Goal: Task Accomplishment & Management: Manage account settings

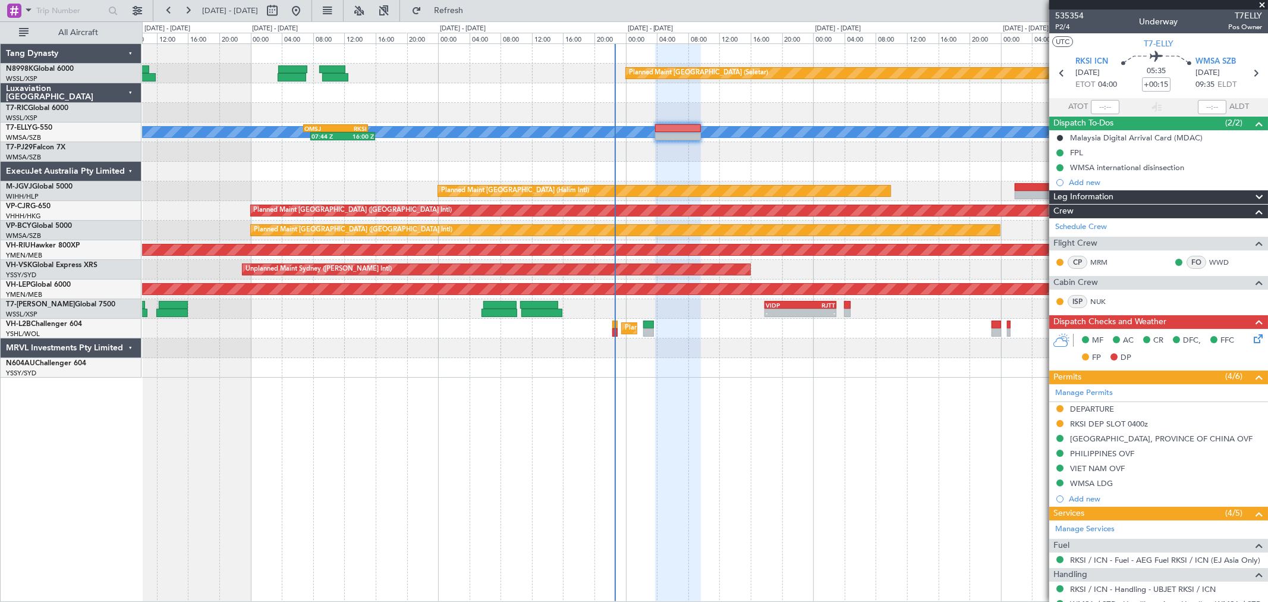
scroll to position [87, 0]
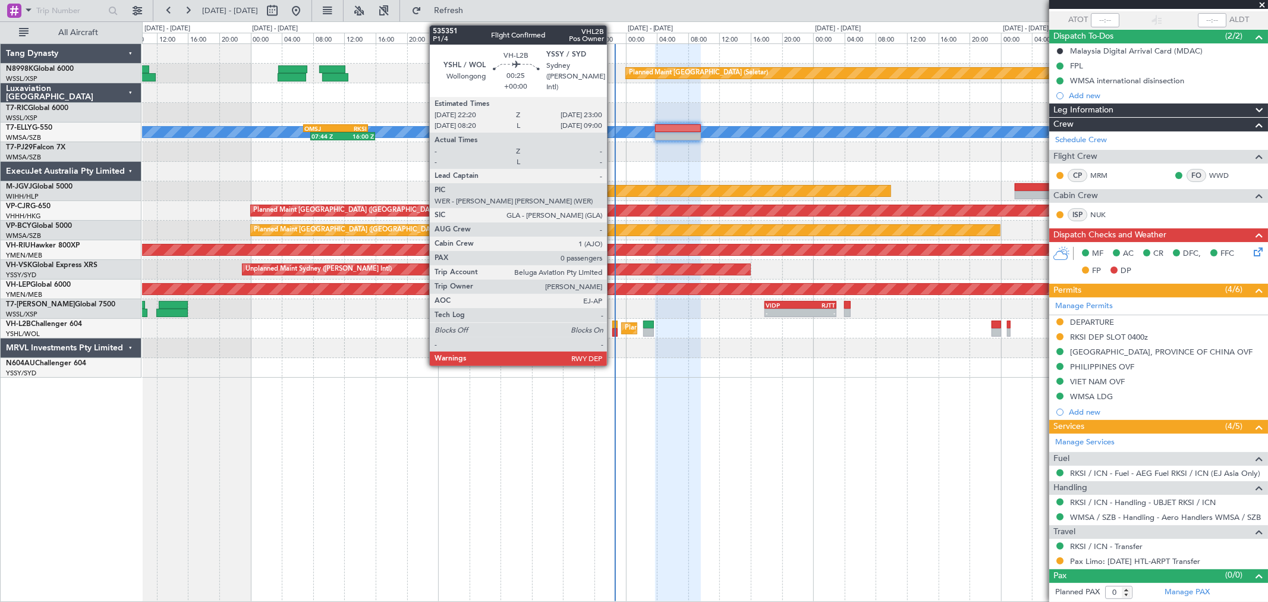
click at [613, 326] on div at bounding box center [614, 324] width 5 height 8
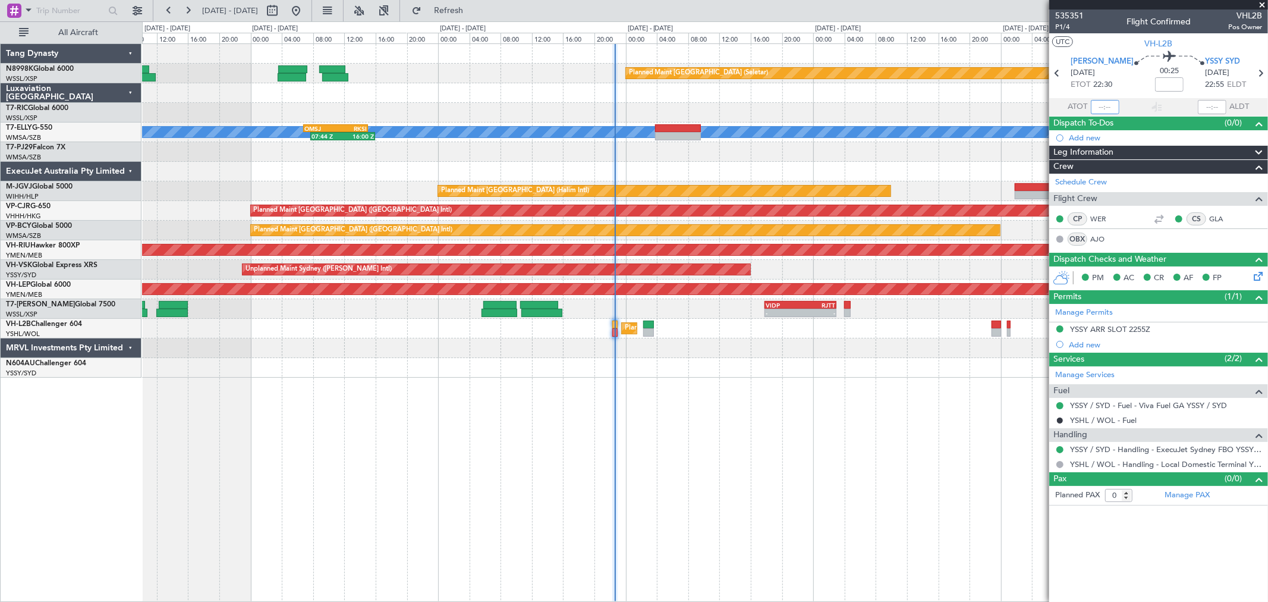
click at [1105, 108] on input "text" at bounding box center [1105, 107] width 29 height 14
type input "22:35"
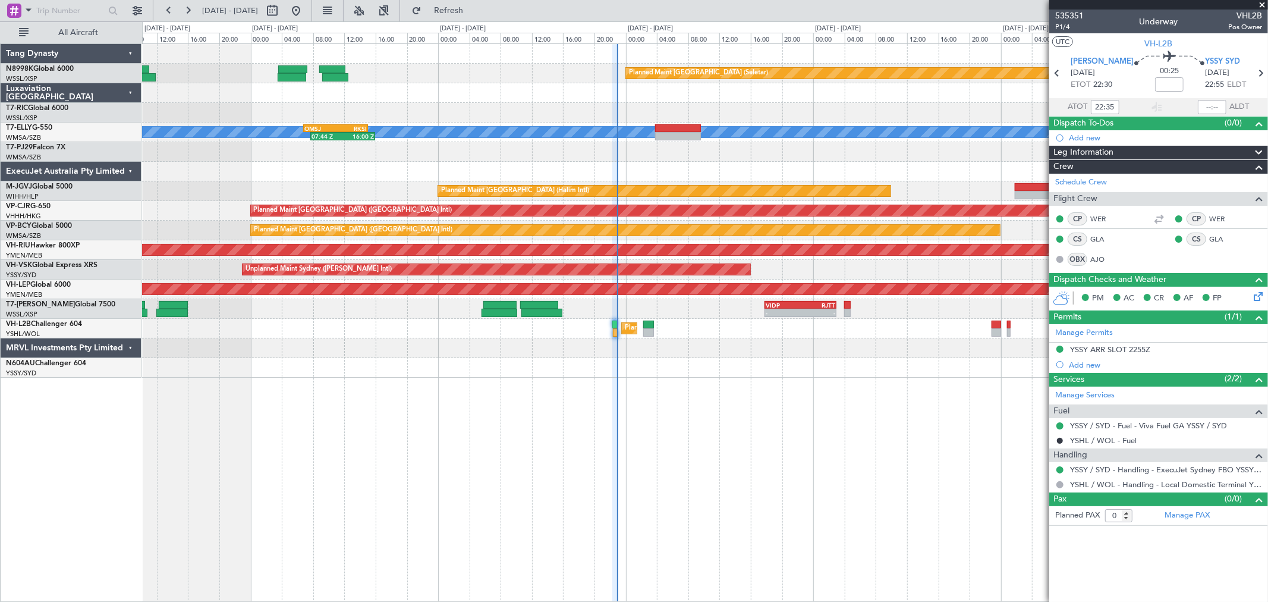
click at [471, 421] on div "Planned Maint [GEOGRAPHIC_DATA] (Seletar) [PERSON_NAME] 07:44 Z 16:00 Z OMSJ 06…" at bounding box center [705, 322] width 1126 height 558
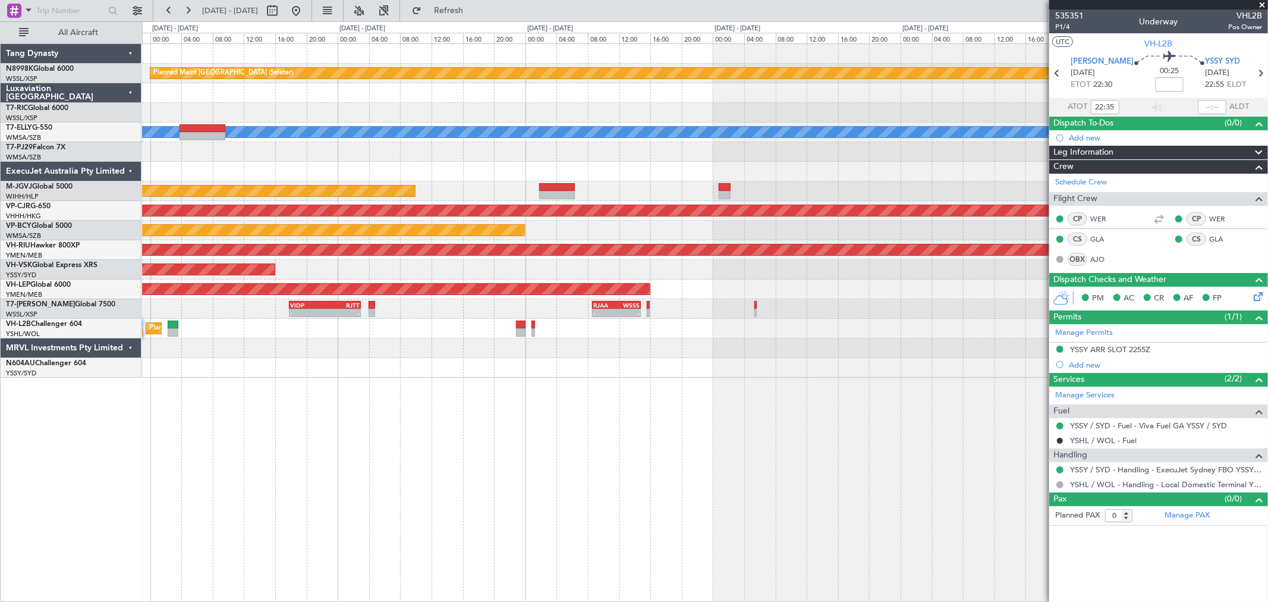
click at [391, 338] on div "Planned Maint [GEOGRAPHIC_DATA] (Seletar) [PERSON_NAME] 07:44 Z 16:00 Z OMSJ 06…" at bounding box center [704, 210] width 1125 height 333
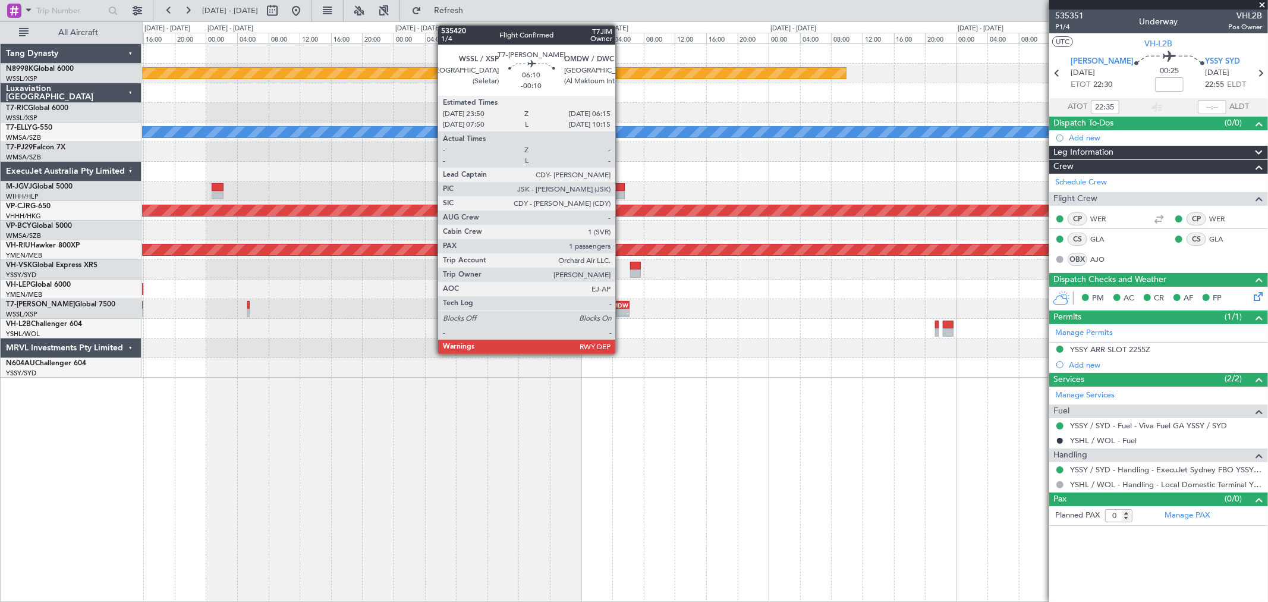
click at [621, 308] on div "06:15 Z" at bounding box center [617, 311] width 24 height 7
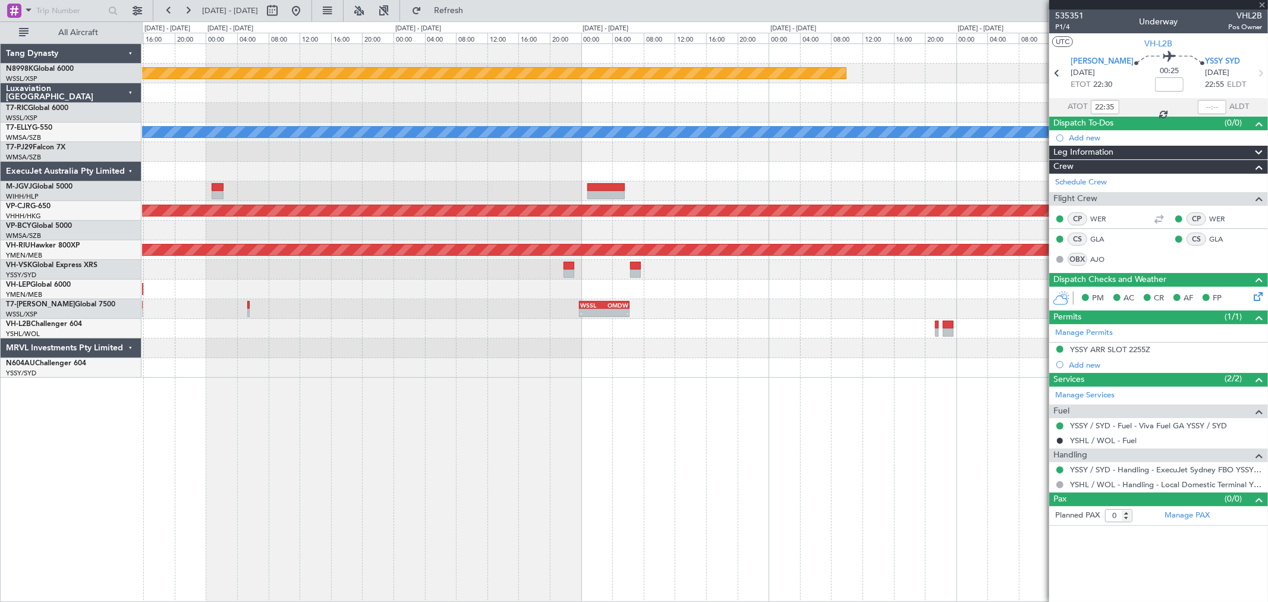
type input "-00:10"
type input "1"
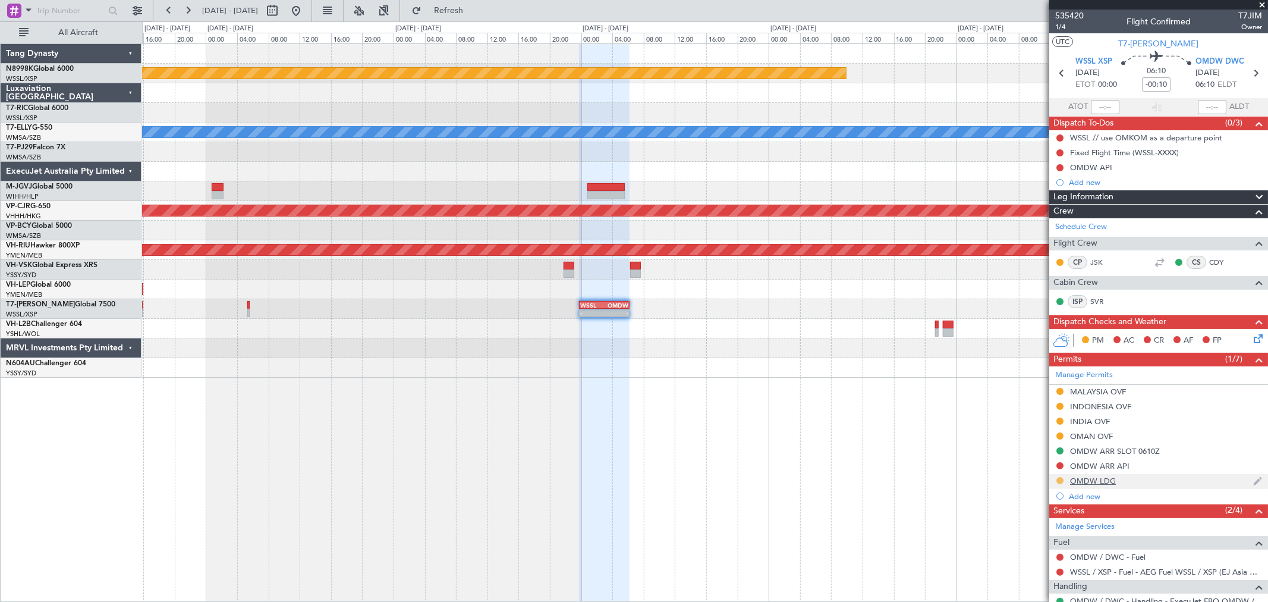
click at [1061, 480] on button at bounding box center [1059, 480] width 7 height 7
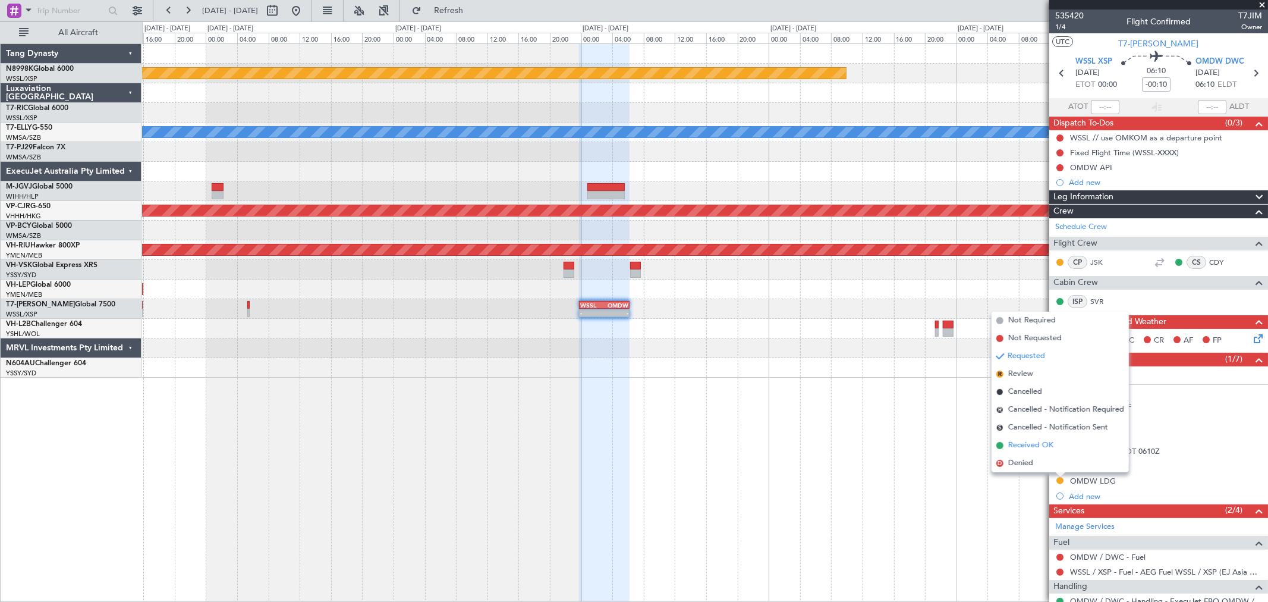
click at [1039, 445] on span "Received OK" at bounding box center [1030, 445] width 45 height 12
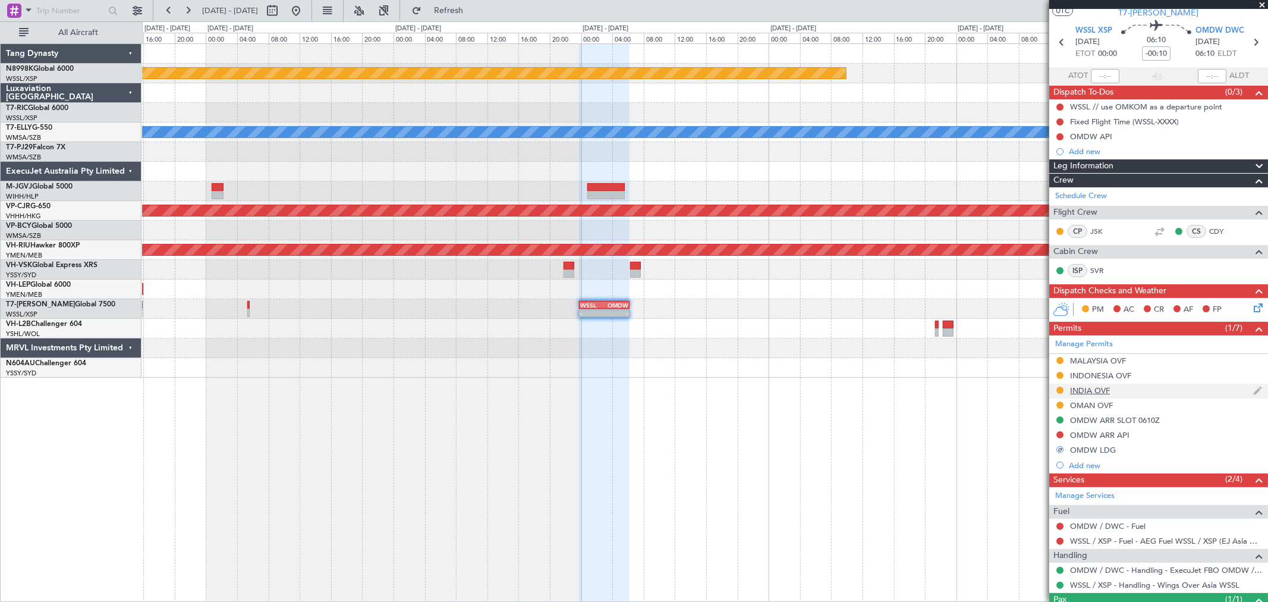
scroll to position [81, 0]
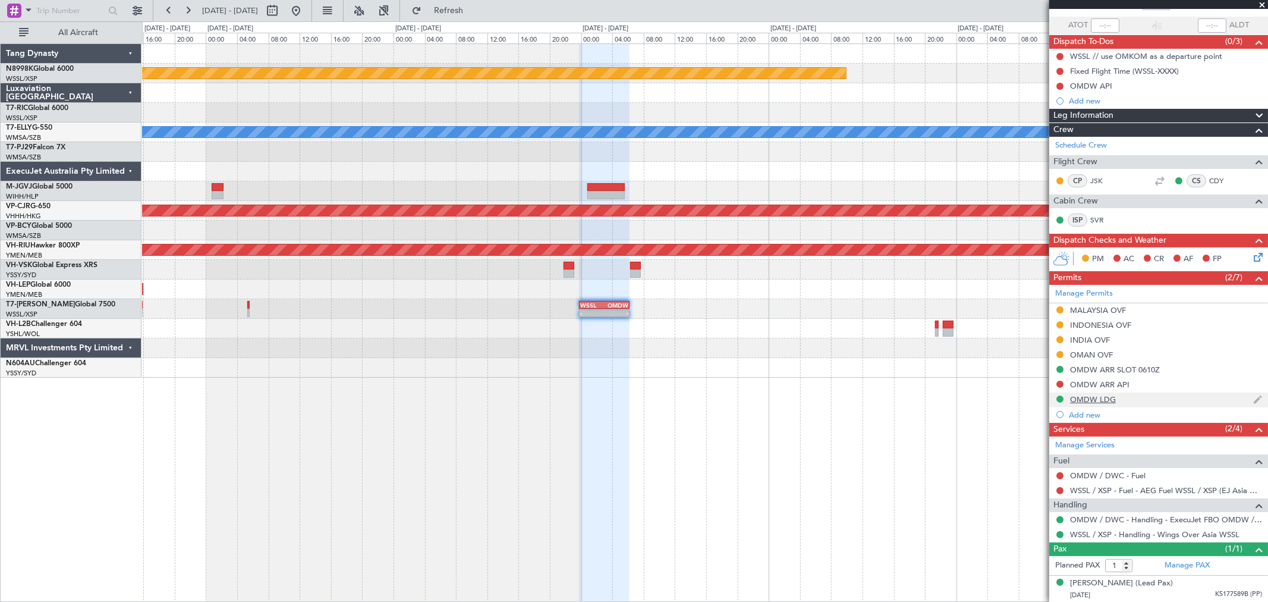
click at [1097, 400] on div "OMDW LDG" at bounding box center [1093, 399] width 46 height 10
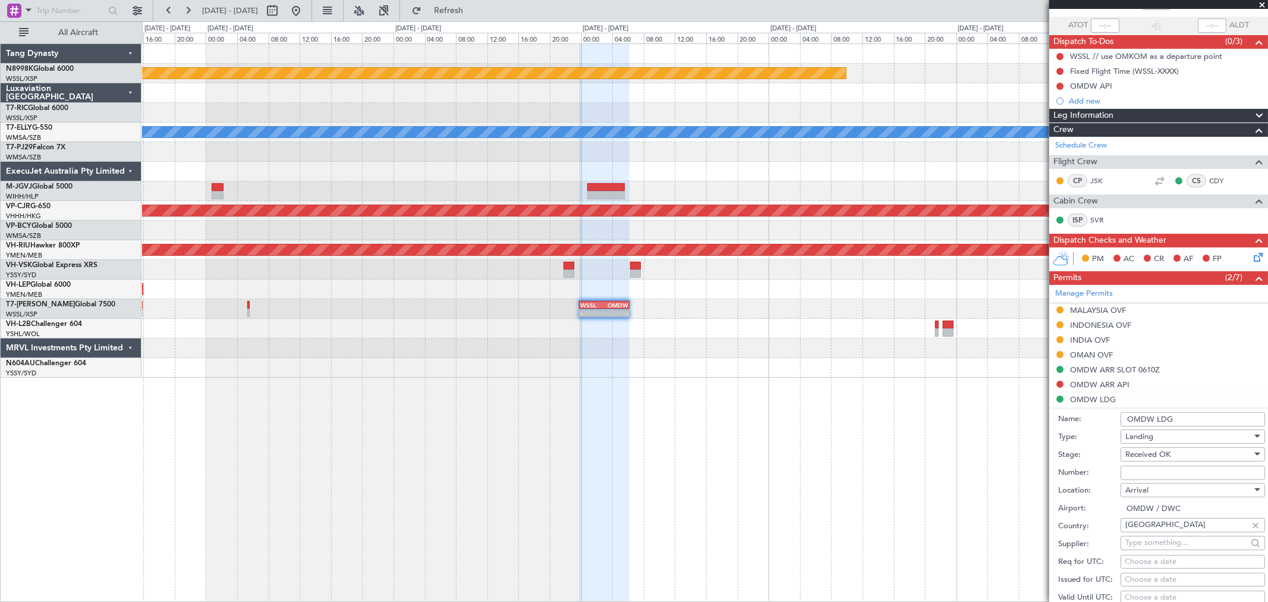
click at [1128, 474] on input "Number:" at bounding box center [1193, 472] width 144 height 14
paste input "LP/2025/11717"
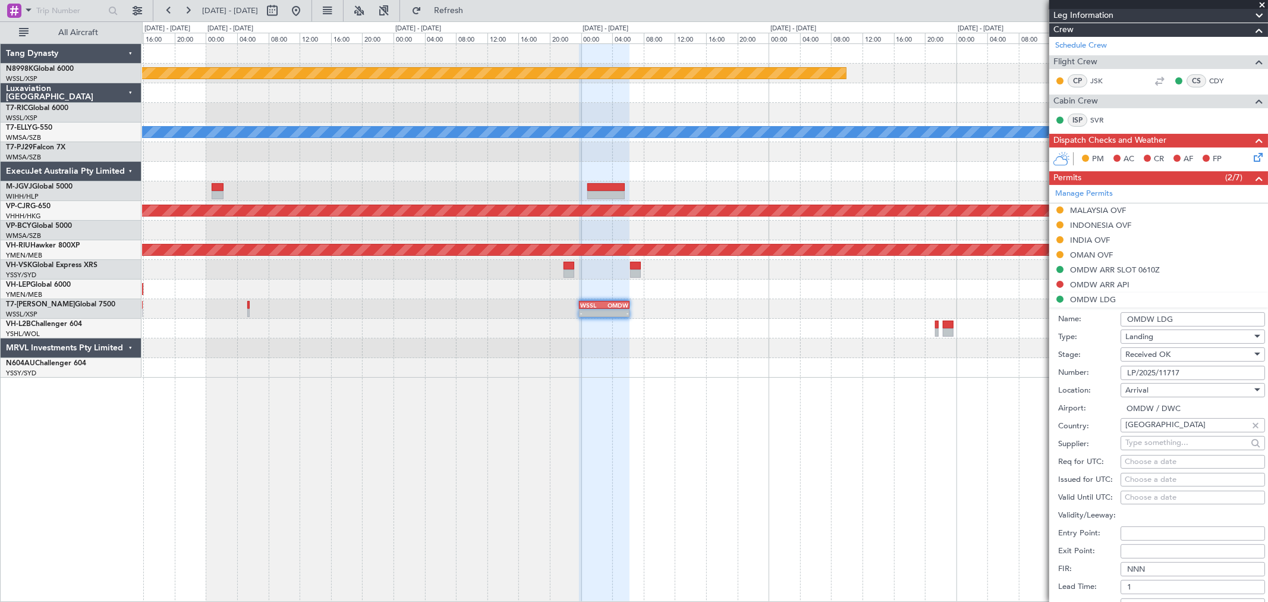
scroll to position [330, 0]
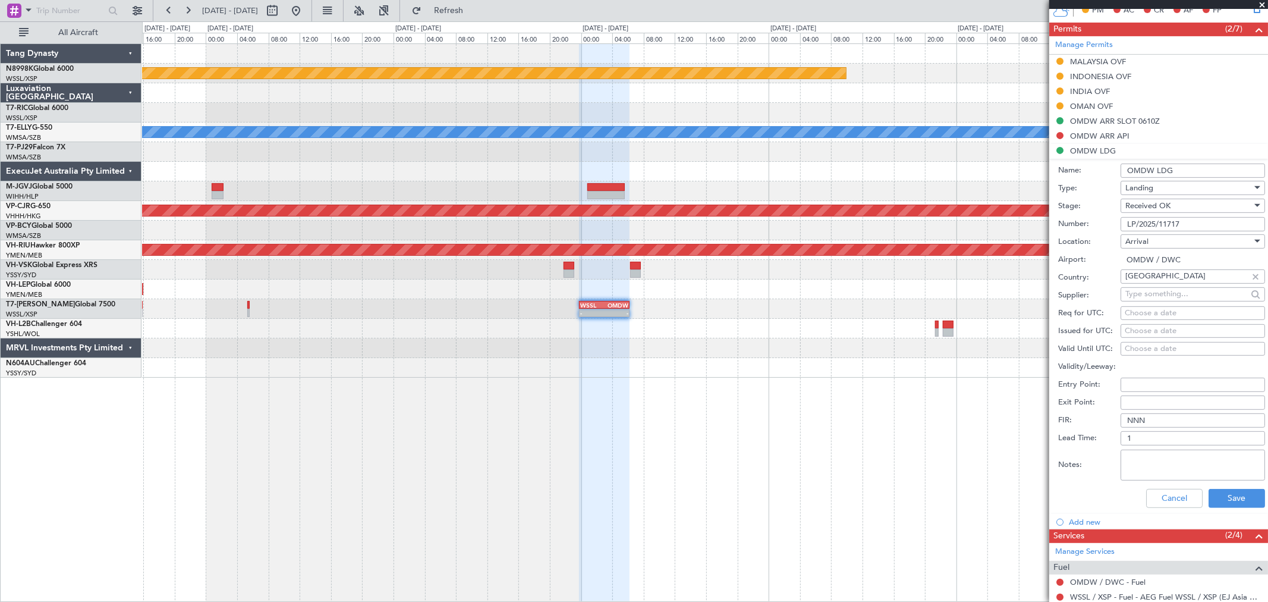
type input "LP/2025/11717"
click at [1131, 334] on div "Choose a date" at bounding box center [1193, 331] width 136 height 12
select select "8"
select select "2025"
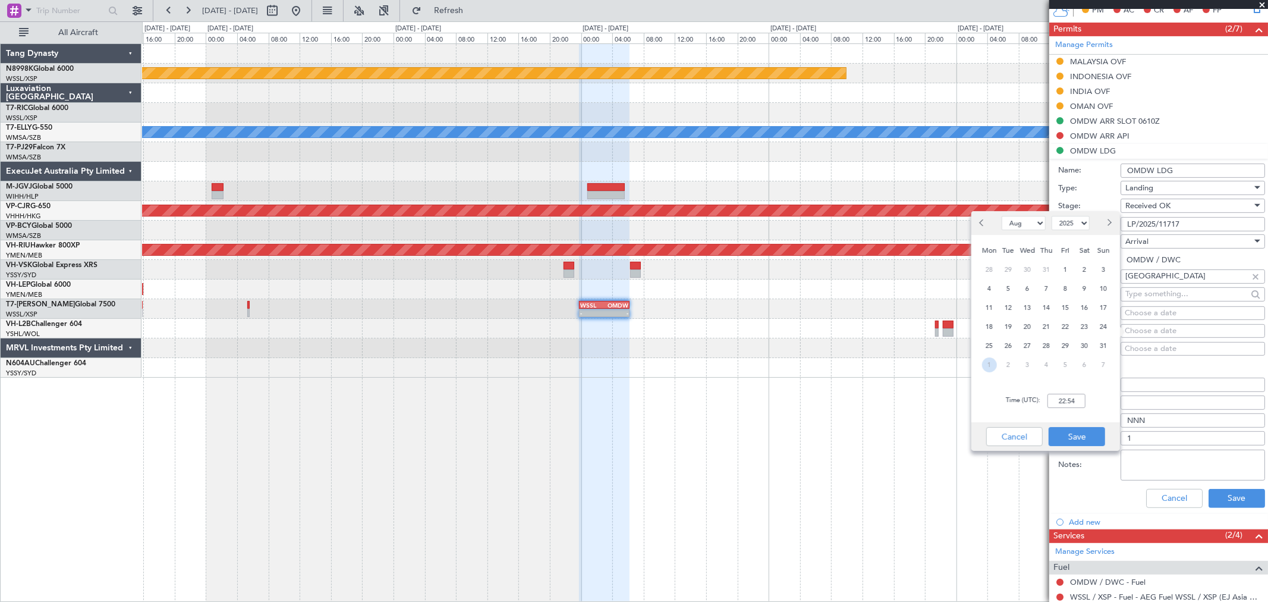
click at [990, 364] on span "1" at bounding box center [989, 364] width 15 height 15
select select "9"
click at [1078, 401] on input "00:00" at bounding box center [1066, 401] width 38 height 14
type input "0000"
click at [1078, 432] on button "Save" at bounding box center [1077, 436] width 56 height 19
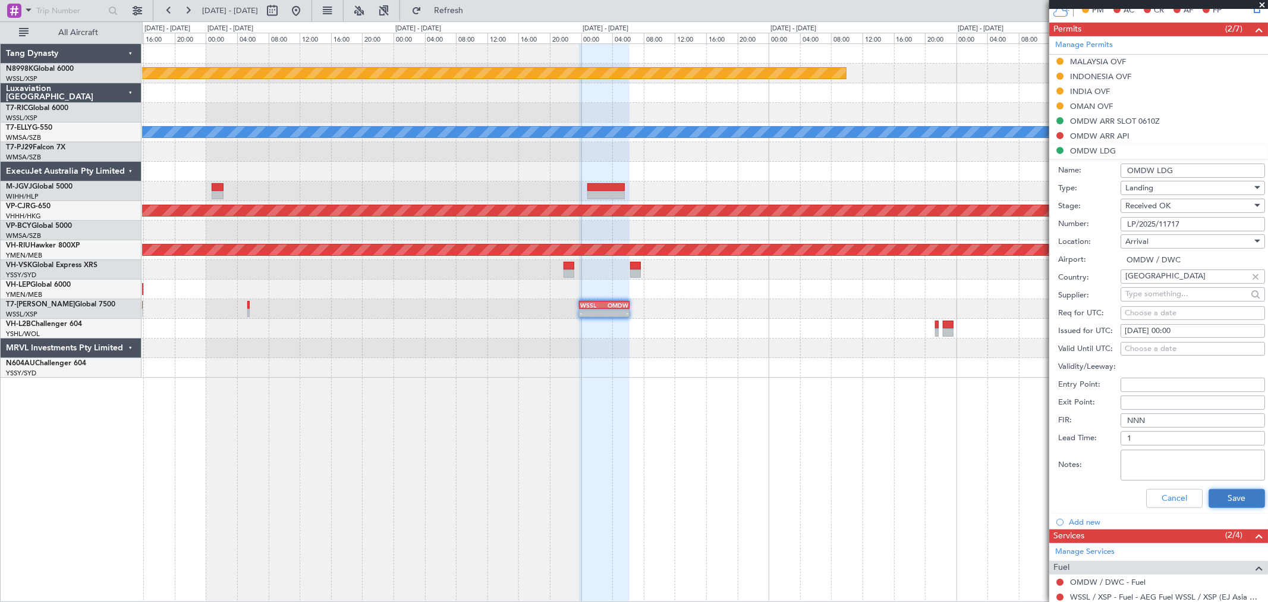
click at [1236, 494] on button "Save" at bounding box center [1237, 498] width 56 height 19
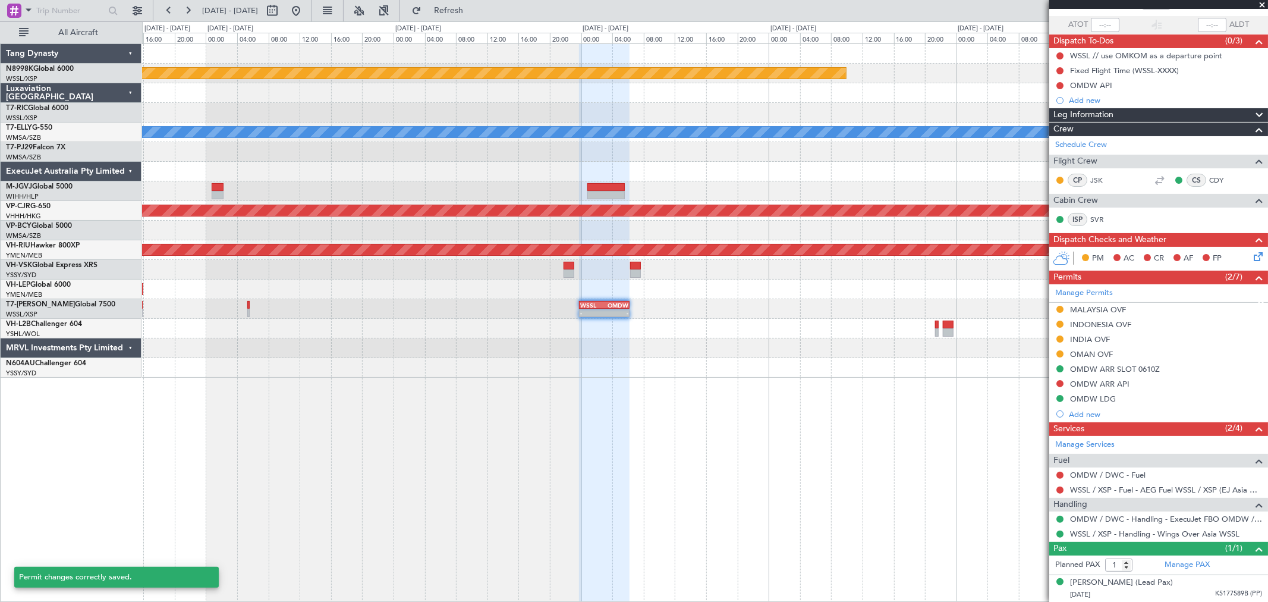
scroll to position [81, 0]
click at [978, 290] on div "Planned Maint [GEOGRAPHIC_DATA] (Seletar) [PERSON_NAME] Planned Maint [GEOGRAPH…" at bounding box center [704, 210] width 1125 height 333
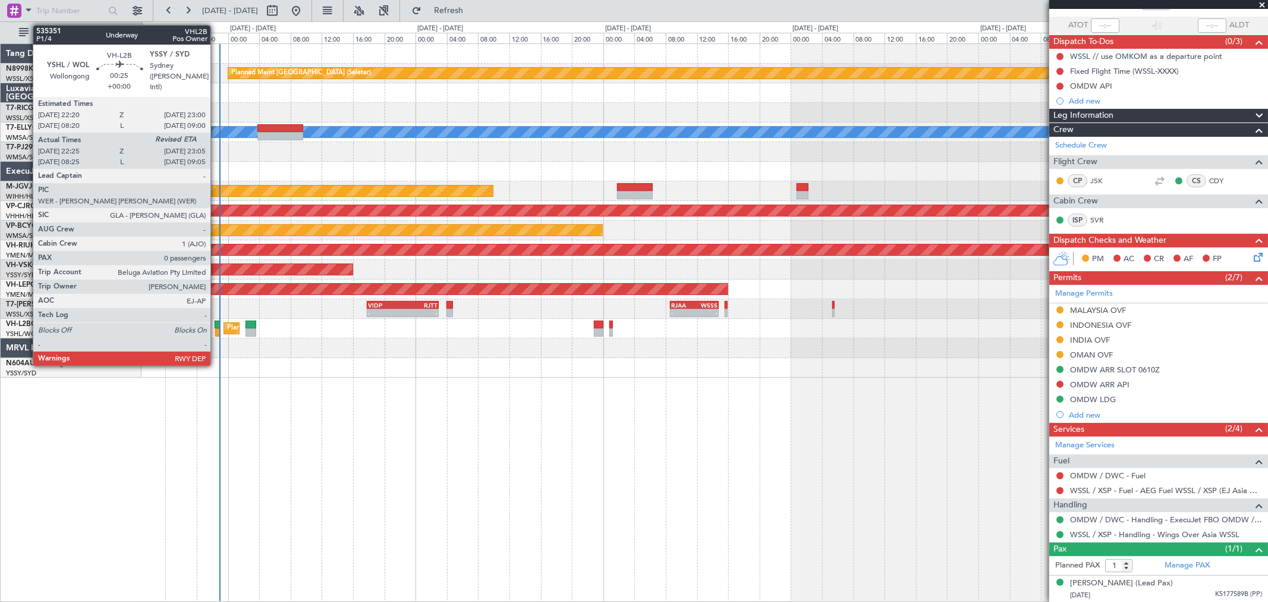
click at [216, 324] on div at bounding box center [217, 324] width 5 height 8
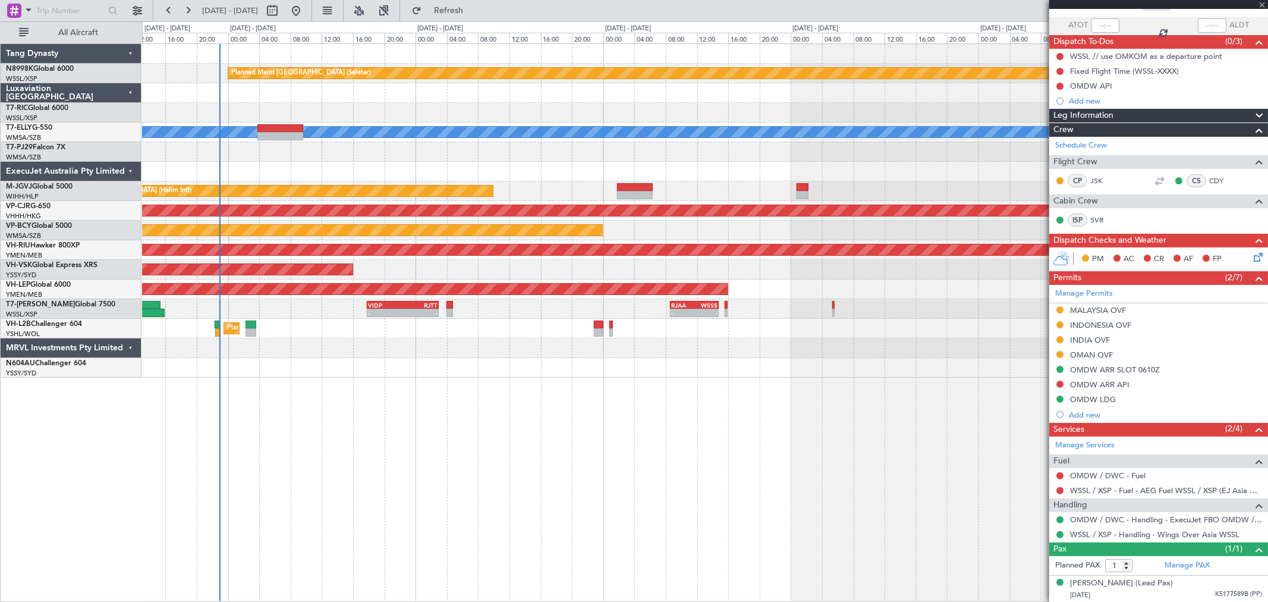
type input "22:35"
type input "0"
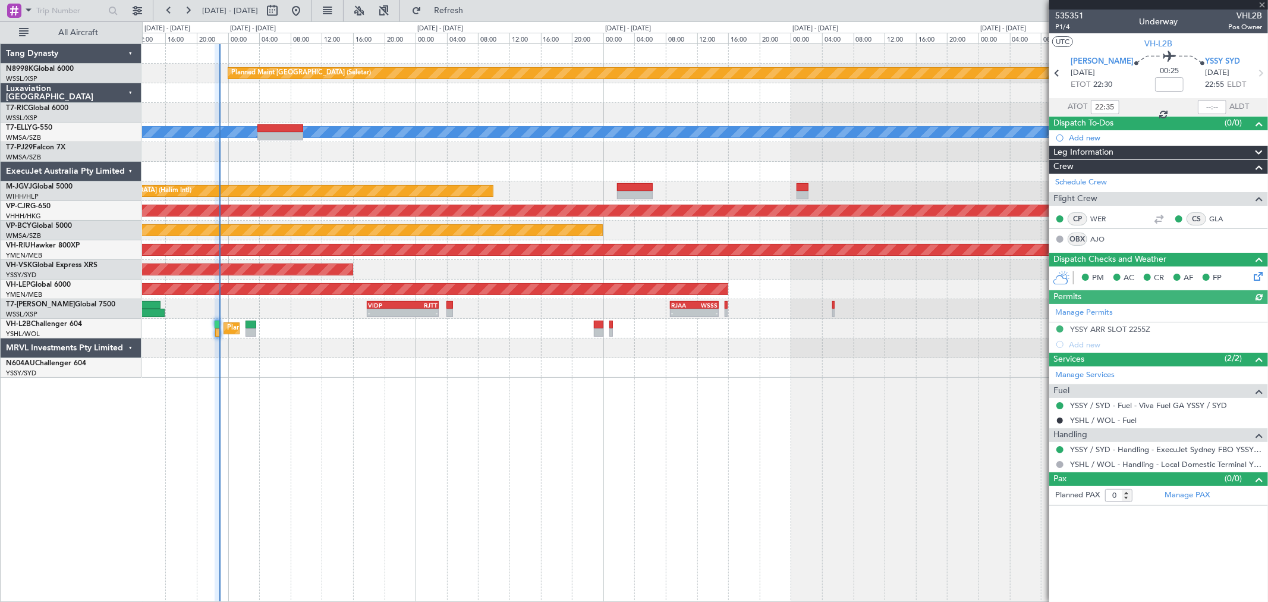
click at [1210, 111] on div at bounding box center [1212, 107] width 29 height 14
click at [1210, 106] on div at bounding box center [1212, 107] width 29 height 14
click at [1210, 108] on input "text" at bounding box center [1212, 107] width 29 height 14
type input "22:54"
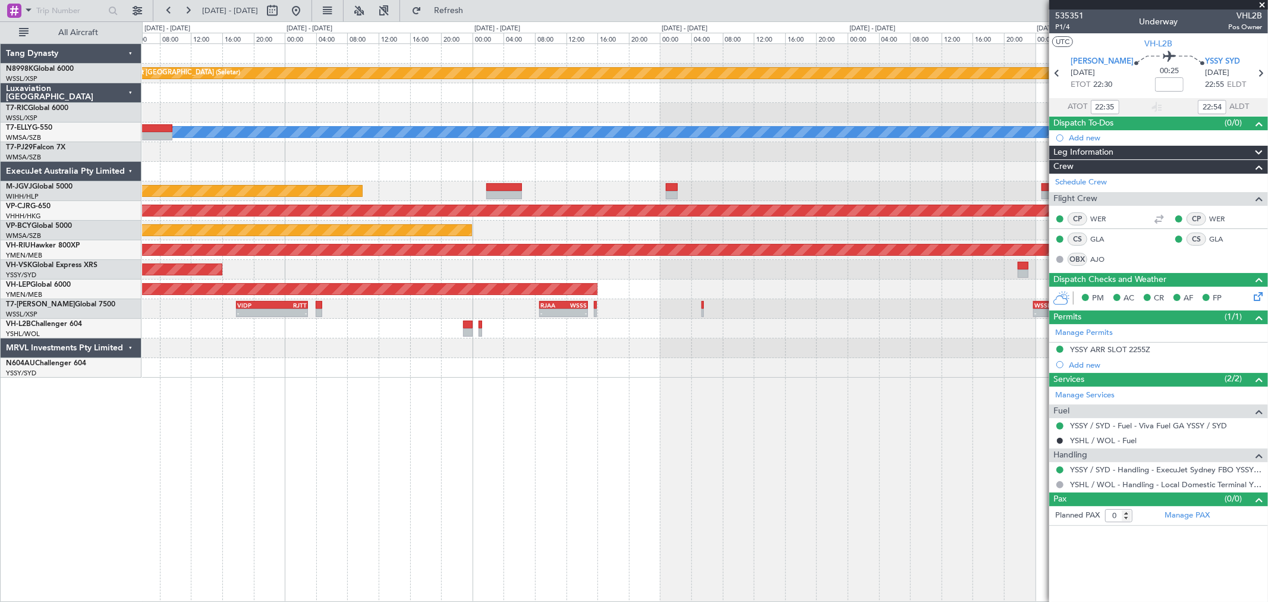
click at [604, 378] on div "Planned Maint [GEOGRAPHIC_DATA] (Seletar) [PERSON_NAME] Planned Maint [GEOGRAPH…" at bounding box center [705, 322] width 1126 height 558
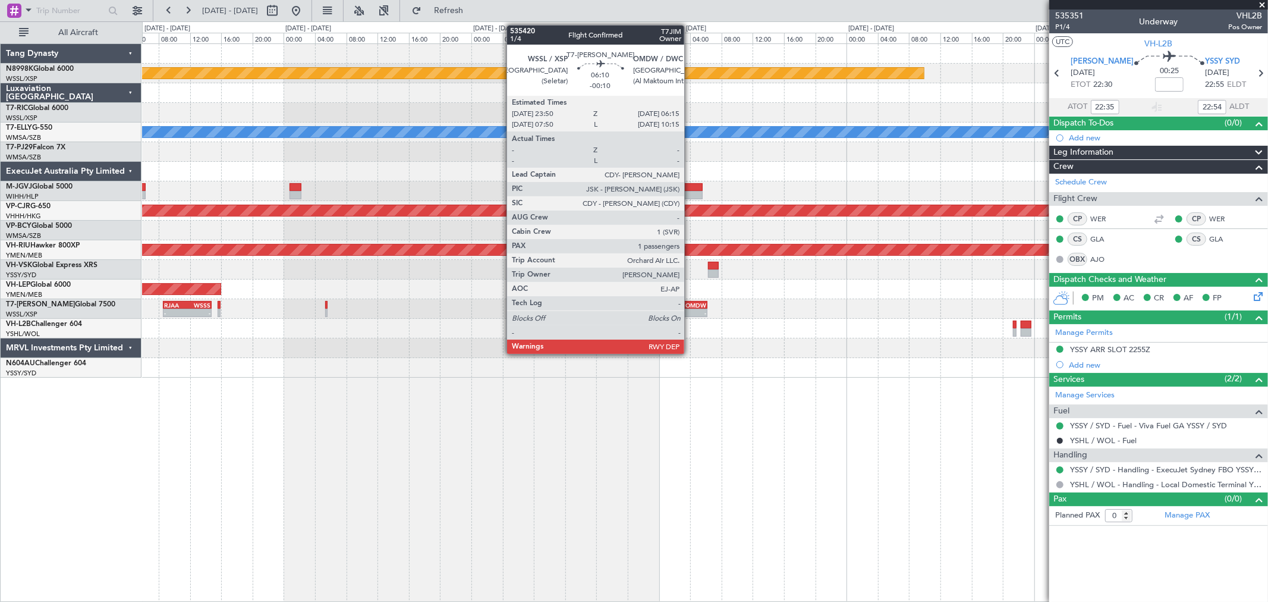
click at [690, 306] on div "OMDW" at bounding box center [694, 304] width 24 height 7
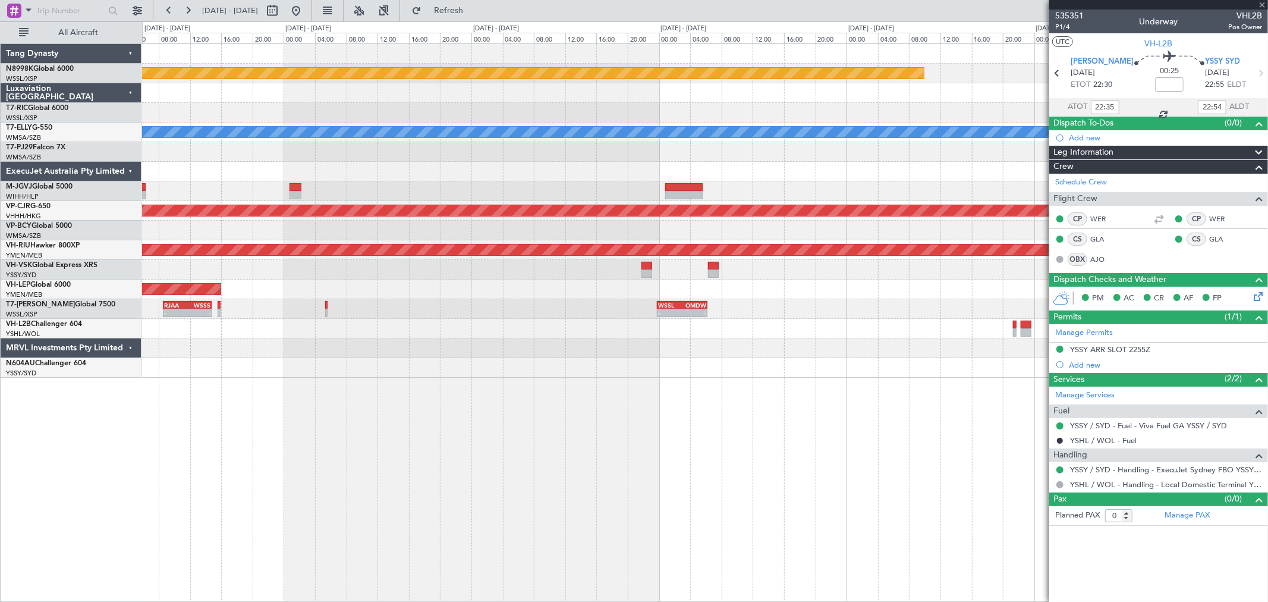
type input "-00:10"
type input "1"
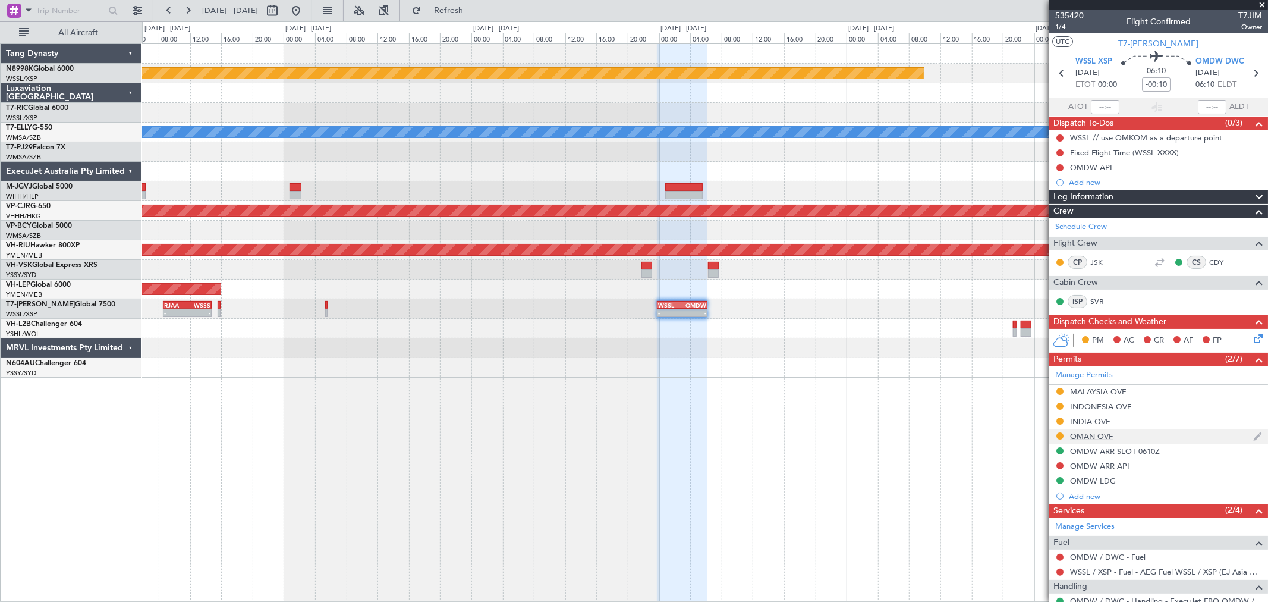
scroll to position [81, 0]
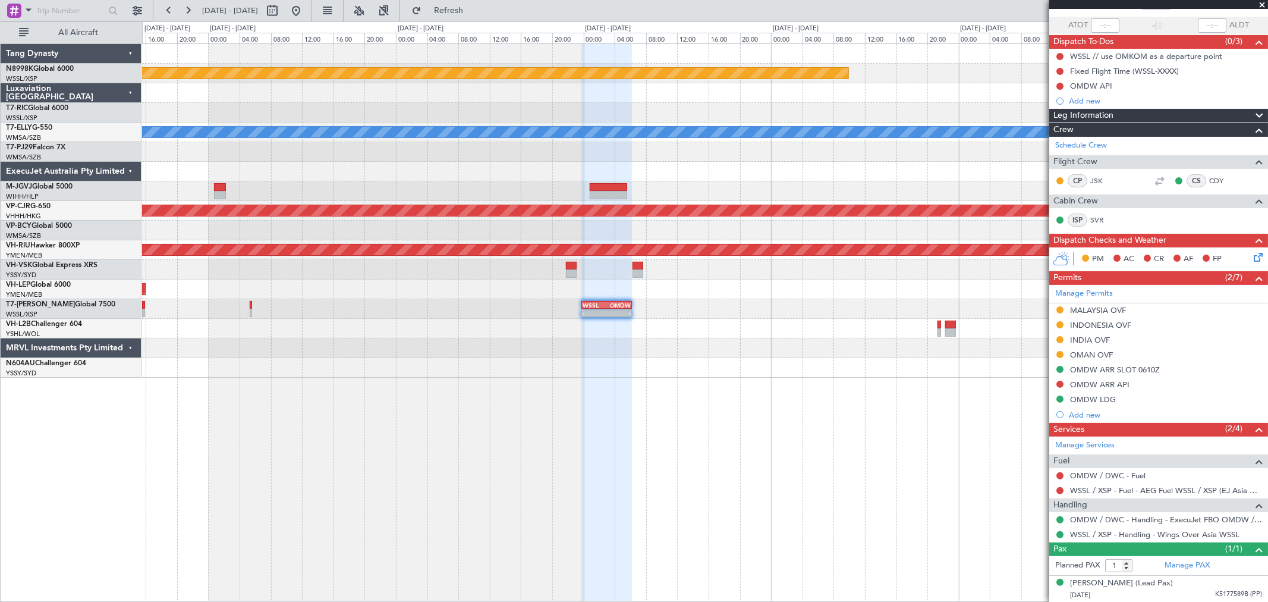
click at [694, 314] on div "- - WSSL 23:50 Z OMDW 06:15 Z RJAA 08:35 Z WSSS 14:50 Z - -" at bounding box center [704, 309] width 1125 height 20
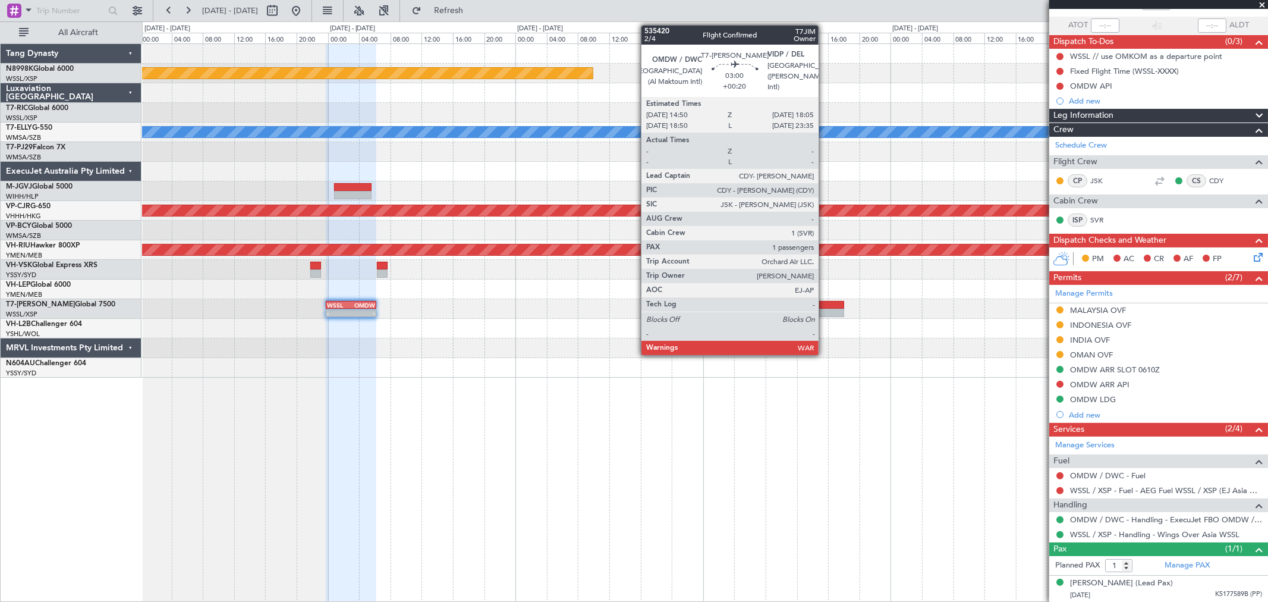
click at [825, 304] on div at bounding box center [832, 305] width 26 height 8
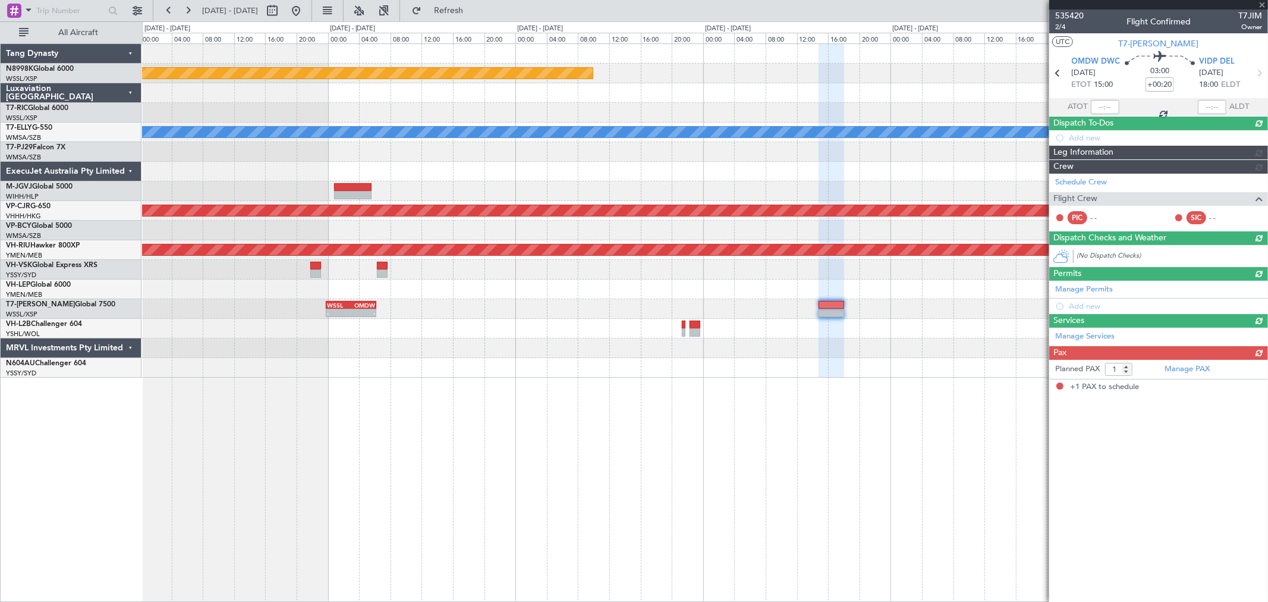
scroll to position [0, 0]
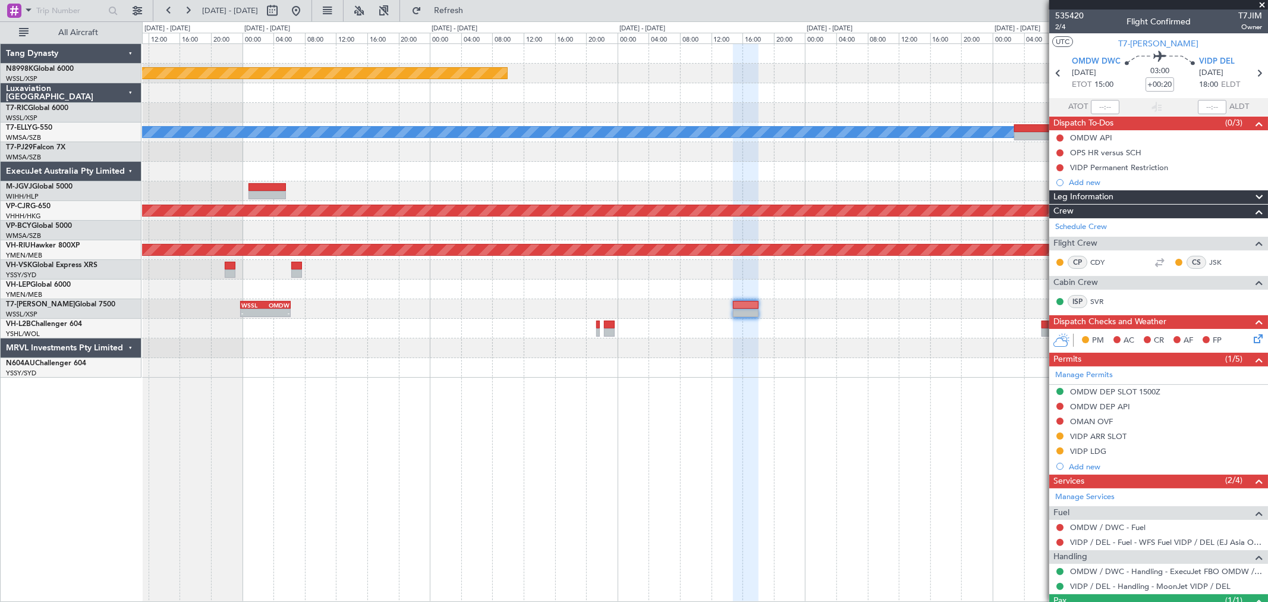
click at [704, 338] on div "Planned Maint [GEOGRAPHIC_DATA] (Seletar) [PERSON_NAME] Planned Maint [GEOGRAPH…" at bounding box center [704, 210] width 1125 height 333
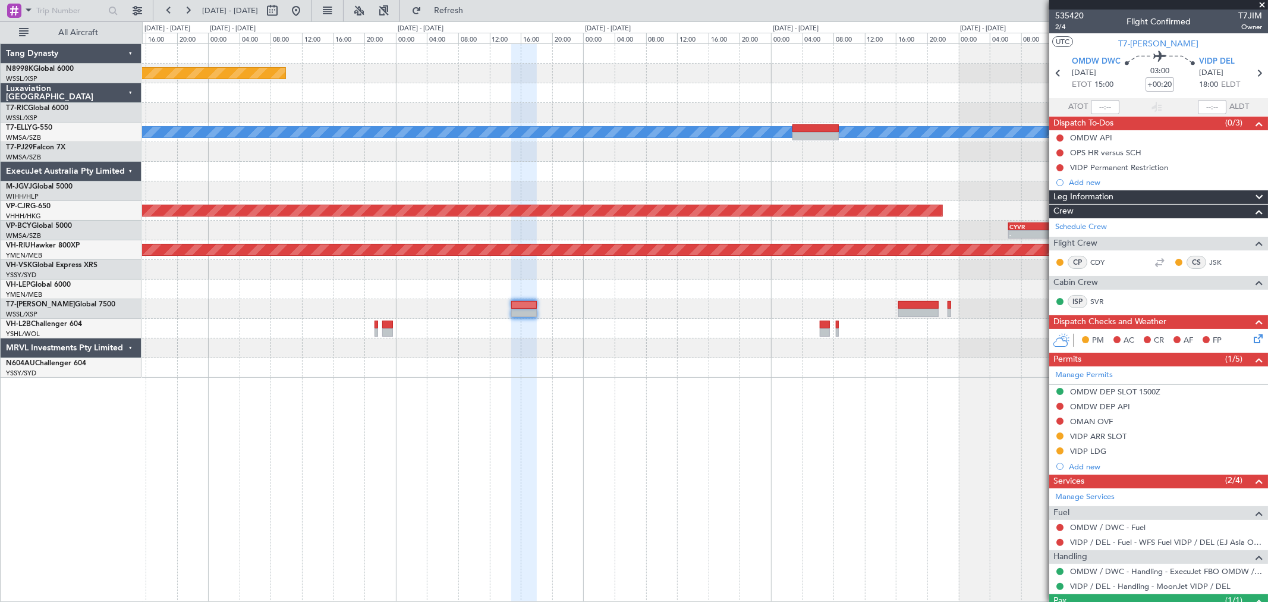
click at [699, 313] on div "WSSL 23:50 Z OMDW 06:15 Z - -" at bounding box center [704, 309] width 1125 height 20
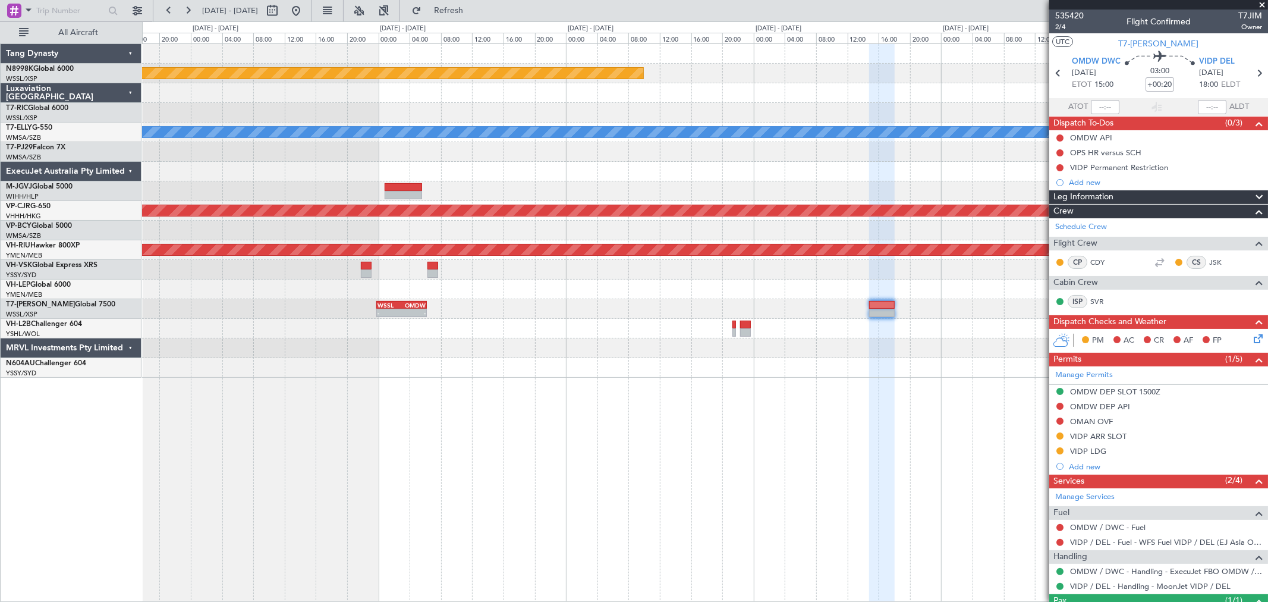
click at [967, 208] on div "Planned Maint [GEOGRAPHIC_DATA] (Seletar) [PERSON_NAME] Planned Maint [GEOGRAPH…" at bounding box center [704, 210] width 1125 height 333
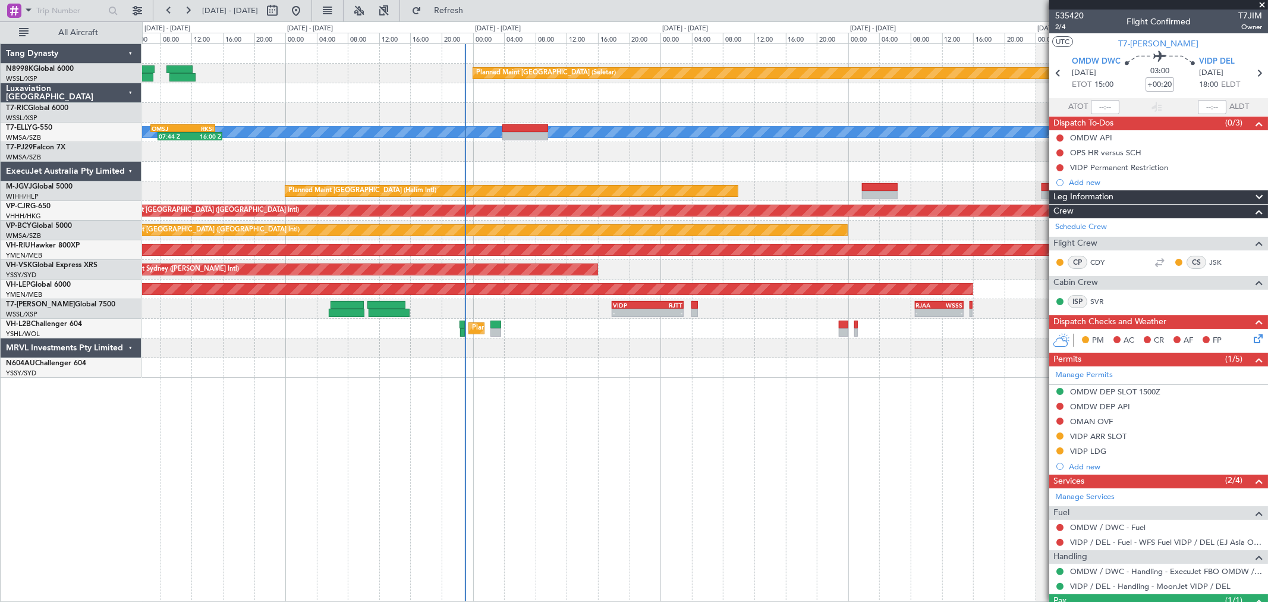
click at [716, 173] on div at bounding box center [704, 172] width 1125 height 20
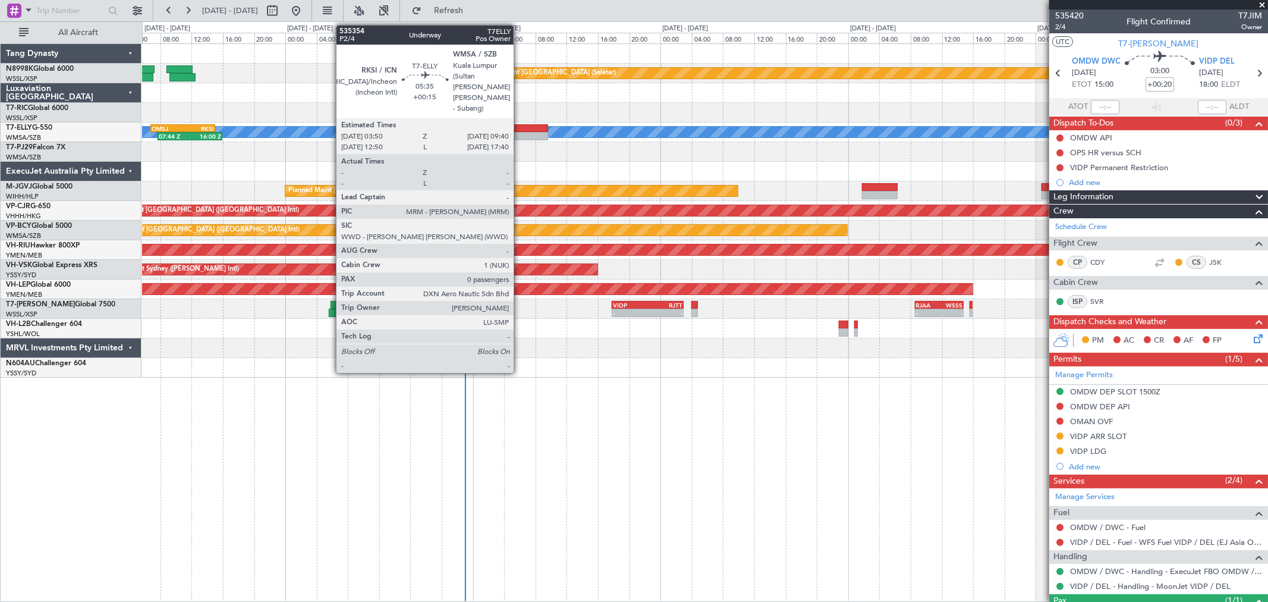
click at [520, 139] on div at bounding box center [525, 136] width 46 height 8
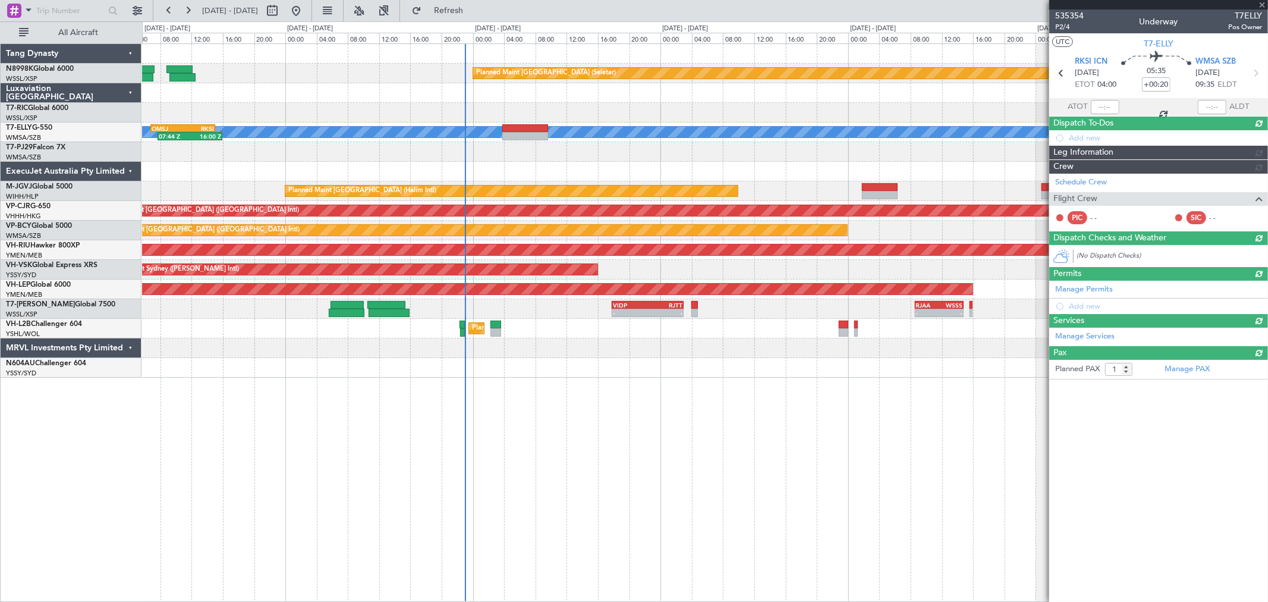
type input "+00:15"
type input "0"
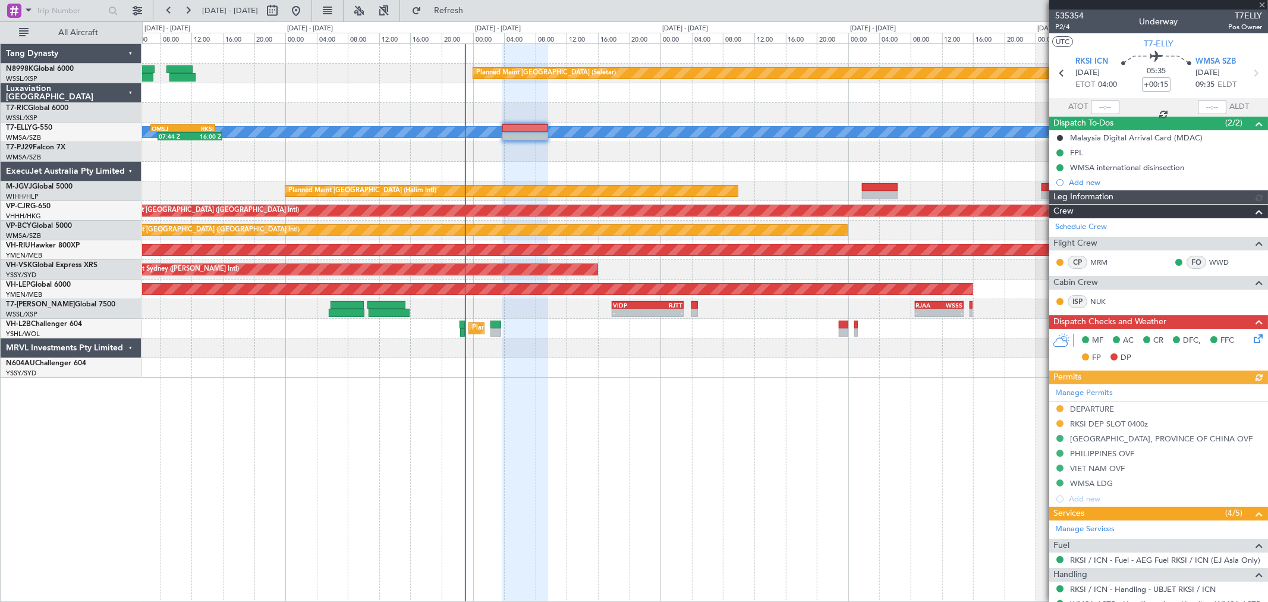
type input "[PERSON_NAME] (KYA)"
click at [692, 161] on div "Planned Maint [GEOGRAPHIC_DATA] (Seletar) [PERSON_NAME] 07:44 Z 16:00 Z OMSJ 06…" at bounding box center [704, 210] width 1125 height 333
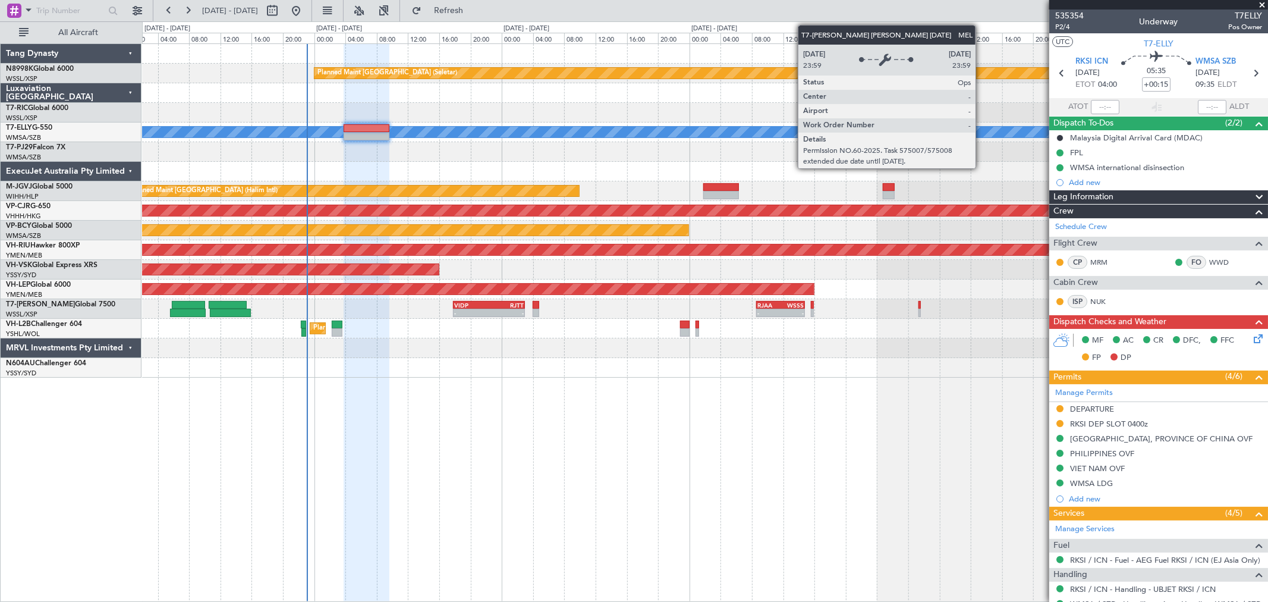
click at [744, 139] on div "[PERSON_NAME] OMSJ 06:50 Z RKSI 15:05 Z 07:44 Z 16:00 Z" at bounding box center [704, 132] width 1125 height 20
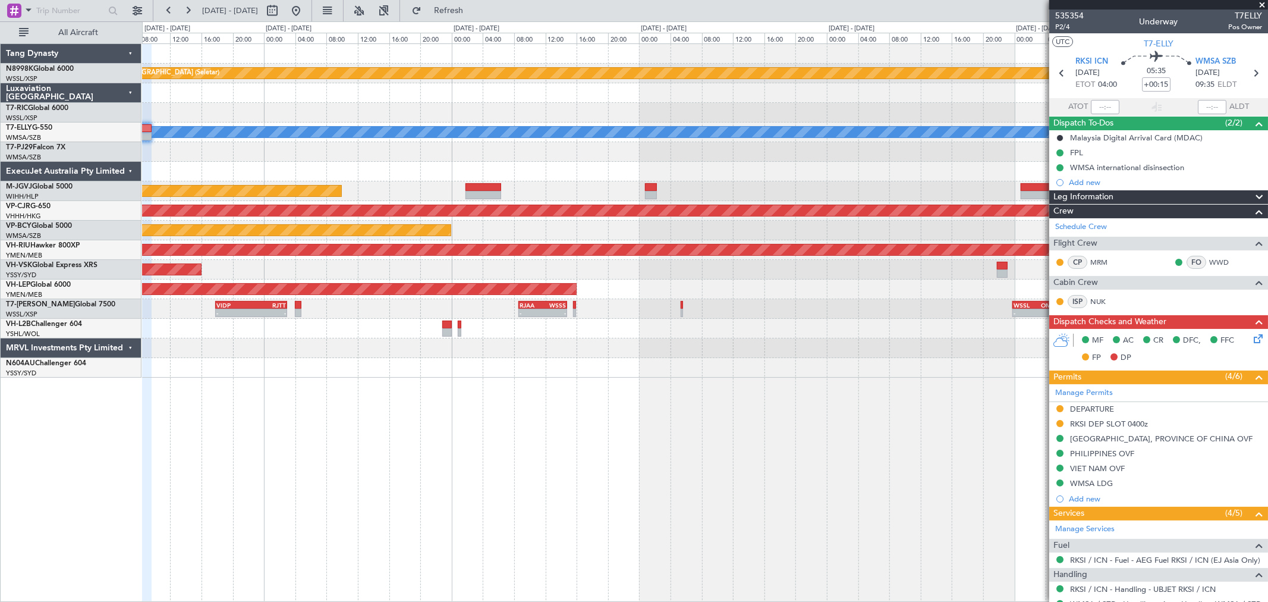
click at [693, 132] on div "Planned Maint [GEOGRAPHIC_DATA] (Seletar) [PERSON_NAME] Planned Maint [GEOGRAPH…" at bounding box center [704, 210] width 1125 height 333
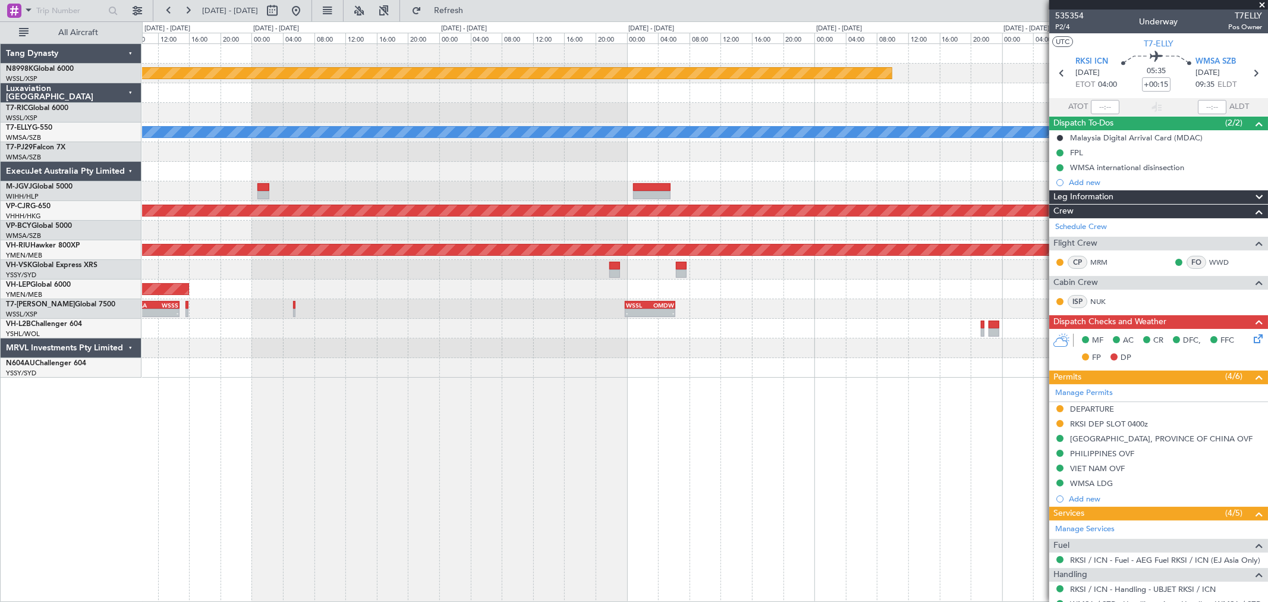
click at [709, 119] on div at bounding box center [704, 113] width 1125 height 20
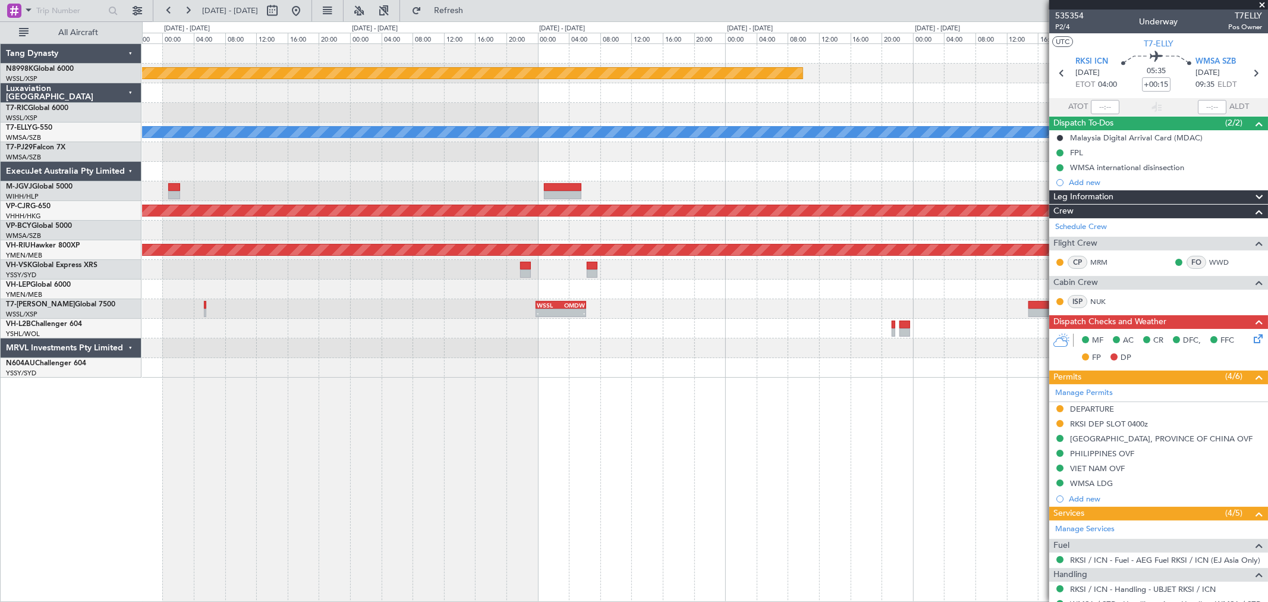
click at [732, 117] on div at bounding box center [704, 113] width 1125 height 20
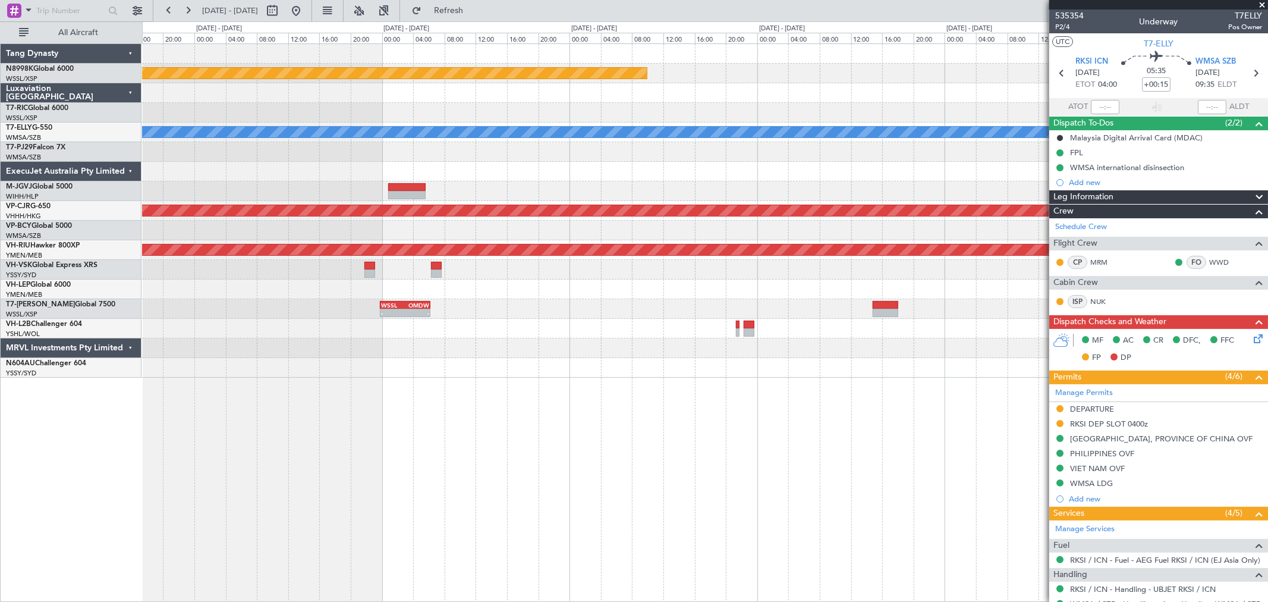
click at [675, 112] on div at bounding box center [704, 113] width 1125 height 20
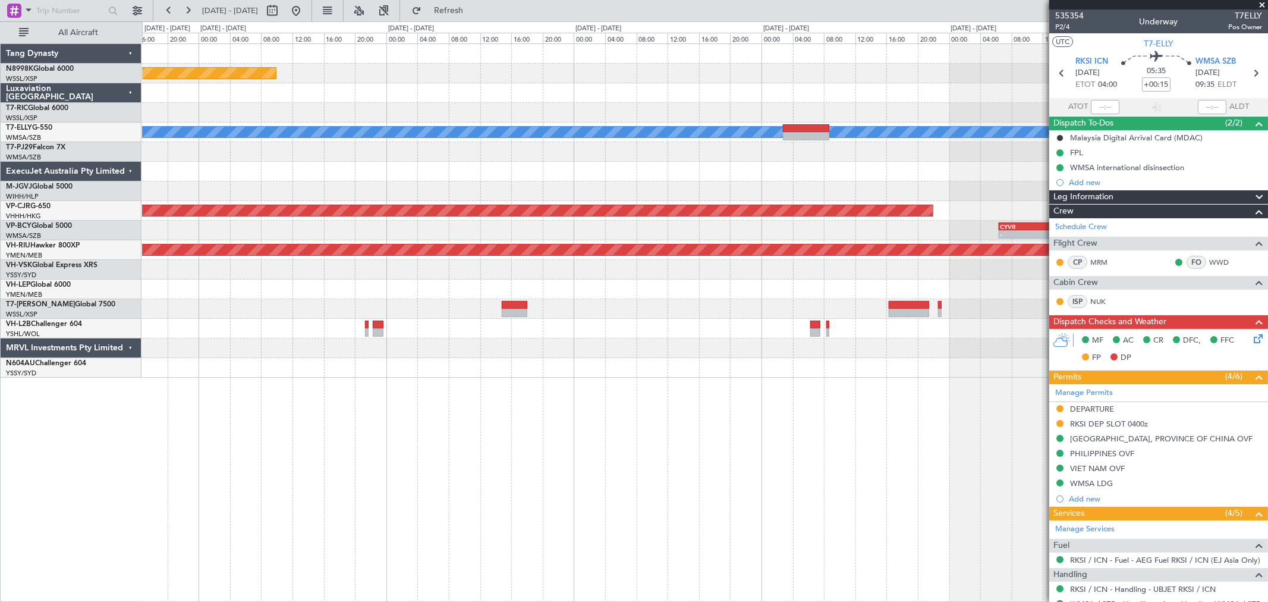
click at [706, 114] on div at bounding box center [704, 113] width 1125 height 20
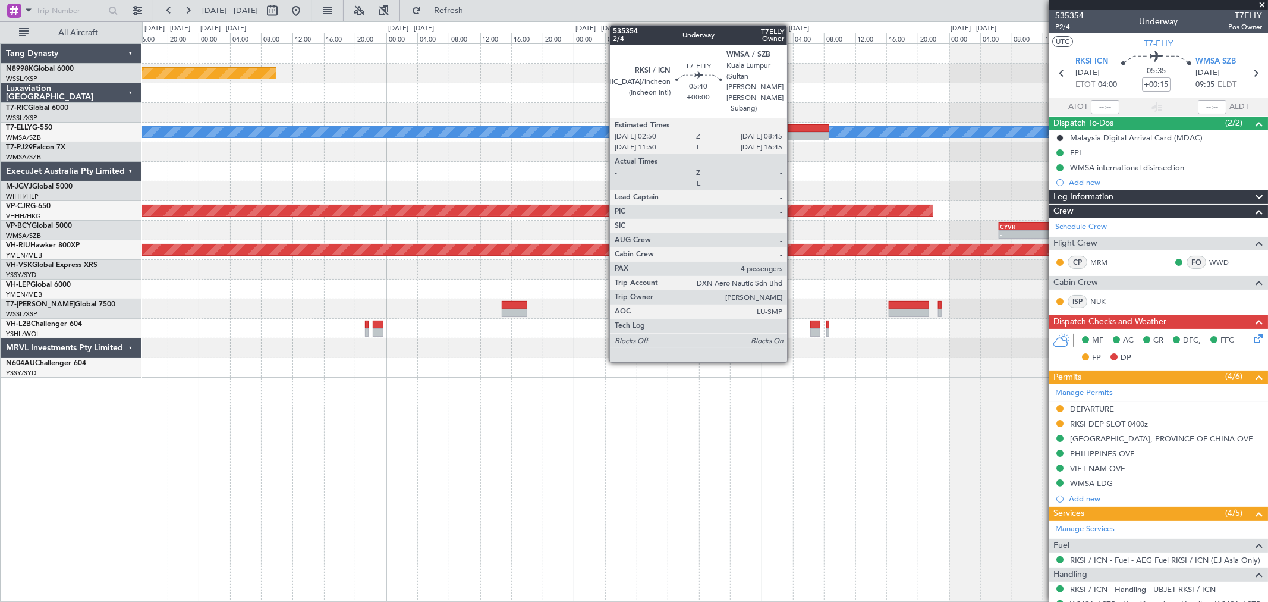
click at [793, 126] on div at bounding box center [806, 128] width 46 height 8
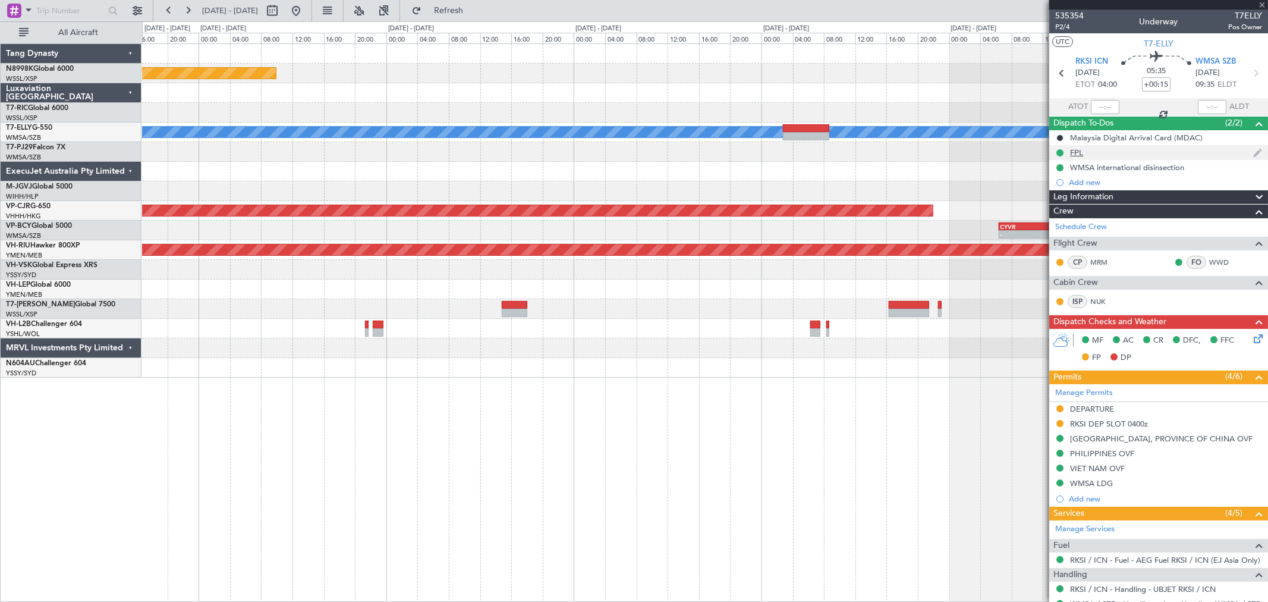
type input "4"
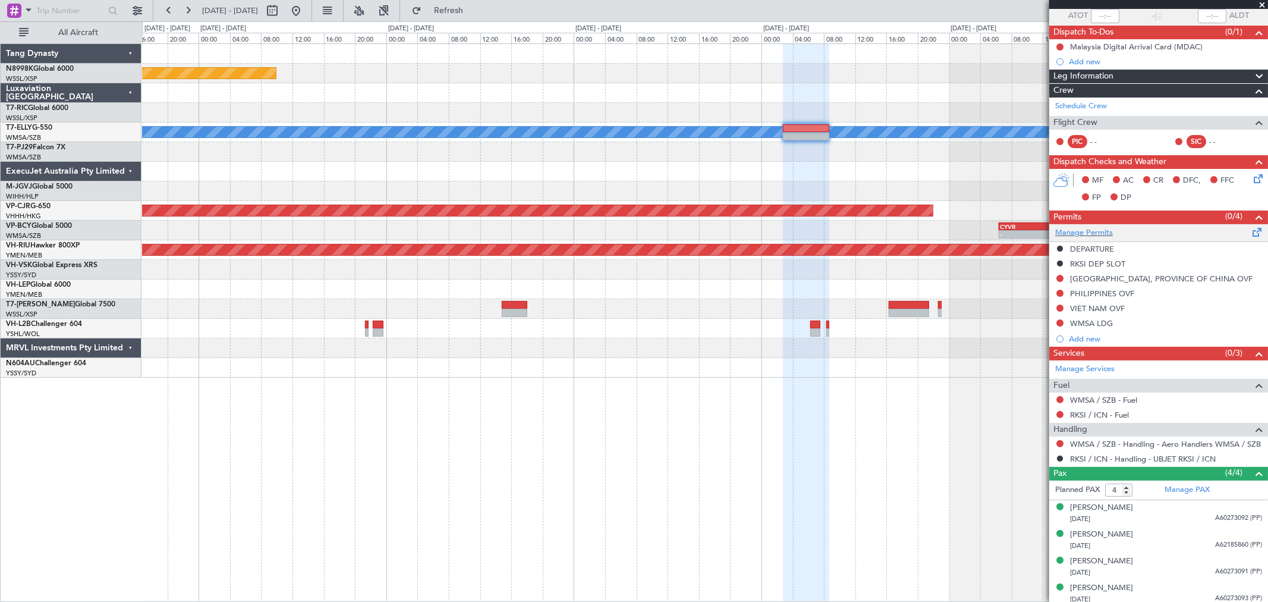
scroll to position [96, 0]
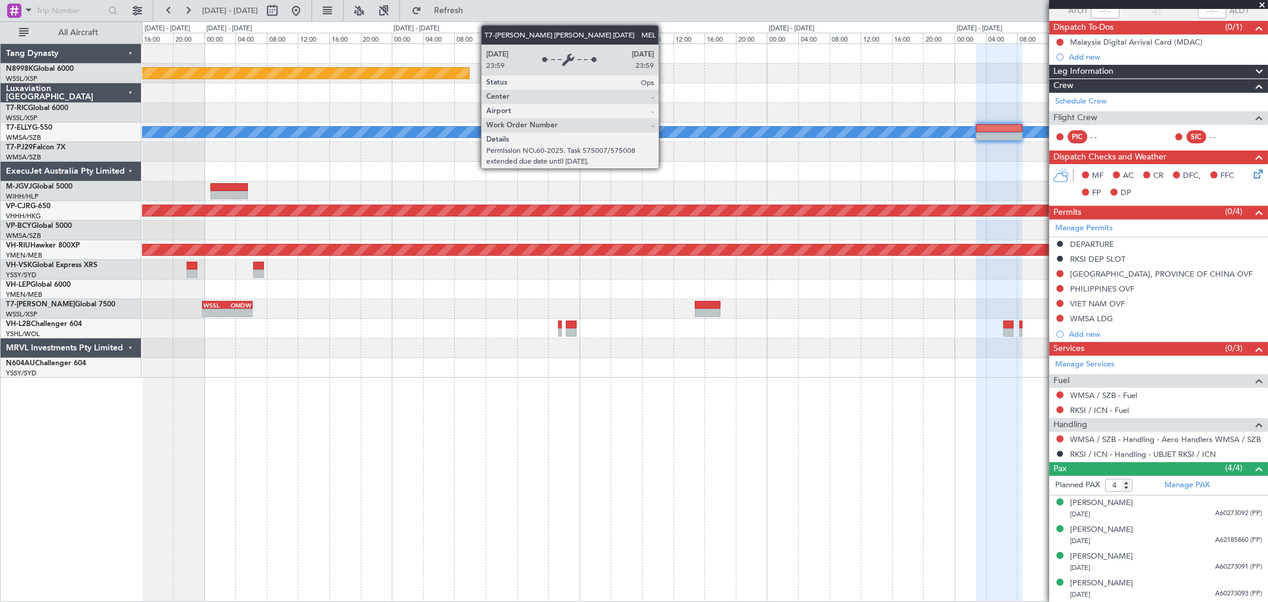
click at [860, 131] on div "MEL" at bounding box center [704, 132] width 3375 height 12
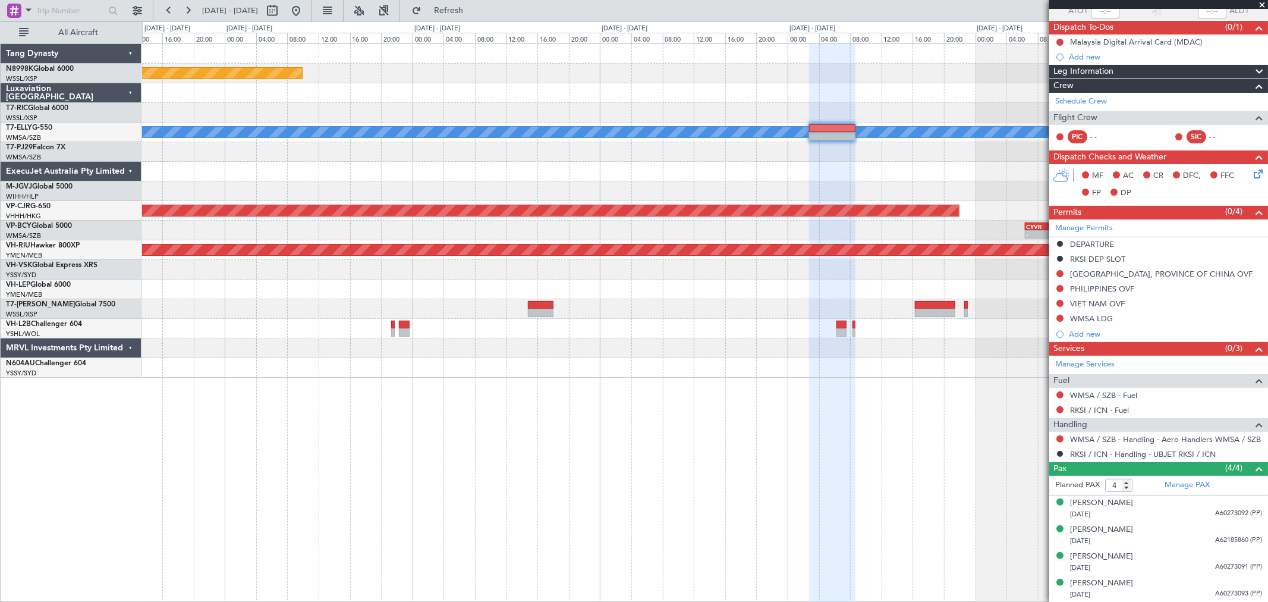
click at [694, 114] on div at bounding box center [704, 113] width 1125 height 20
click at [872, 108] on div at bounding box center [704, 113] width 1125 height 20
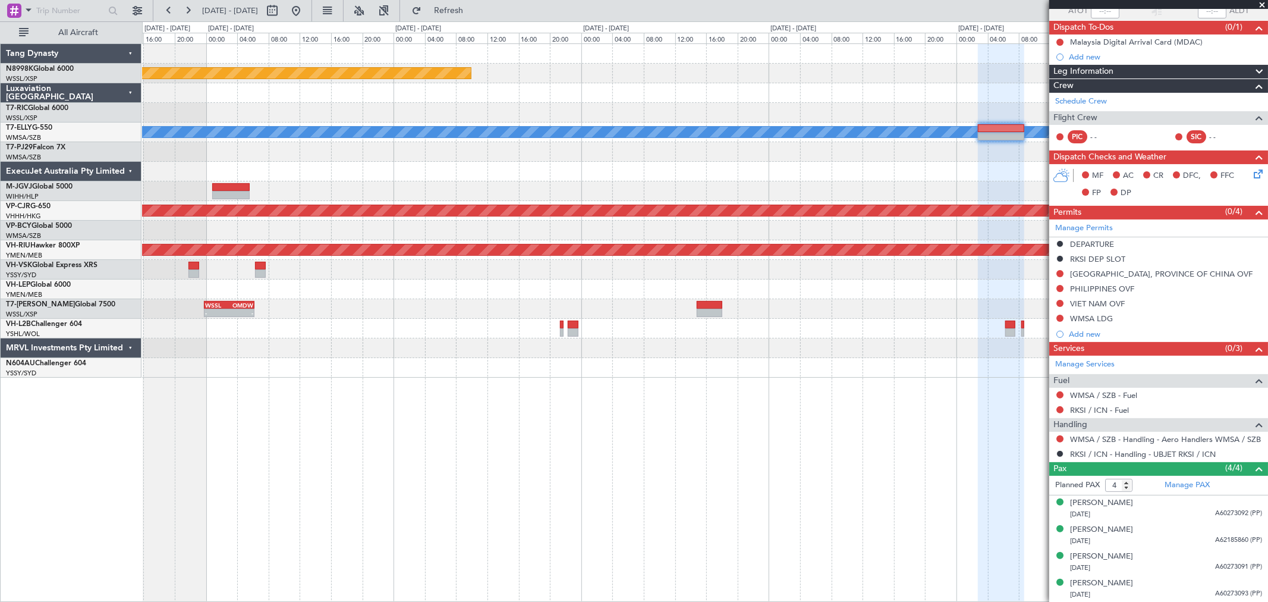
click at [829, 105] on div at bounding box center [704, 113] width 1125 height 20
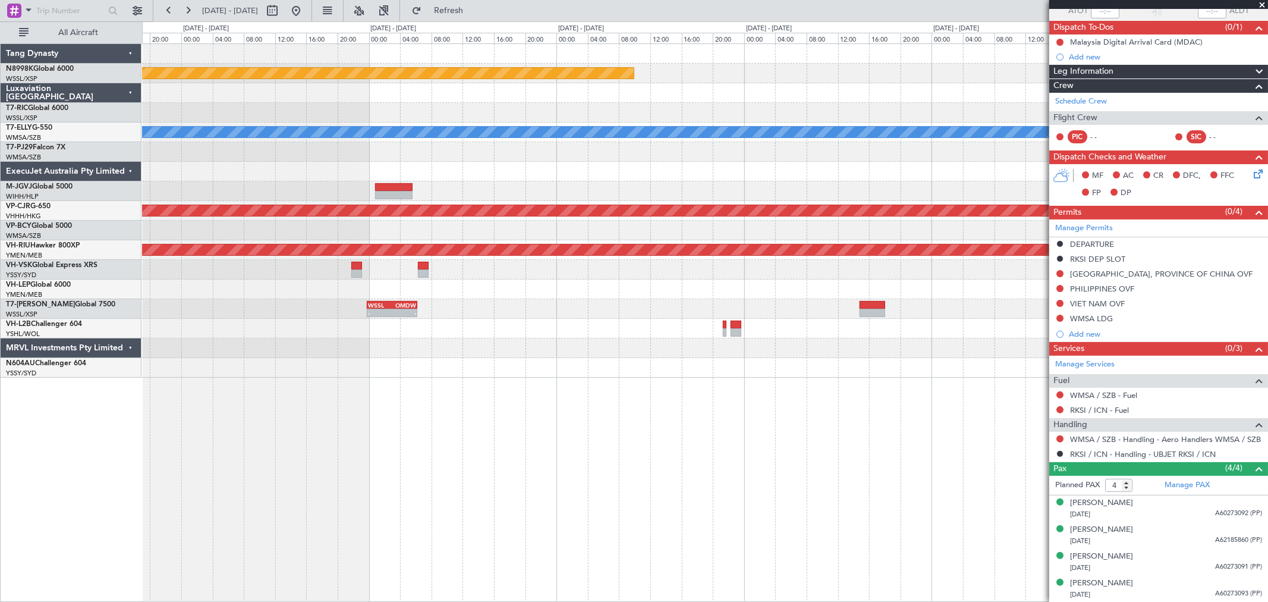
click at [896, 107] on div at bounding box center [704, 113] width 1125 height 20
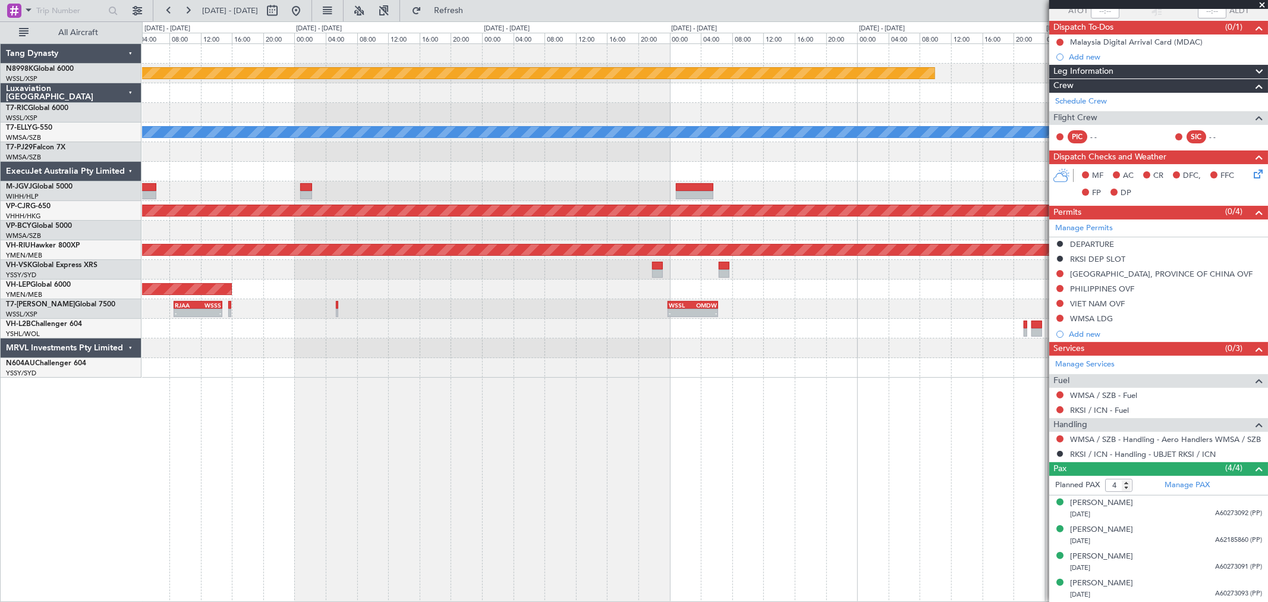
click at [810, 108] on div at bounding box center [704, 113] width 1125 height 20
click at [694, 117] on div "Planned Maint [GEOGRAPHIC_DATA] (Seletar) [PERSON_NAME] Planned Maint [GEOGRAPH…" at bounding box center [704, 210] width 1125 height 333
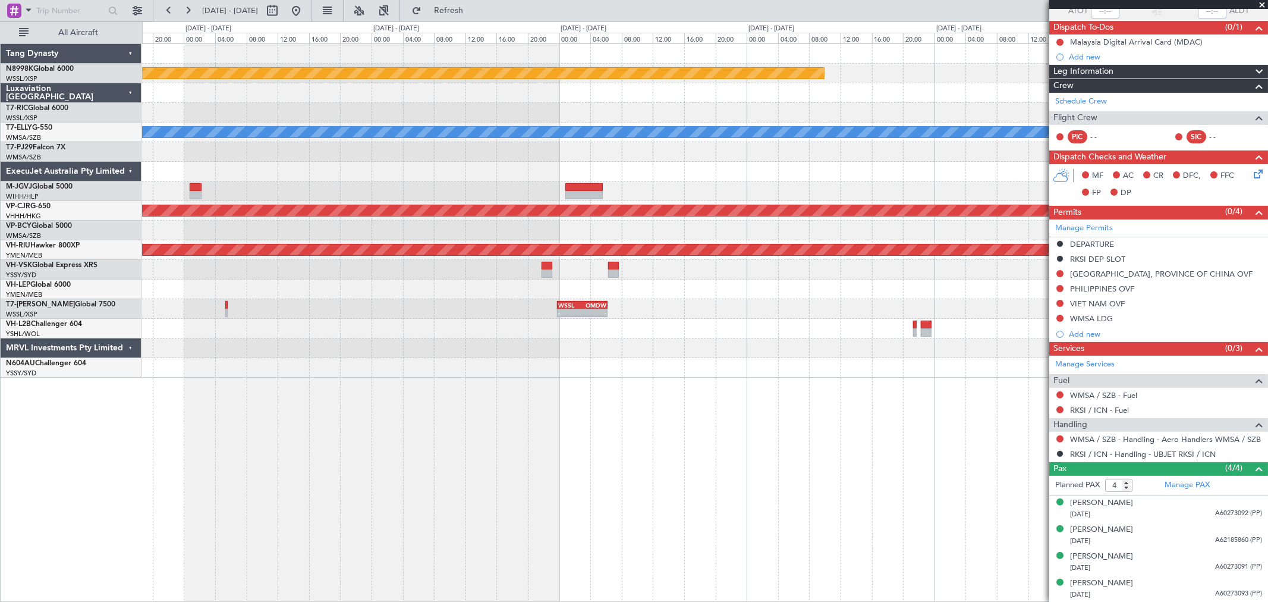
click at [781, 152] on div "Planned Maint [GEOGRAPHIC_DATA] (Seletar) [PERSON_NAME] Planned Maint [GEOGRAPH…" at bounding box center [704, 210] width 1125 height 333
click at [409, 161] on div "Planned Maint [GEOGRAPHIC_DATA] (Seletar) [PERSON_NAME] Planned Maint [GEOGRAPH…" at bounding box center [704, 210] width 1125 height 333
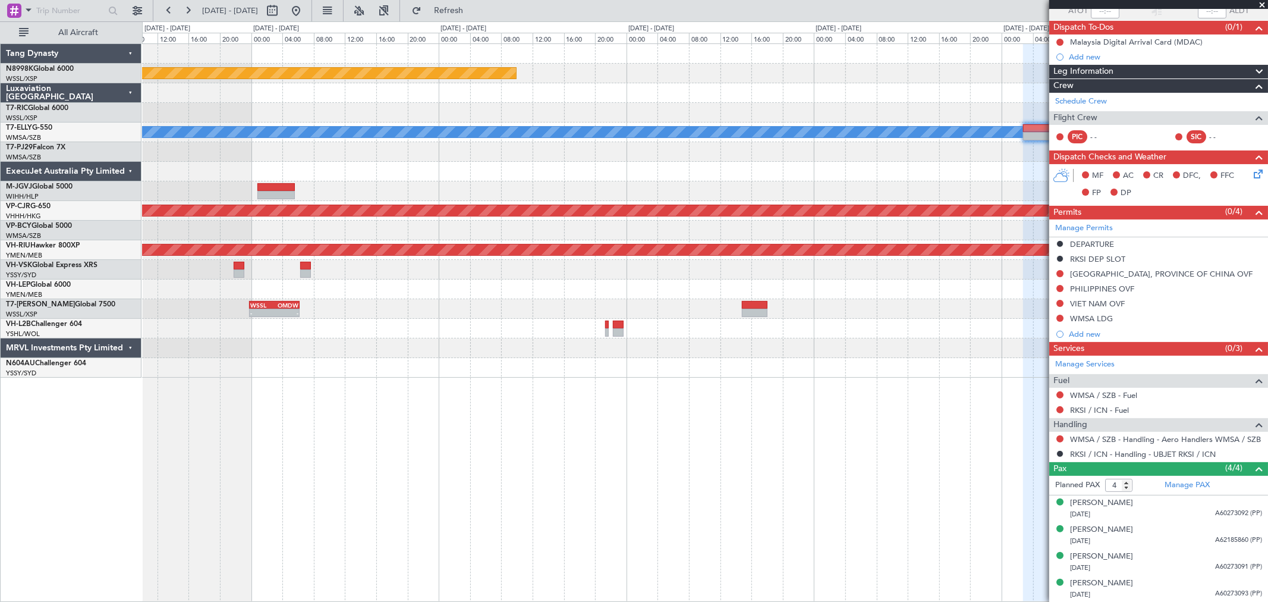
click at [555, 174] on div "Planned Maint [GEOGRAPHIC_DATA] (Seletar) [PERSON_NAME] Planned Maint [GEOGRAPH…" at bounding box center [704, 210] width 1125 height 333
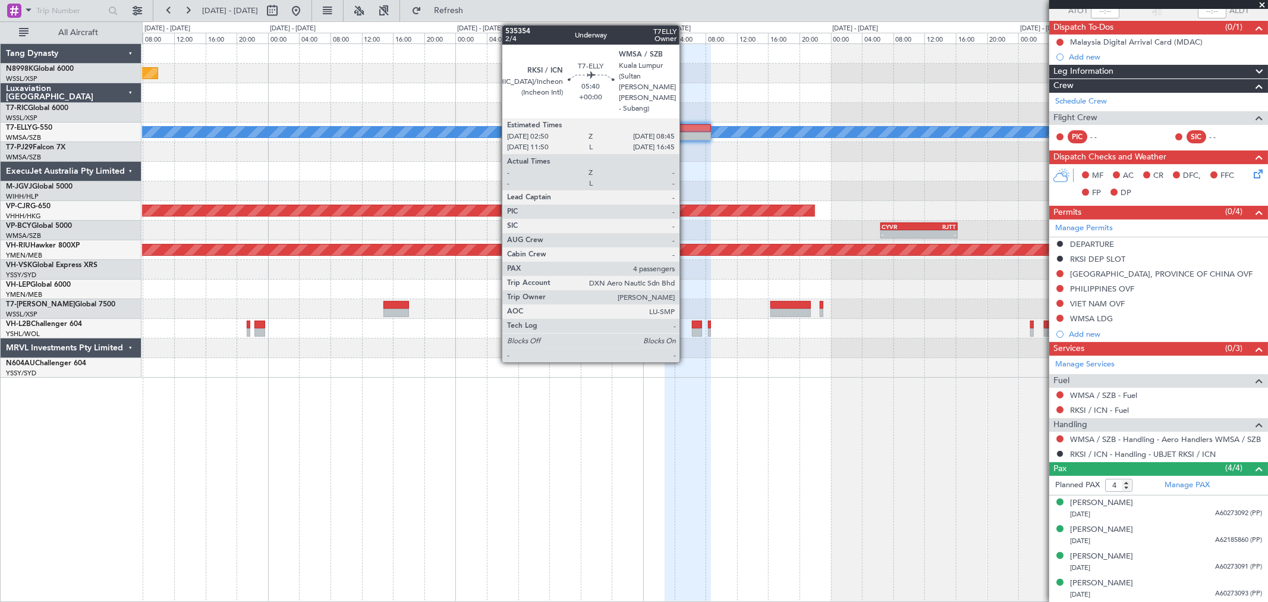
click at [685, 126] on div at bounding box center [688, 128] width 46 height 8
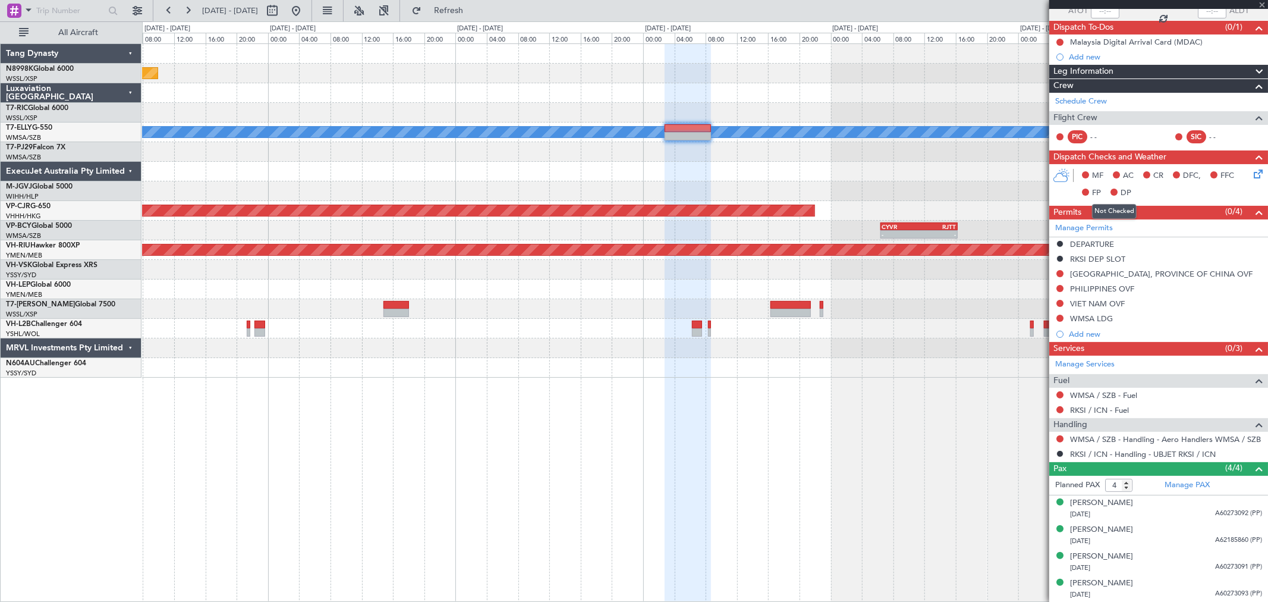
scroll to position [0, 0]
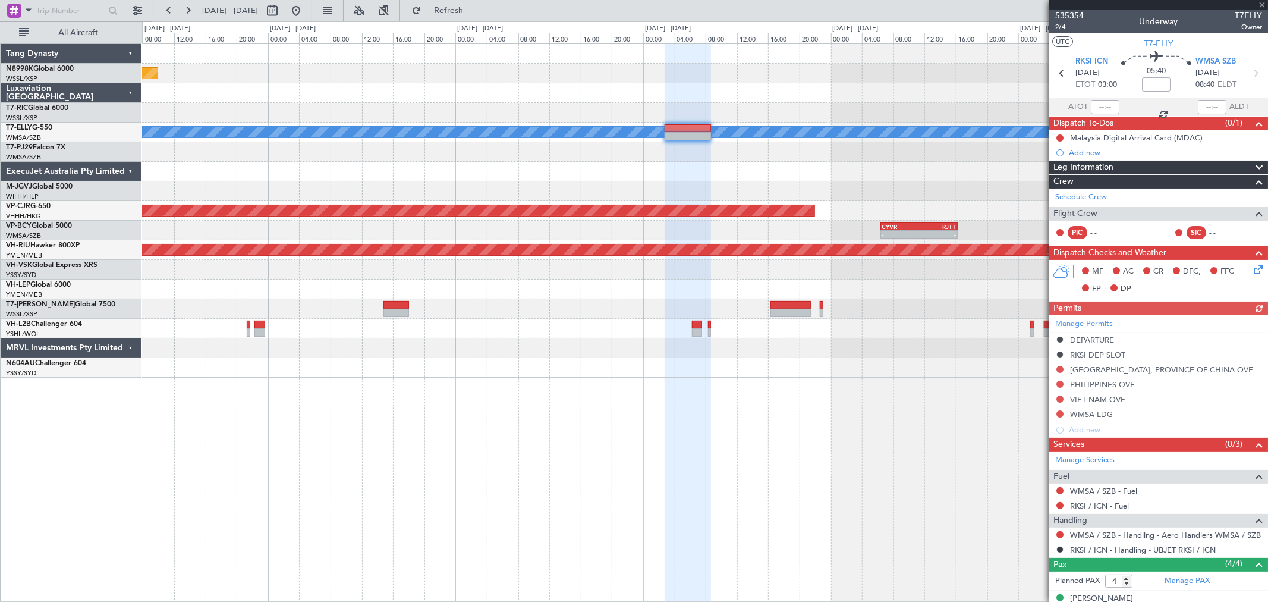
click at [847, 150] on div at bounding box center [704, 152] width 1125 height 20
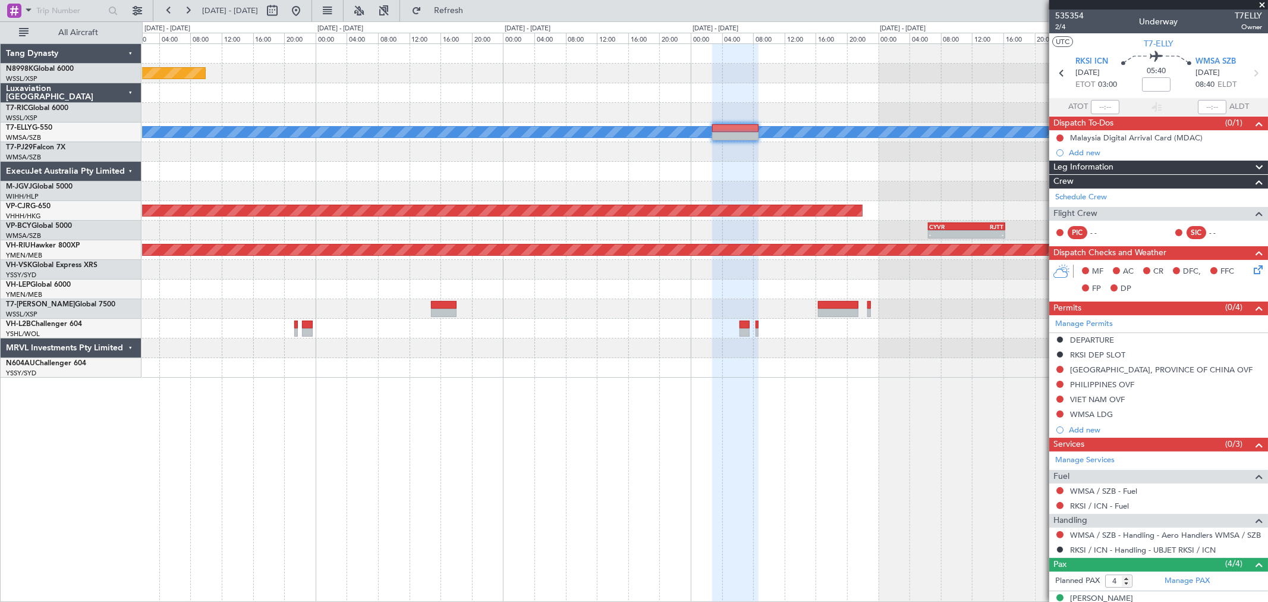
click at [660, 156] on div at bounding box center [704, 152] width 1125 height 20
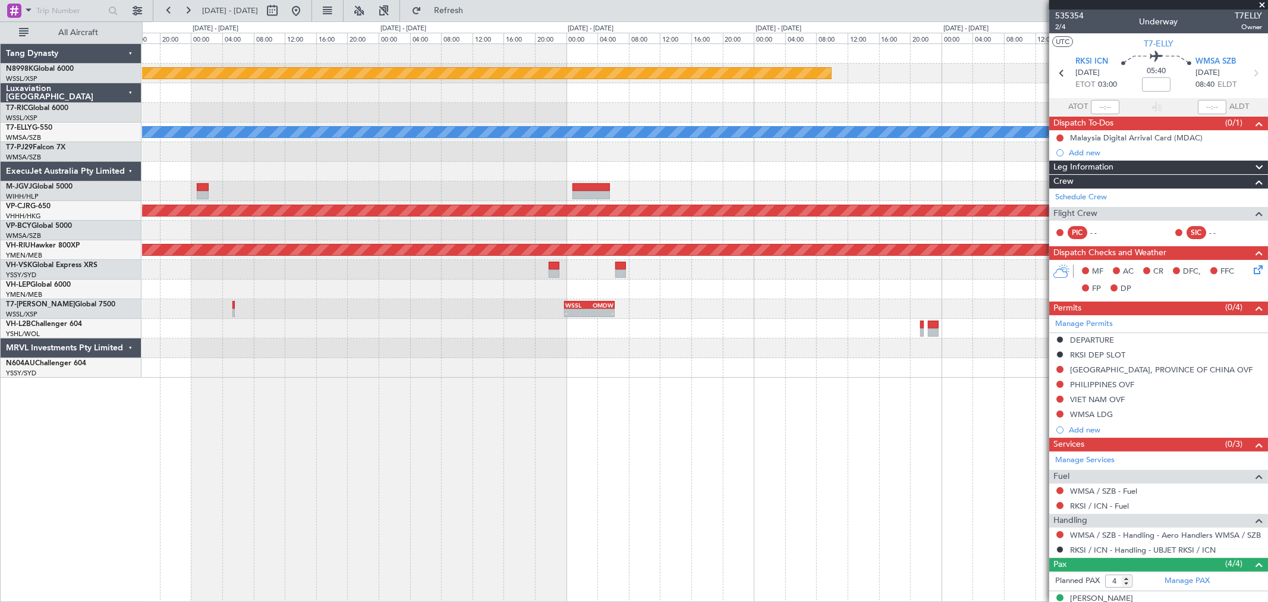
click at [860, 158] on div at bounding box center [704, 152] width 1125 height 20
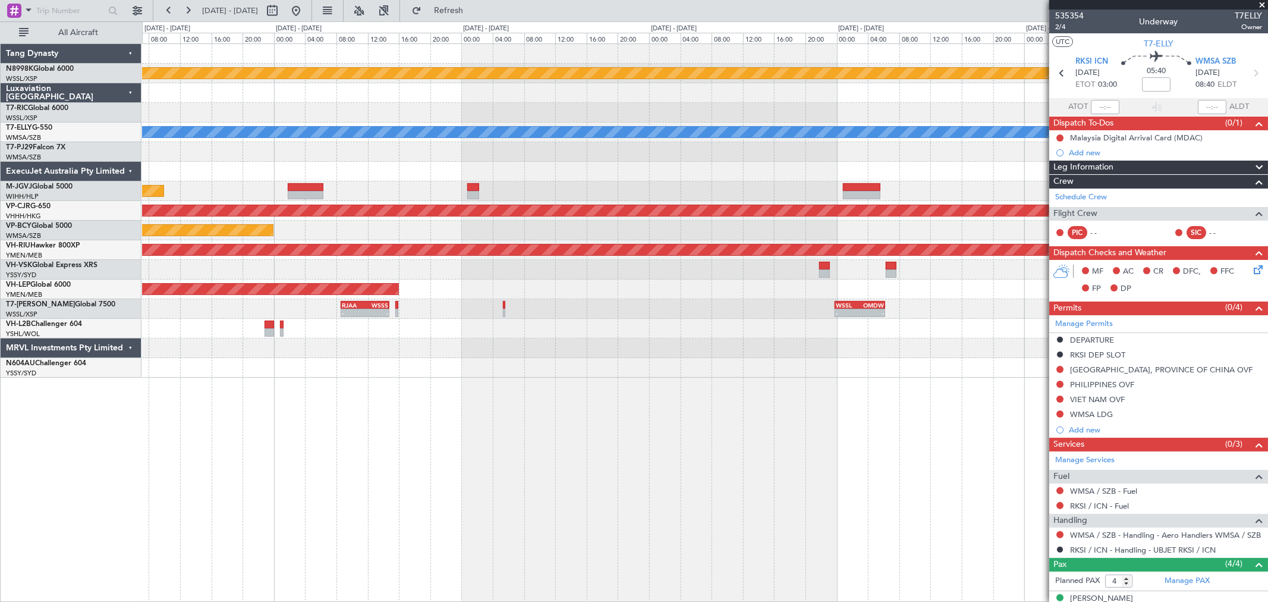
click at [882, 149] on div at bounding box center [704, 152] width 1125 height 20
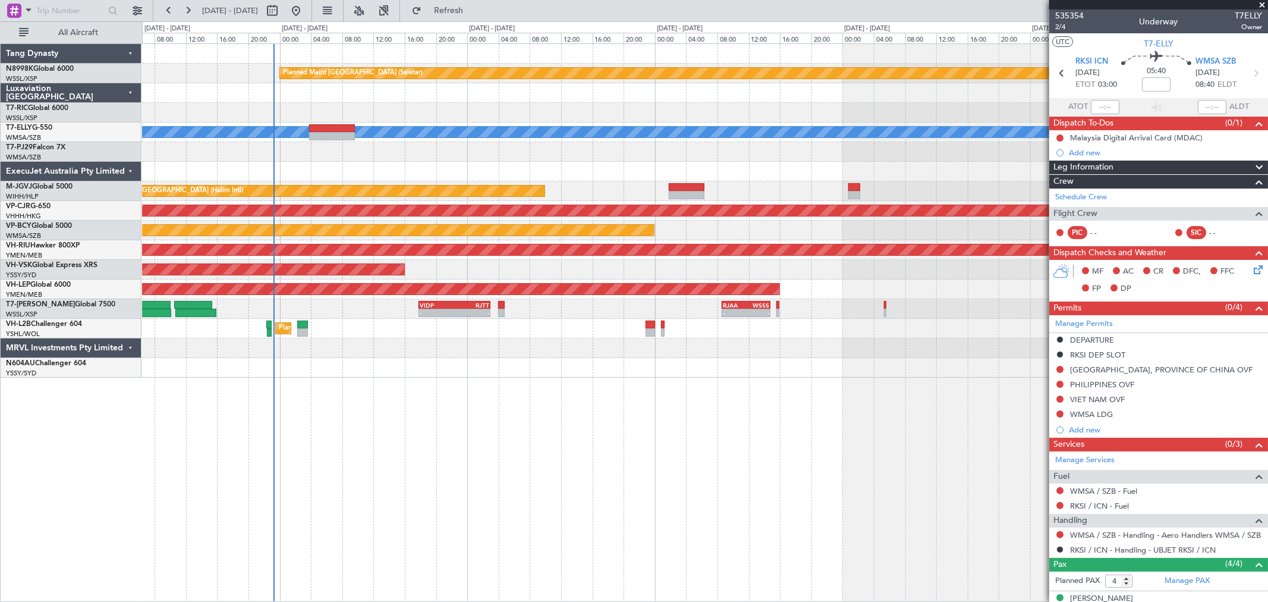
click at [758, 152] on div "Planned Maint [GEOGRAPHIC_DATA] (Seletar) [PERSON_NAME] OMSJ 06:50 Z RKSI 15:05…" at bounding box center [704, 210] width 1125 height 333
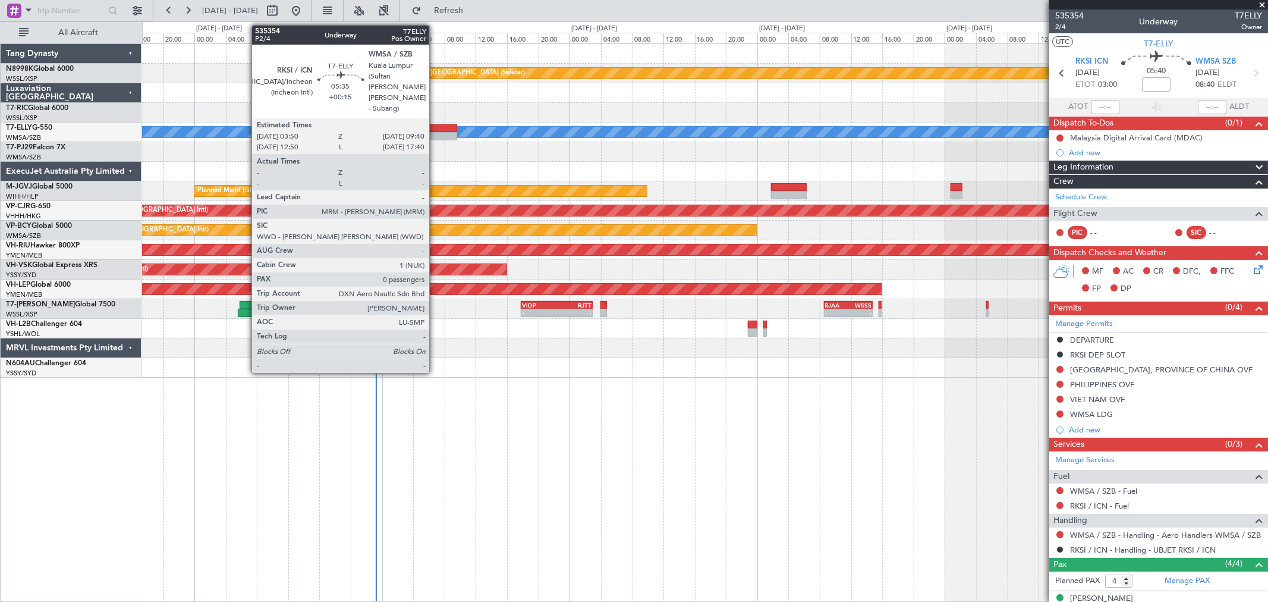
click at [438, 129] on div at bounding box center [434, 128] width 46 height 8
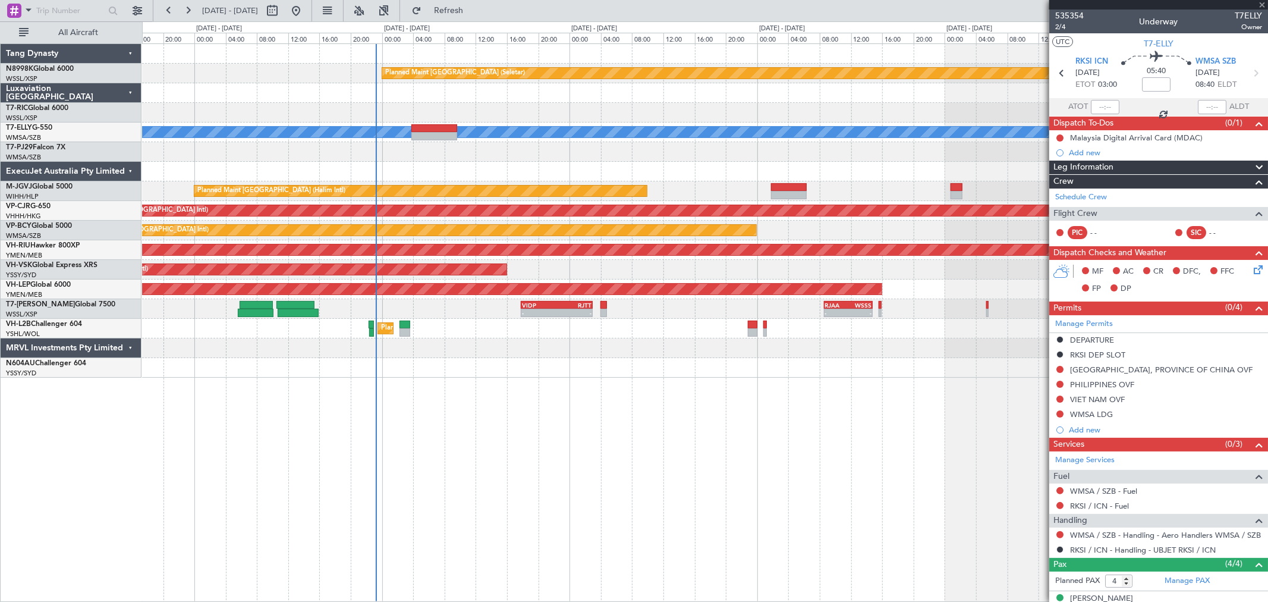
type input "+00:15"
type input "0"
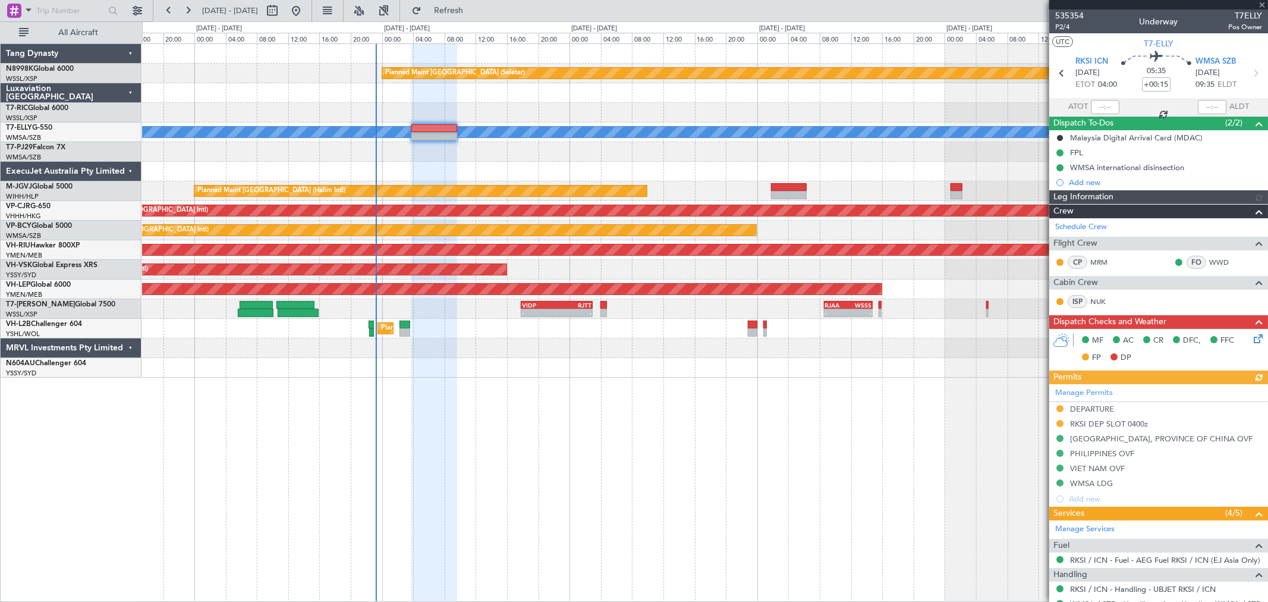
type input "[PERSON_NAME] (KYA)"
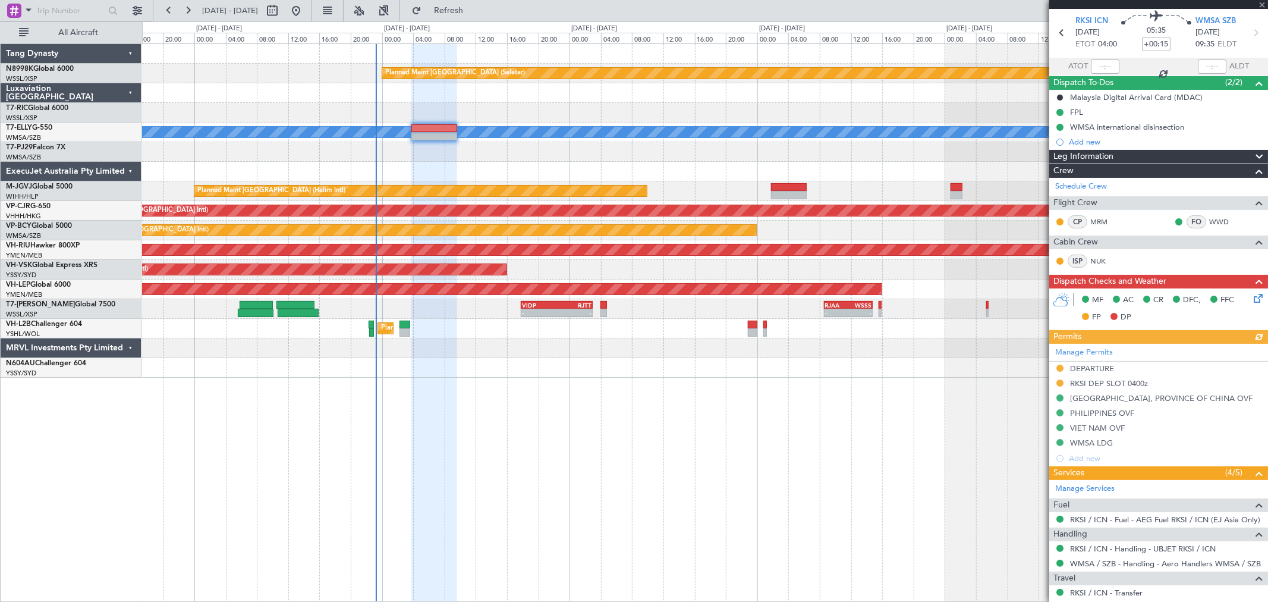
scroll to position [87, 0]
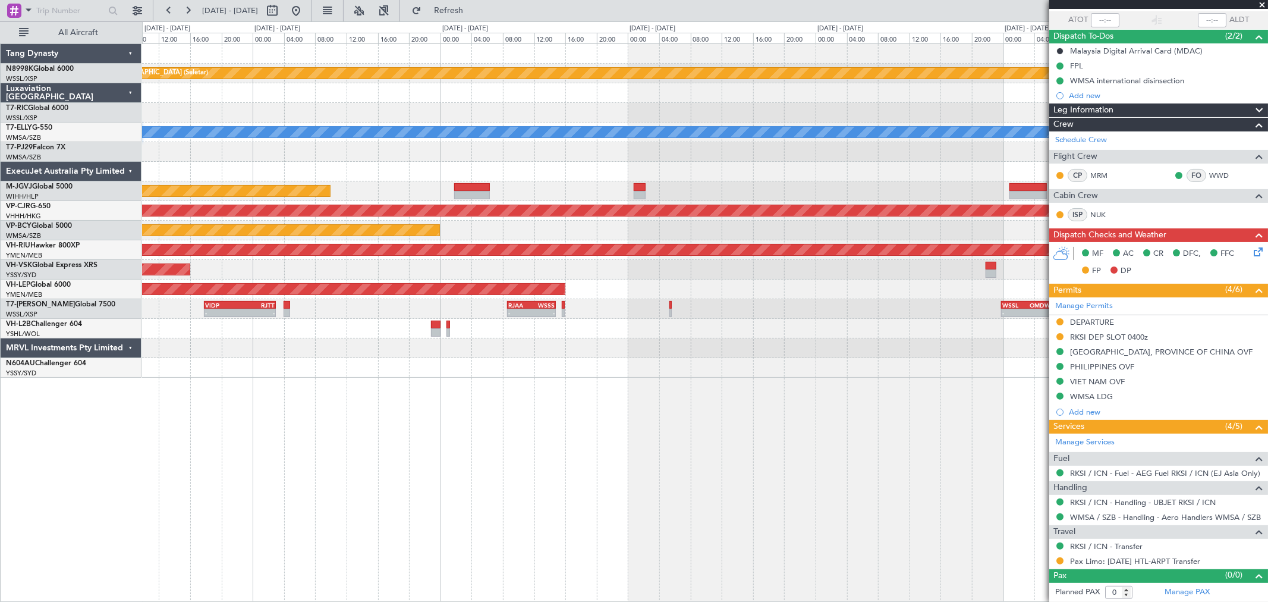
click at [307, 117] on div at bounding box center [704, 113] width 1125 height 20
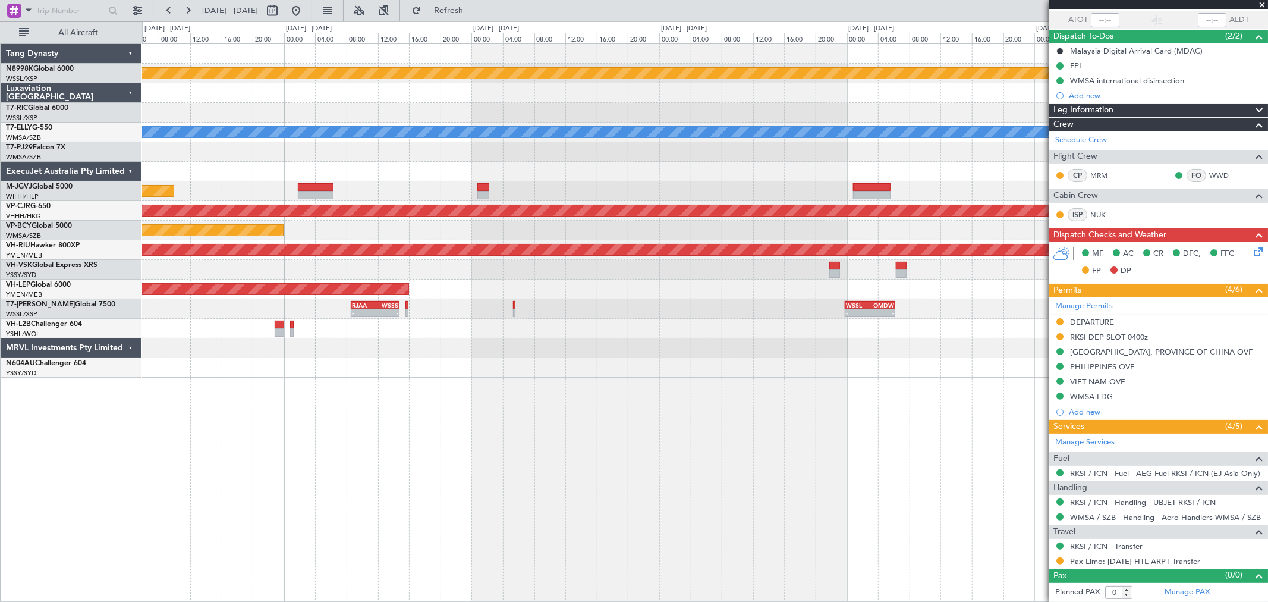
click at [212, 125] on div "Planned Maint [GEOGRAPHIC_DATA] (Seletar) [PERSON_NAME] Planned Maint [GEOGRAPH…" at bounding box center [704, 210] width 1125 height 333
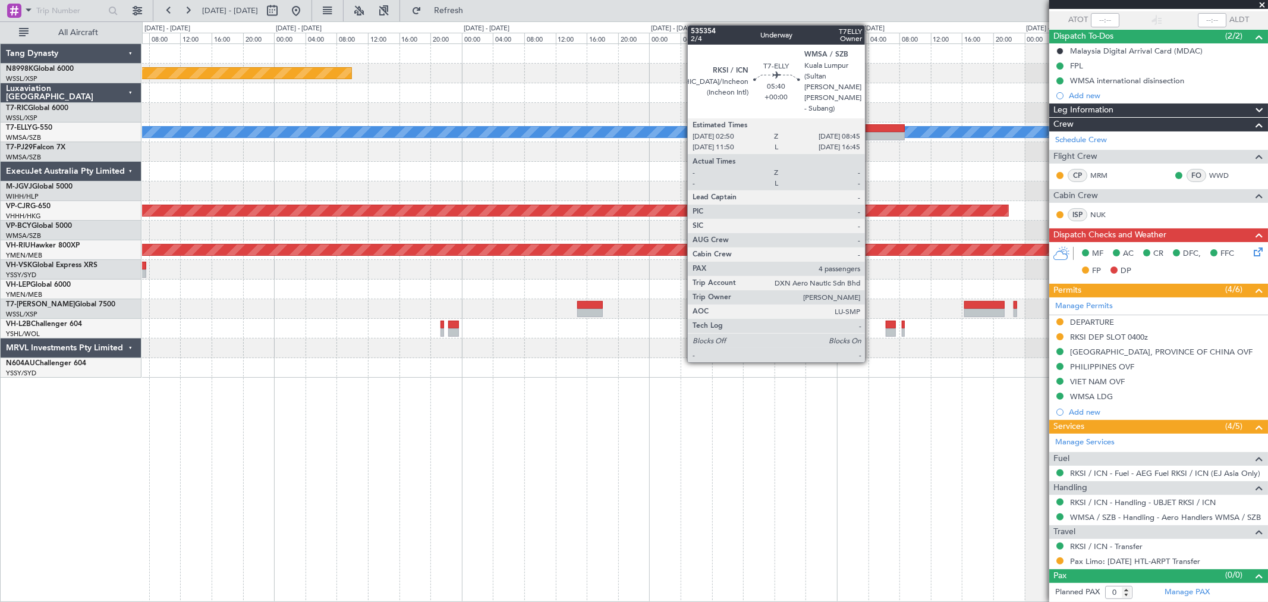
click at [871, 132] on div at bounding box center [881, 136] width 46 height 8
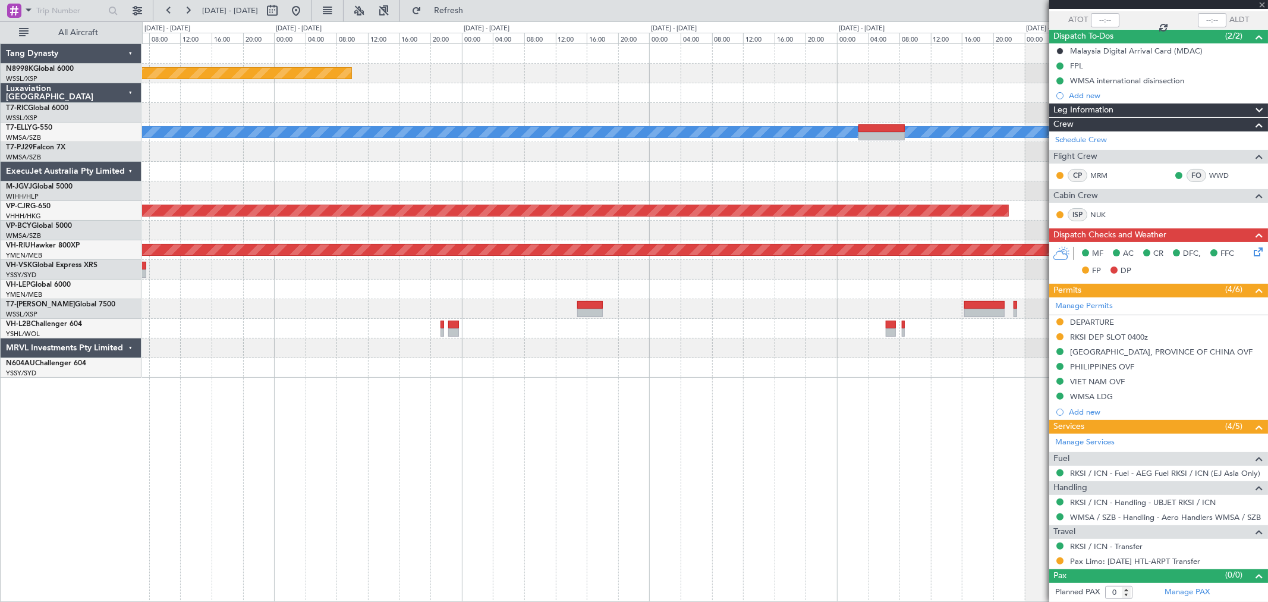
type input "4"
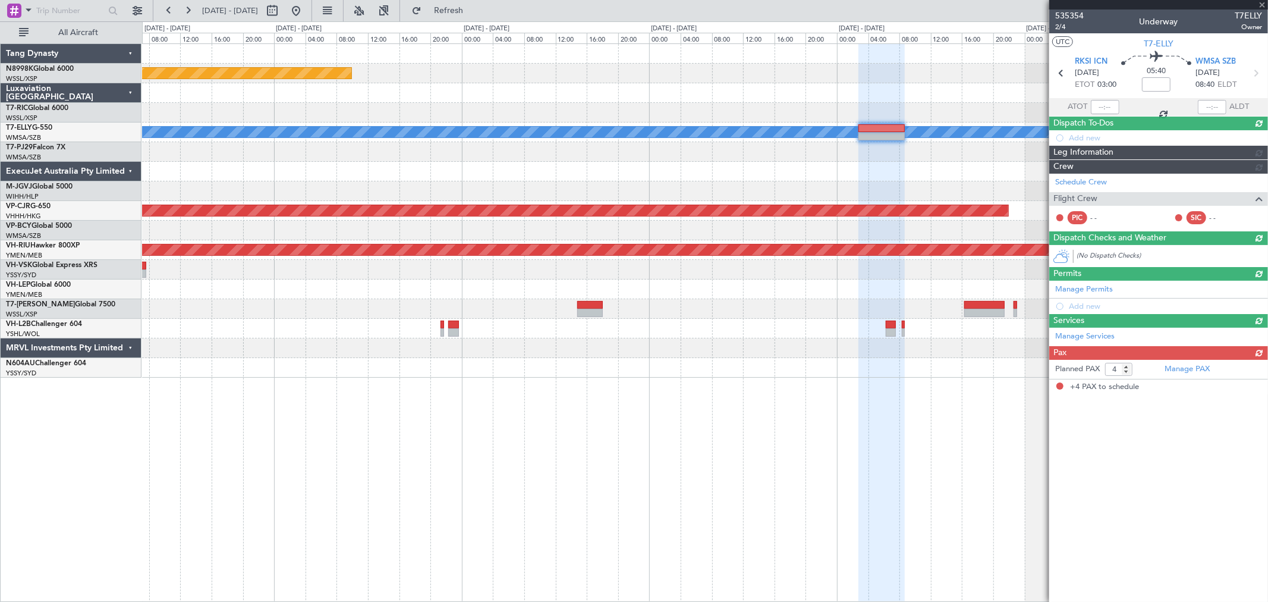
scroll to position [0, 0]
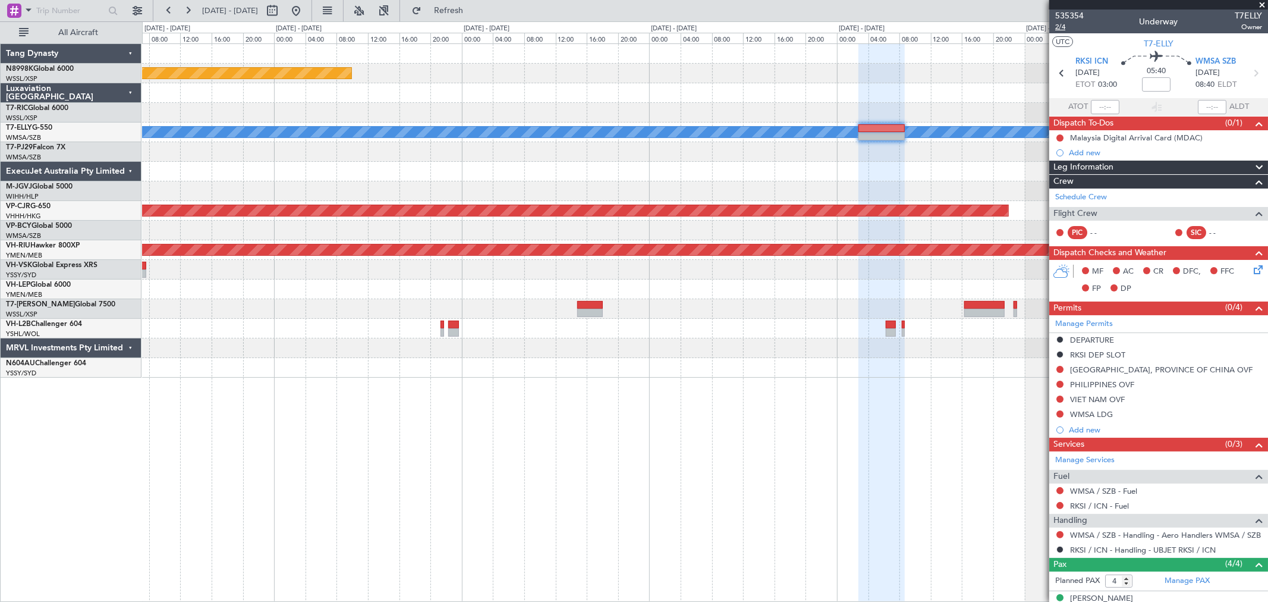
click at [1062, 30] on span "2/4" at bounding box center [1069, 27] width 29 height 10
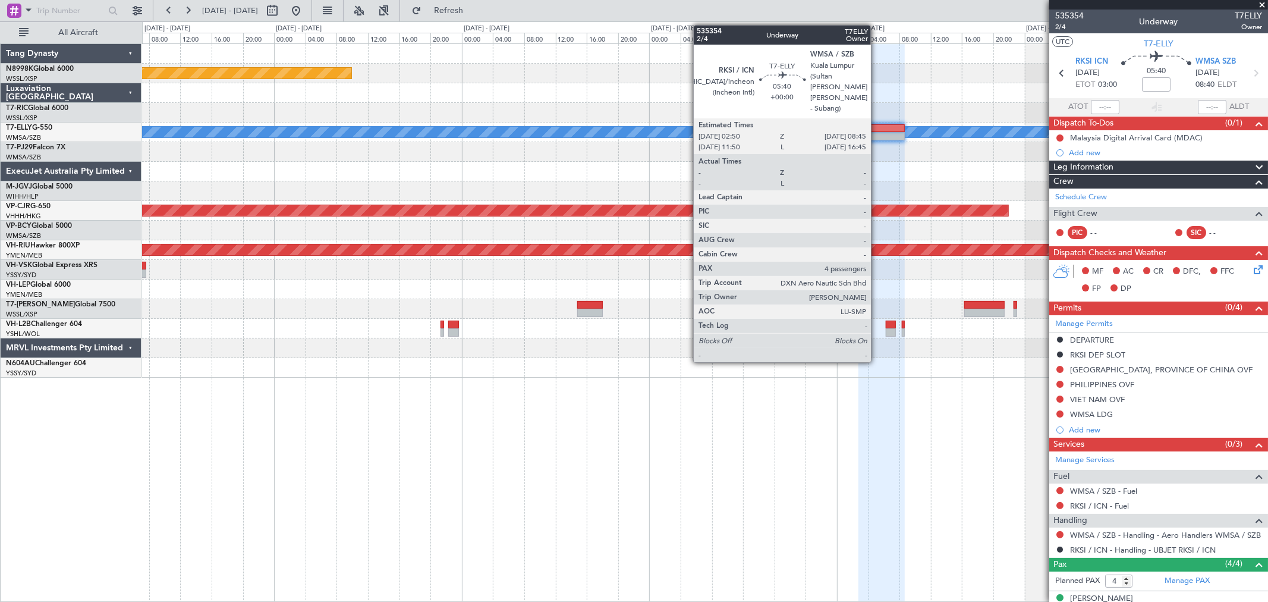
click at [877, 127] on div at bounding box center [881, 128] width 46 height 8
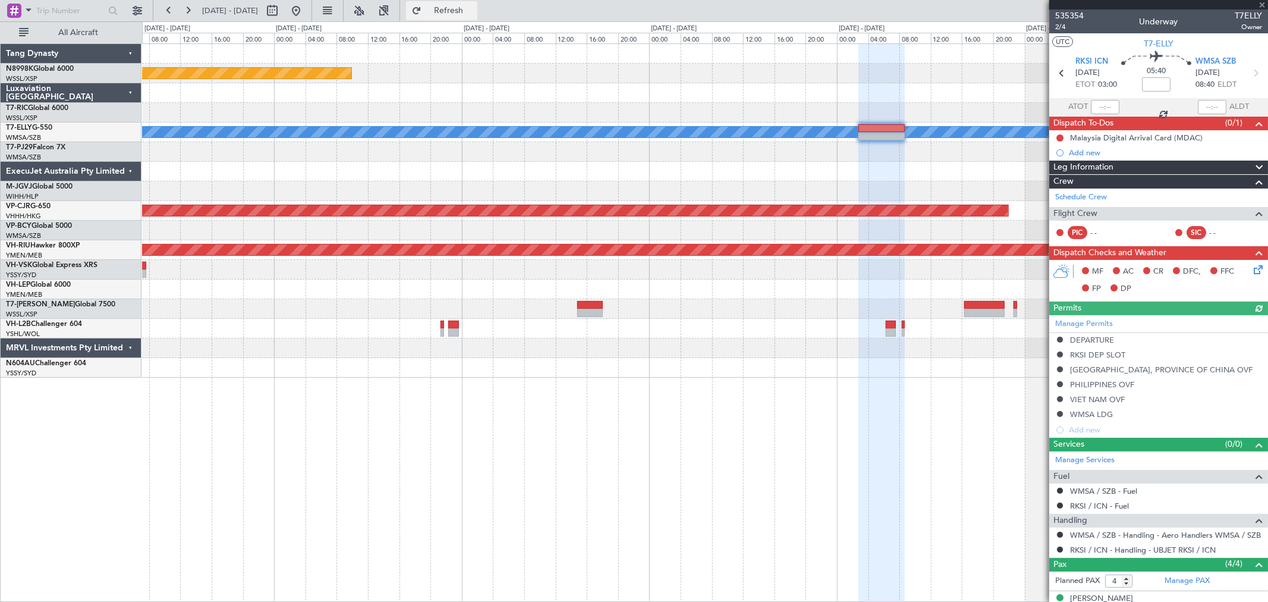
click at [459, 9] on button "Refresh" at bounding box center [441, 10] width 71 height 19
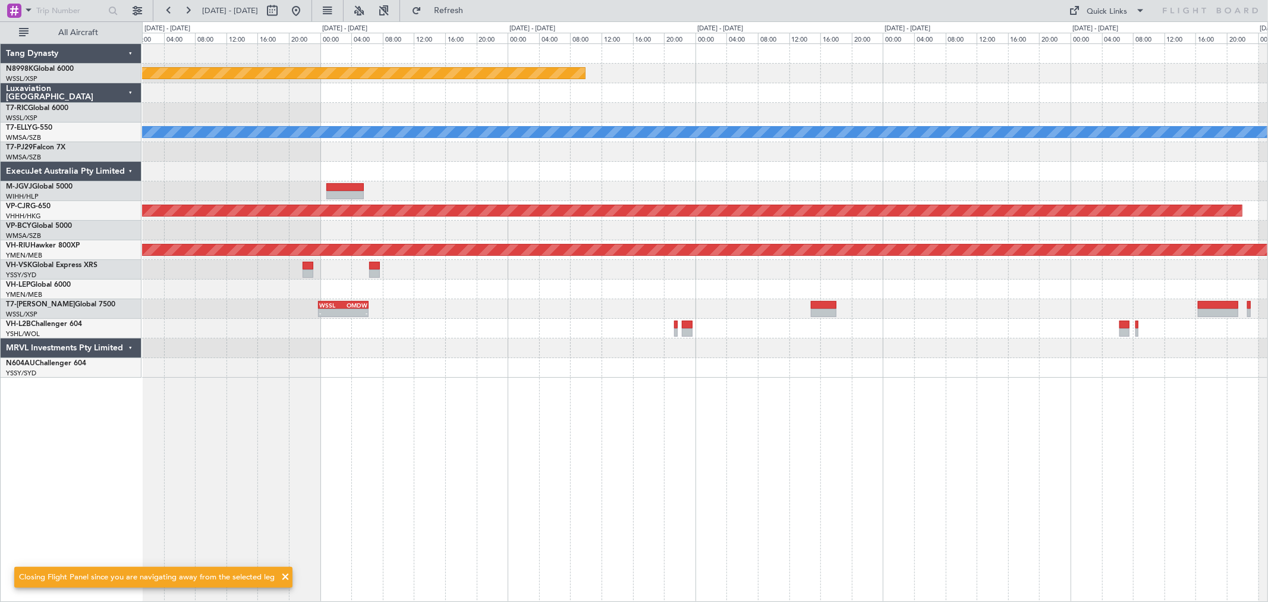
click at [753, 121] on div at bounding box center [704, 113] width 1125 height 20
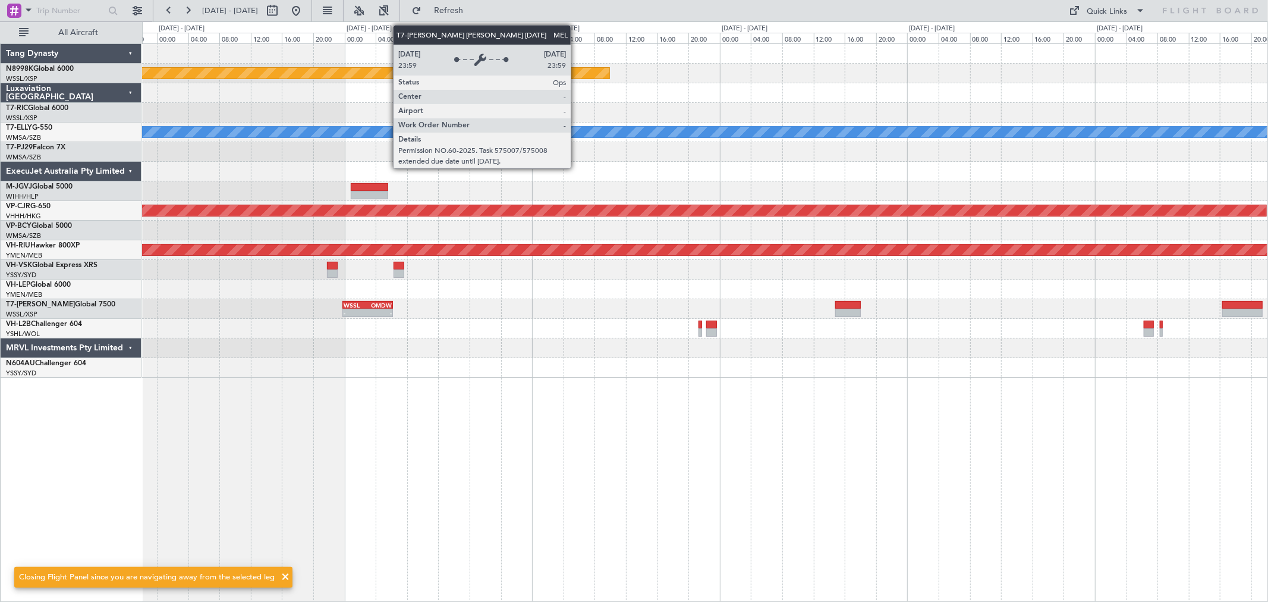
click at [843, 131] on div "MEL" at bounding box center [704, 132] width 3375 height 12
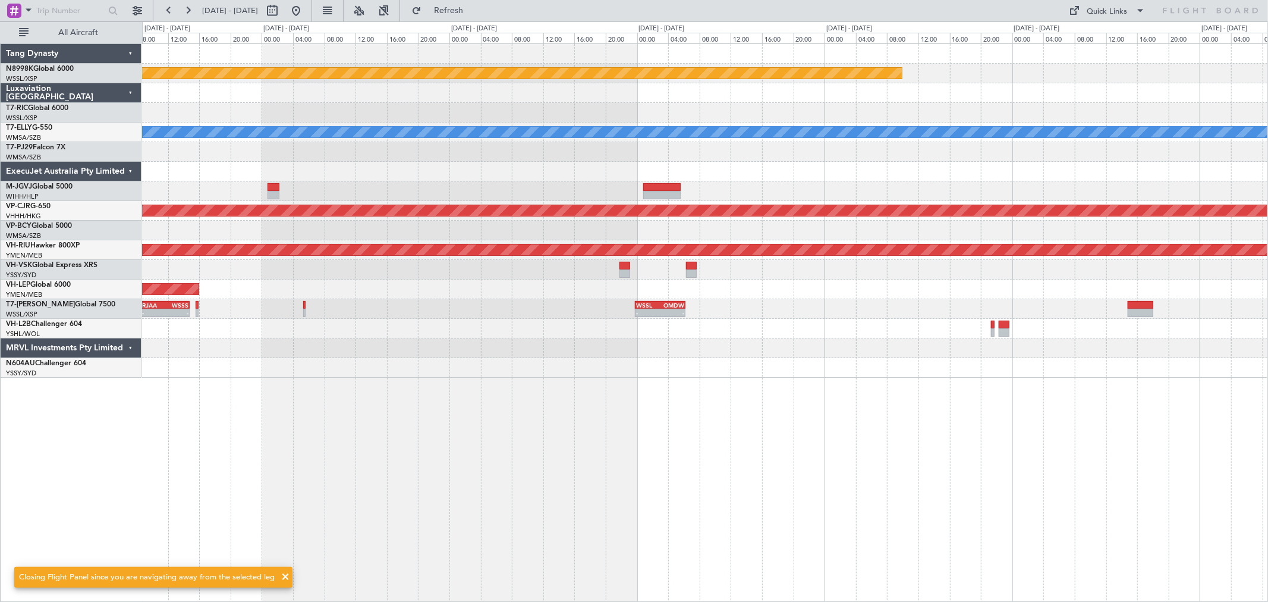
click at [862, 123] on div "Planned Maint [GEOGRAPHIC_DATA] (Seletar) [PERSON_NAME] Planned Maint [GEOGRAPH…" at bounding box center [704, 210] width 1125 height 333
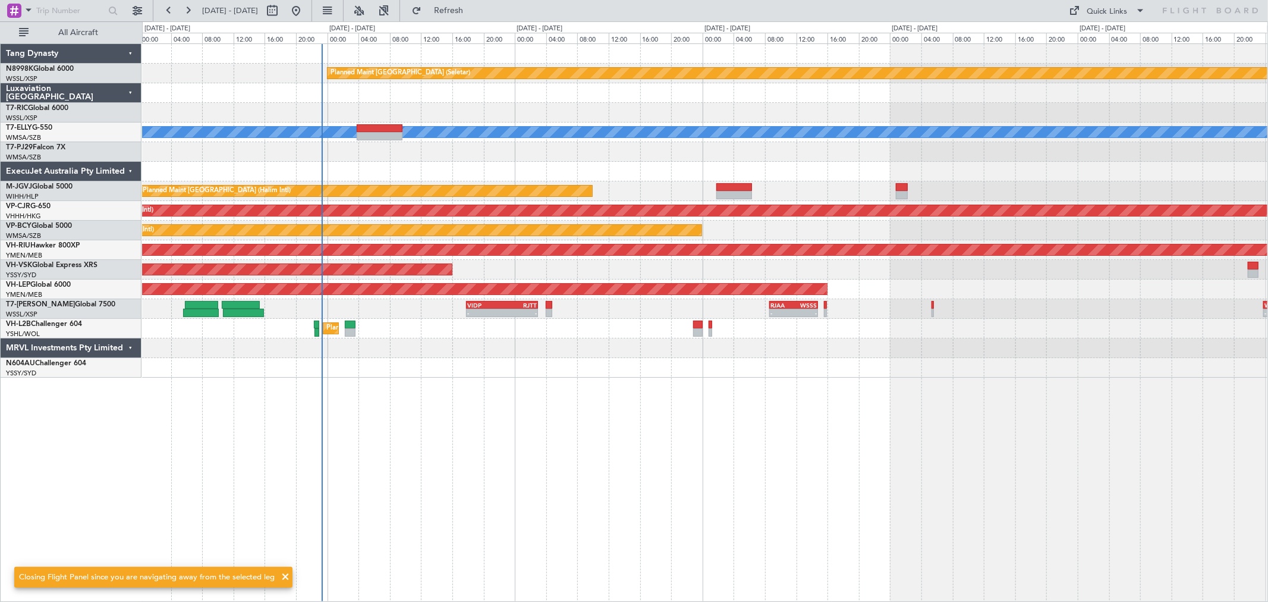
click at [772, 117] on div at bounding box center [704, 113] width 1125 height 20
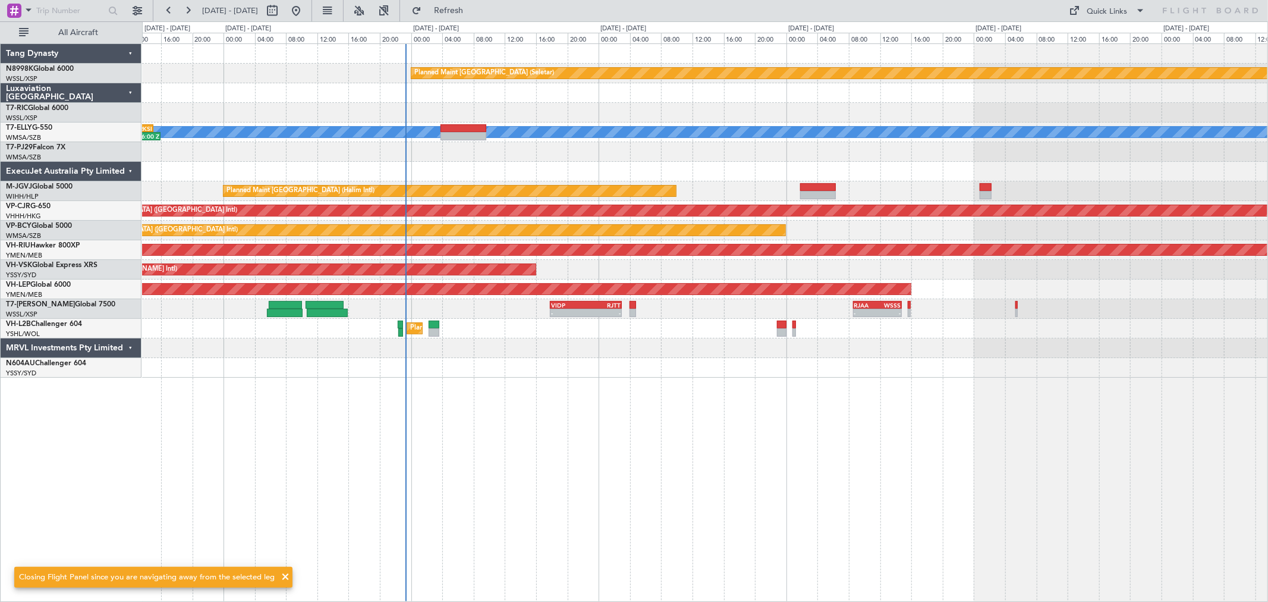
click at [650, 121] on div at bounding box center [704, 113] width 1125 height 20
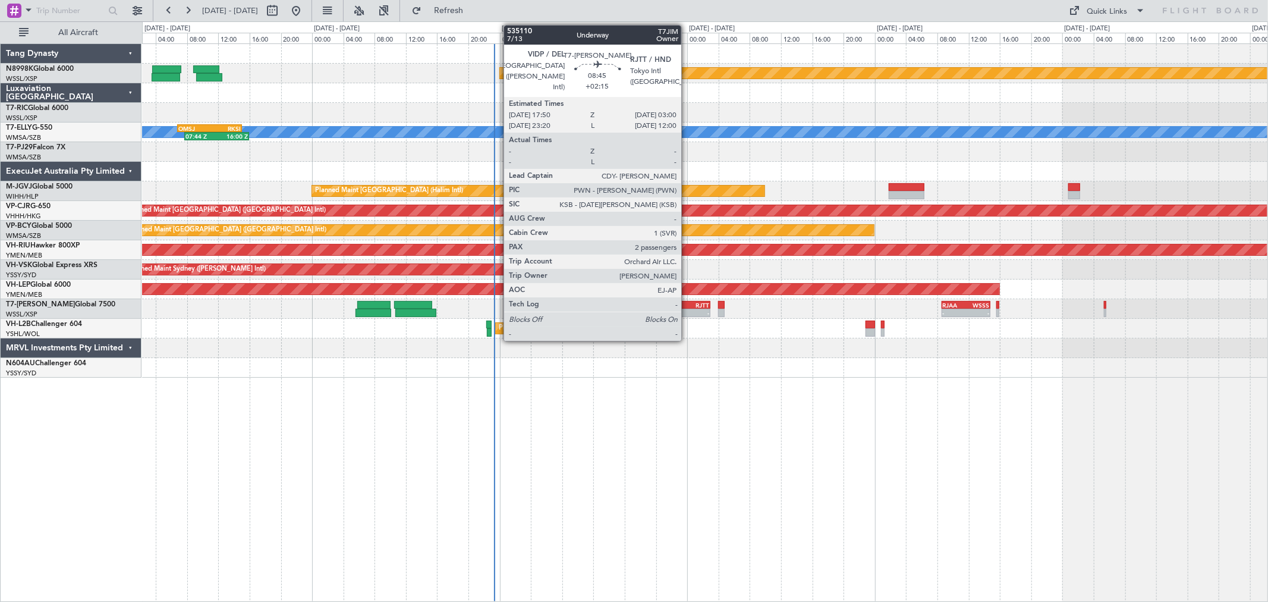
click at [687, 309] on div "- -" at bounding box center [674, 313] width 72 height 8
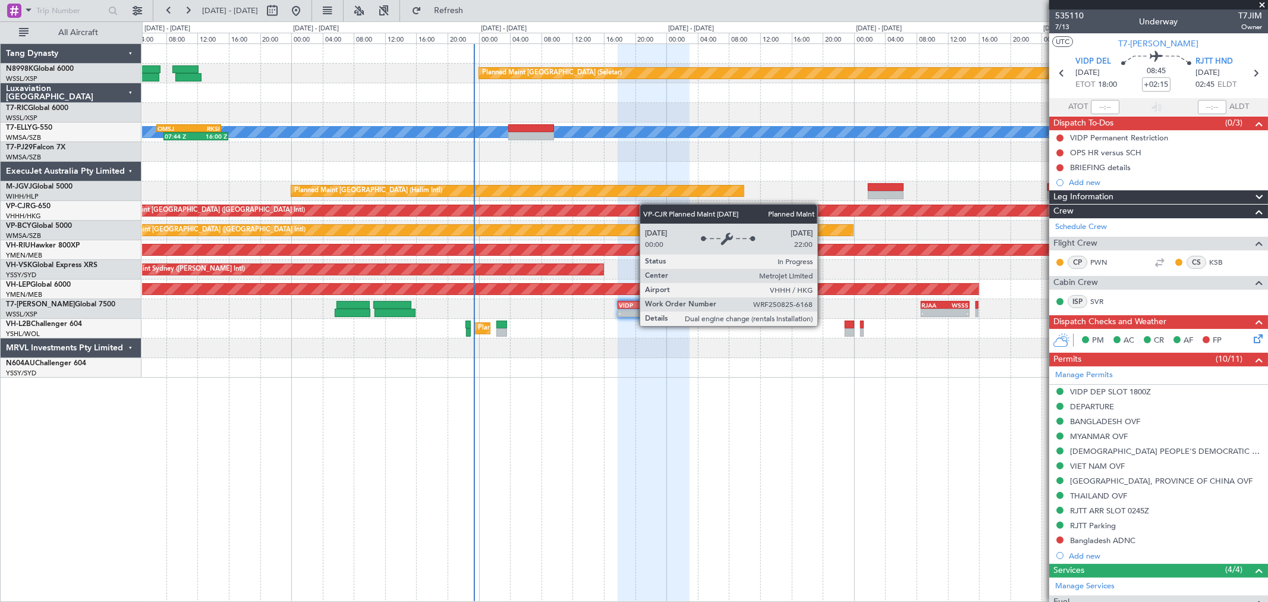
click at [644, 204] on div "Planned Maint [GEOGRAPHIC_DATA] (Seletar) [PERSON_NAME] 07:44 Z 16:00 Z OMSJ 06…" at bounding box center [704, 210] width 1125 height 333
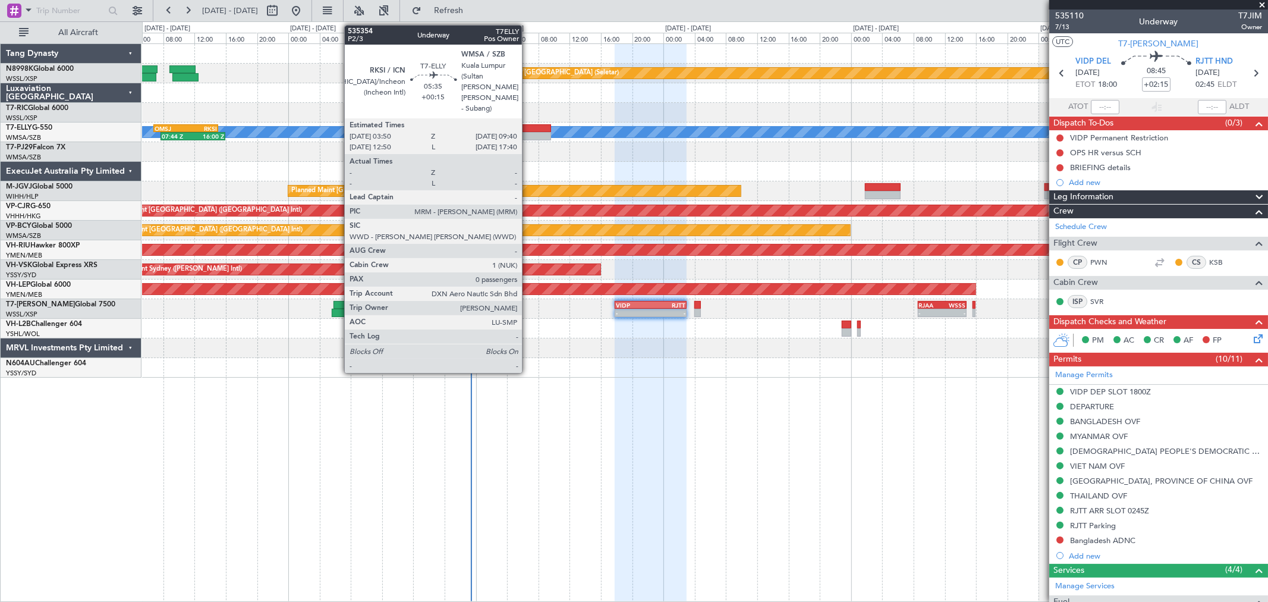
click at [528, 137] on div at bounding box center [528, 136] width 46 height 8
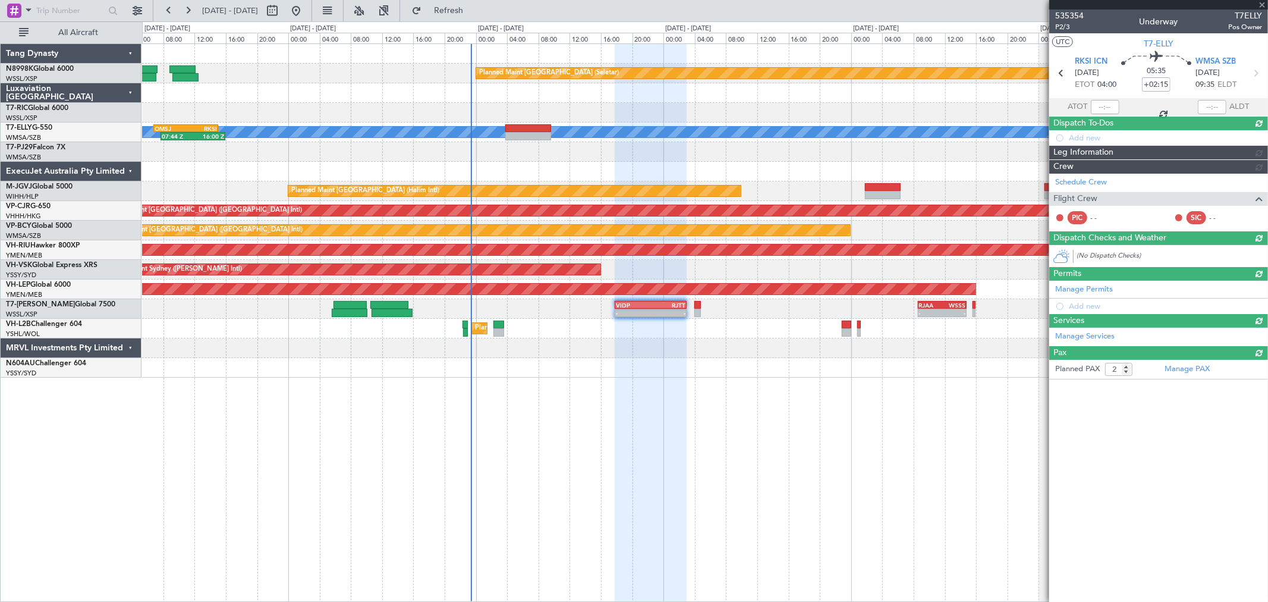
type input "+00:15"
type input "0"
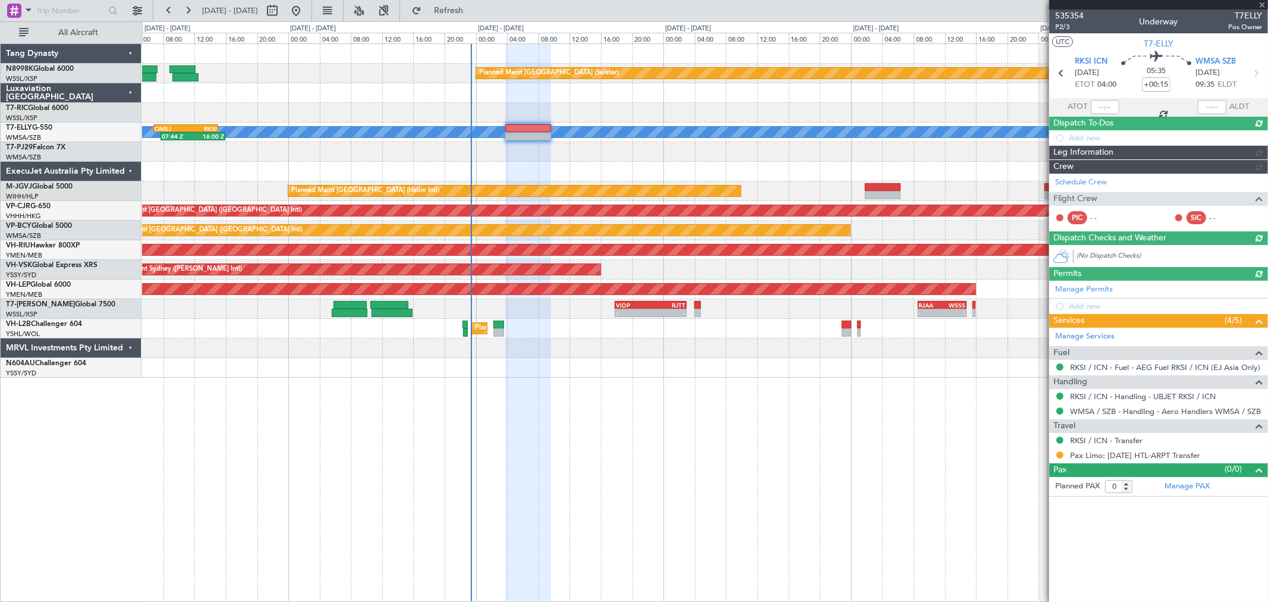
type input "[PERSON_NAME] (KYA)"
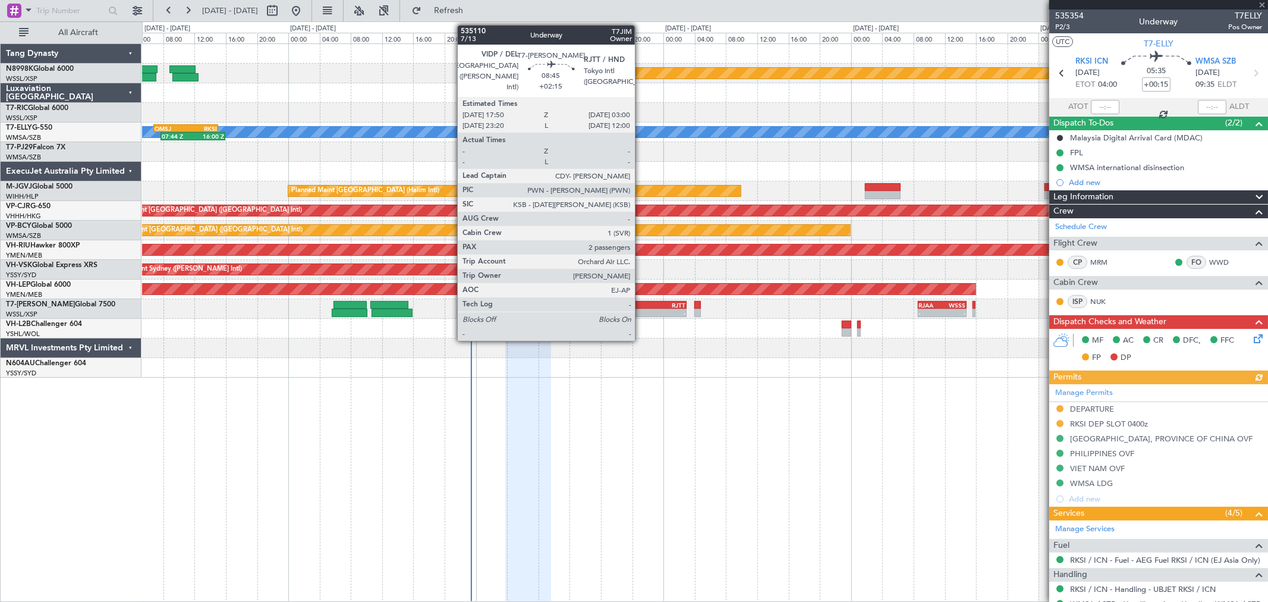
click at [643, 312] on div "-" at bounding box center [633, 312] width 35 height 7
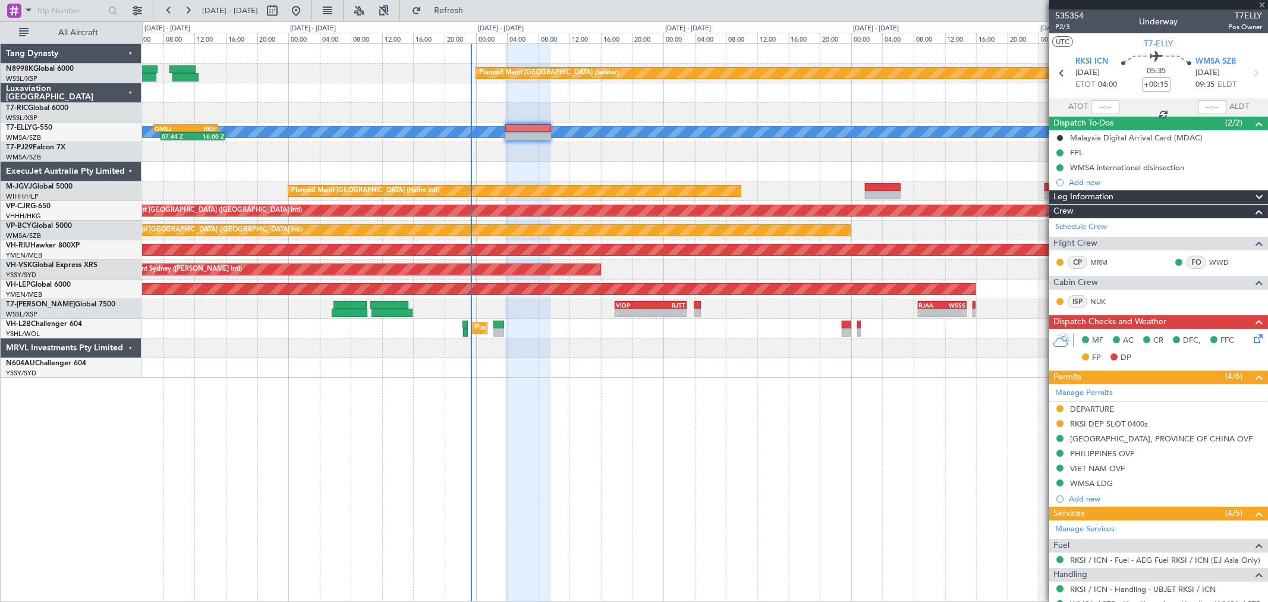
type input "+02:15"
type input "2"
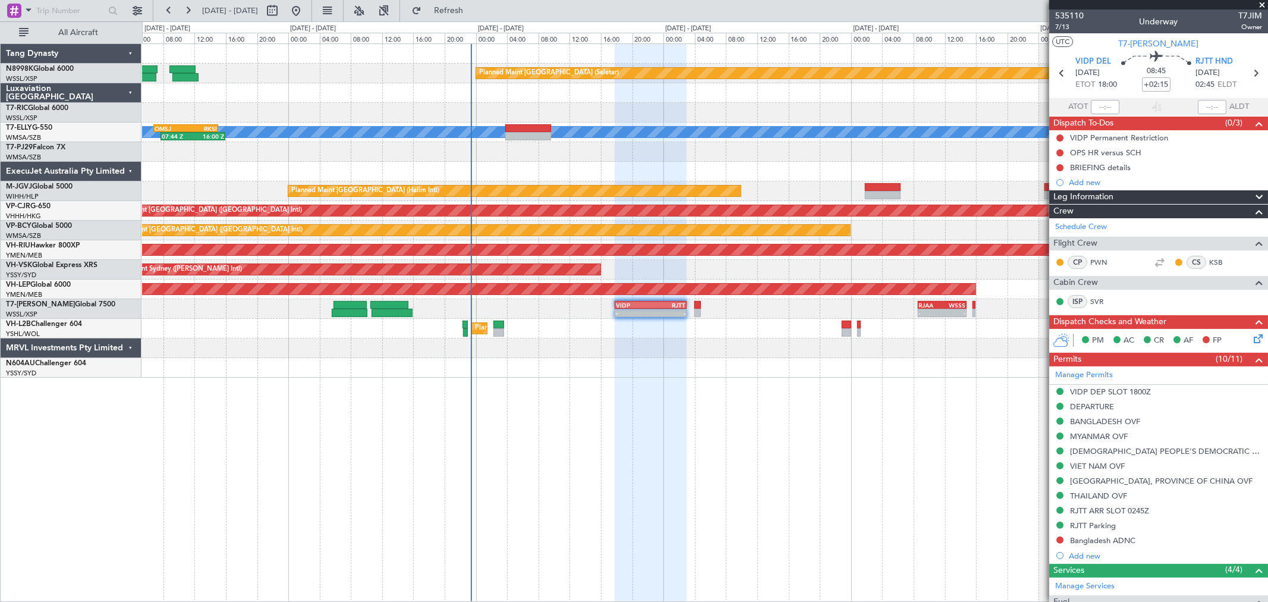
click at [660, 319] on div "Planned Maint [GEOGRAPHIC_DATA] (Seletar) [PERSON_NAME] 07:44 Z 16:00 Z OMSJ 06…" at bounding box center [704, 210] width 1125 height 333
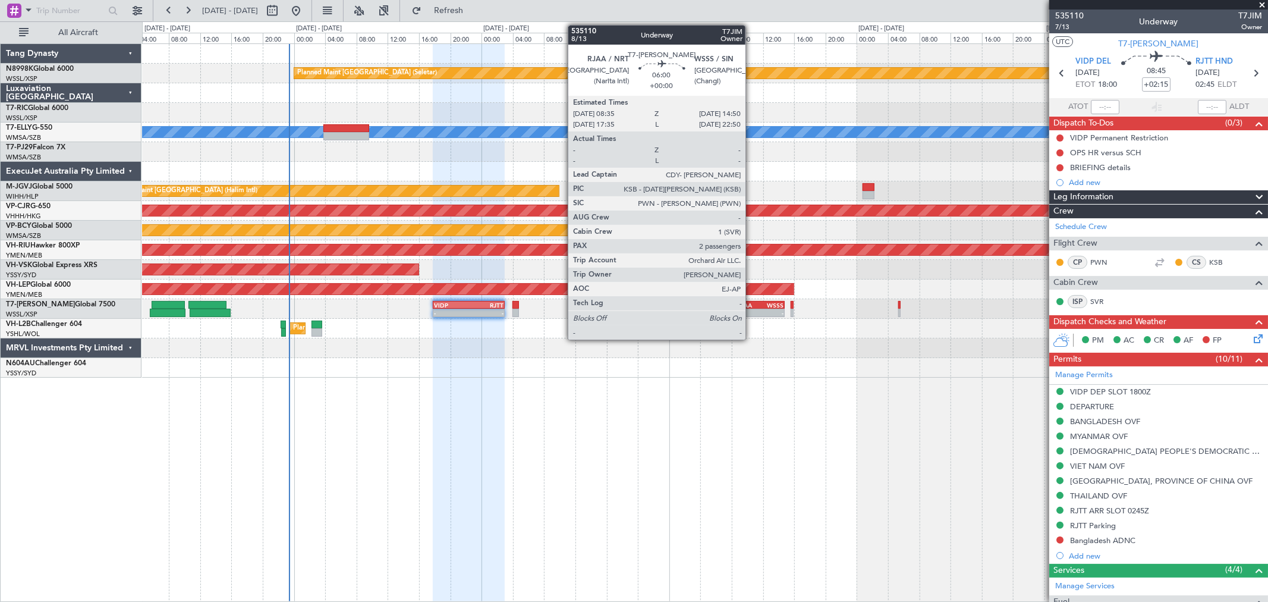
click at [751, 313] on div "-" at bounding box center [748, 312] width 23 height 7
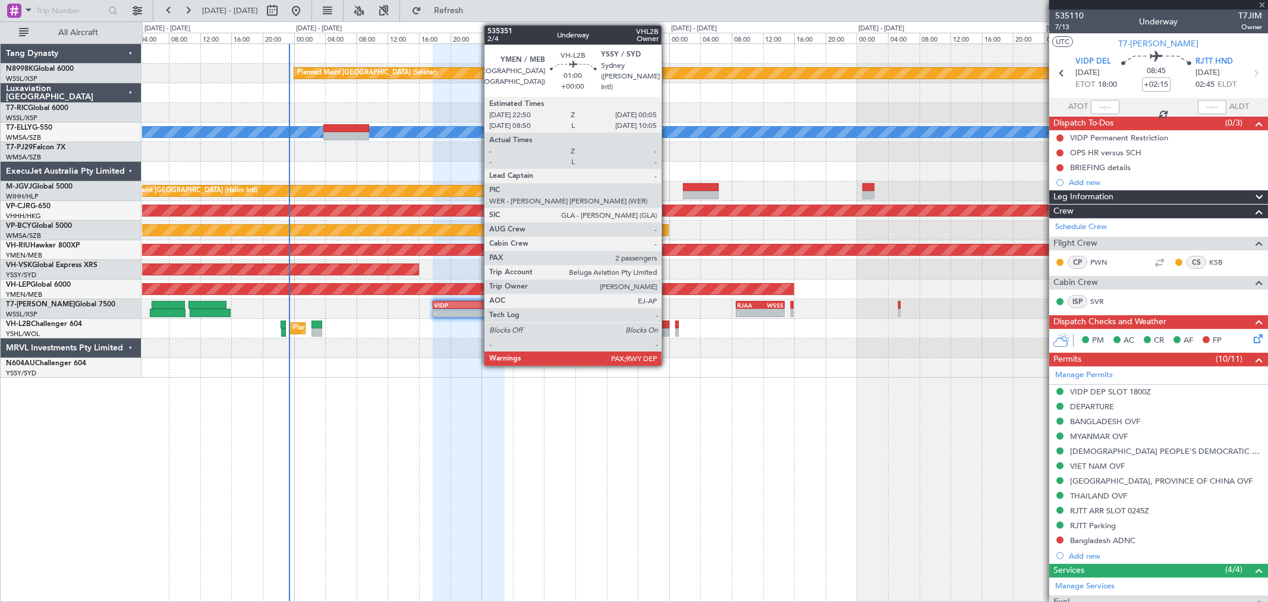
click at [668, 329] on div at bounding box center [665, 332] width 10 height 8
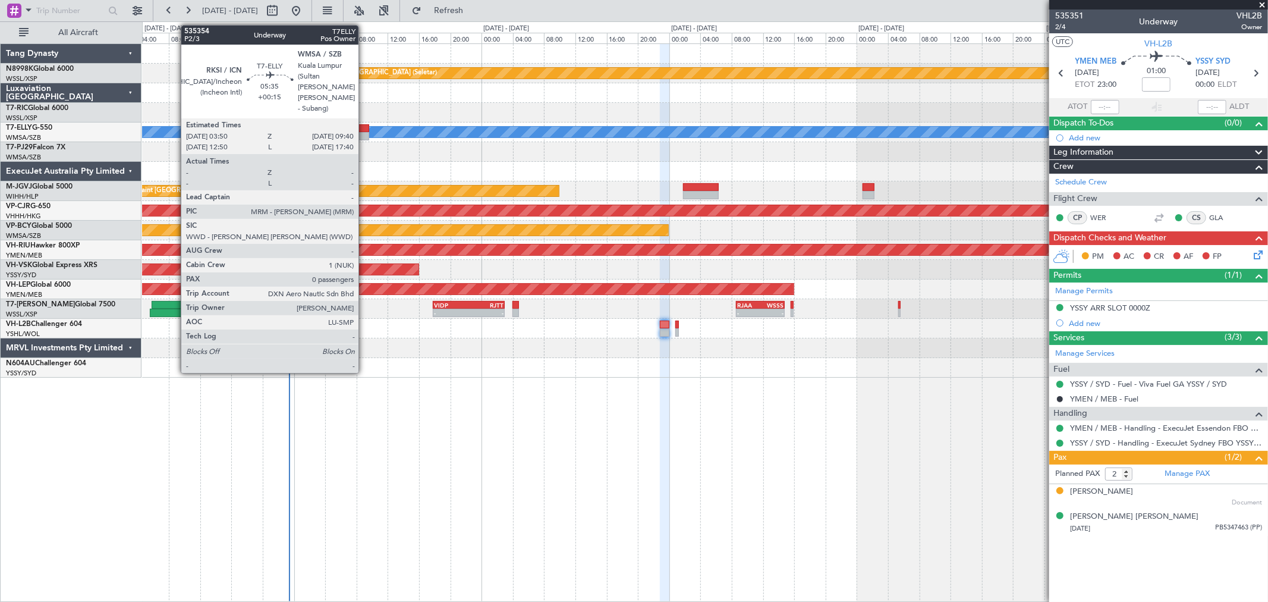
click at [364, 133] on div at bounding box center [346, 136] width 46 height 8
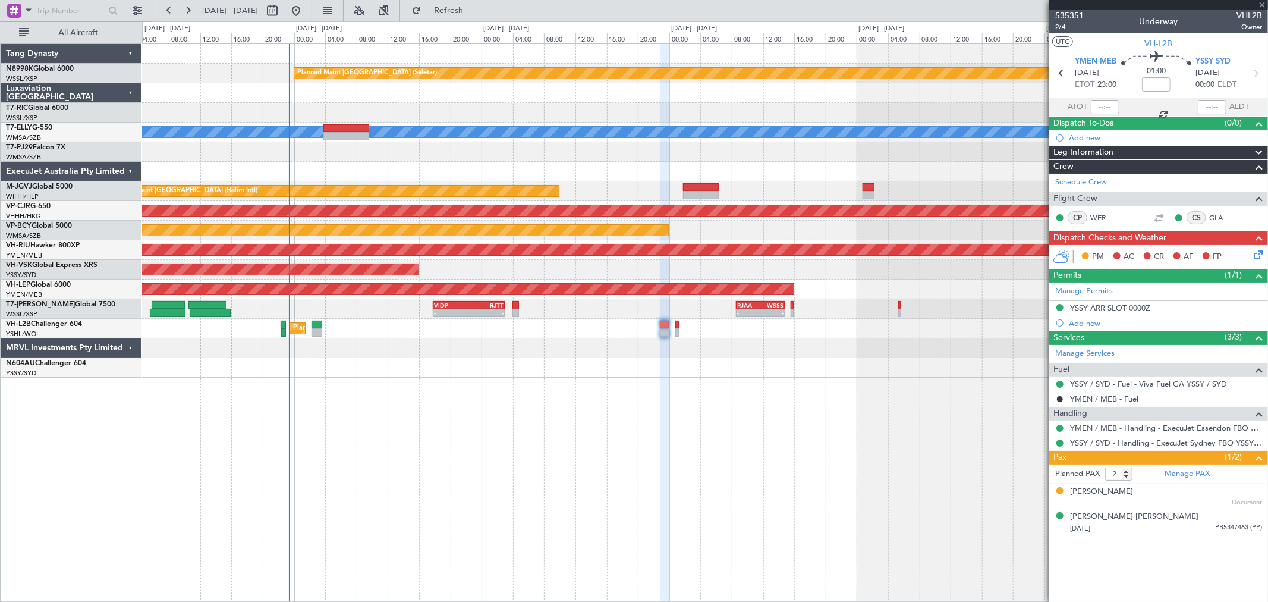
type input "+00:15"
type input "0"
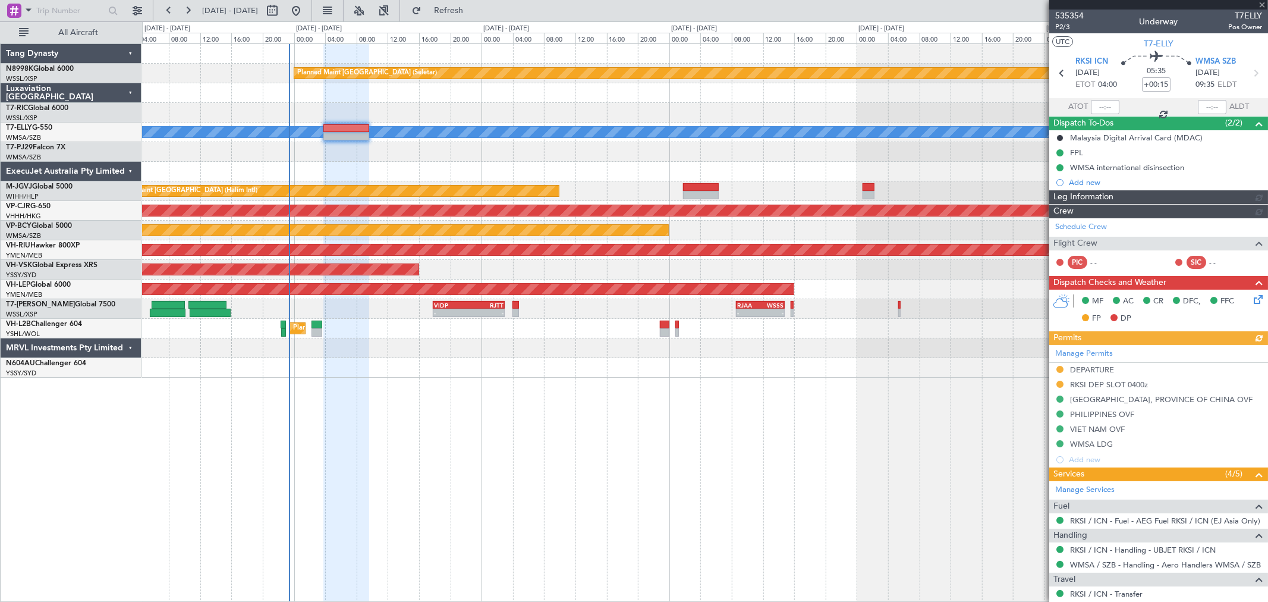
type input "[PERSON_NAME] (KYA)"
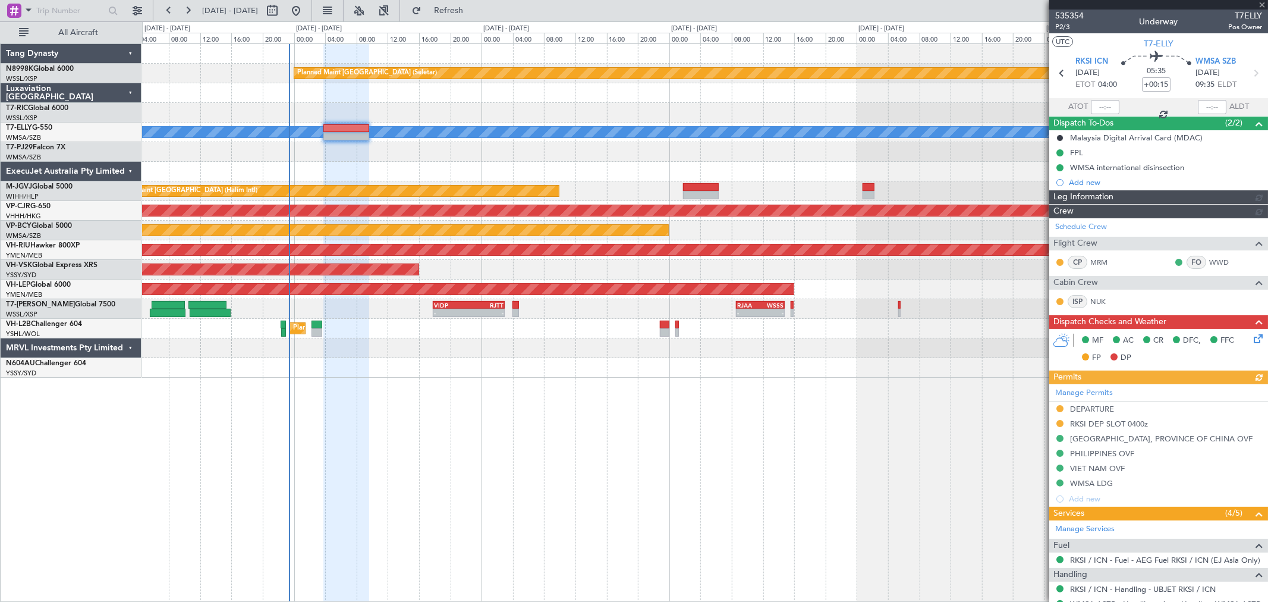
type input "[PERSON_NAME] (KYA)"
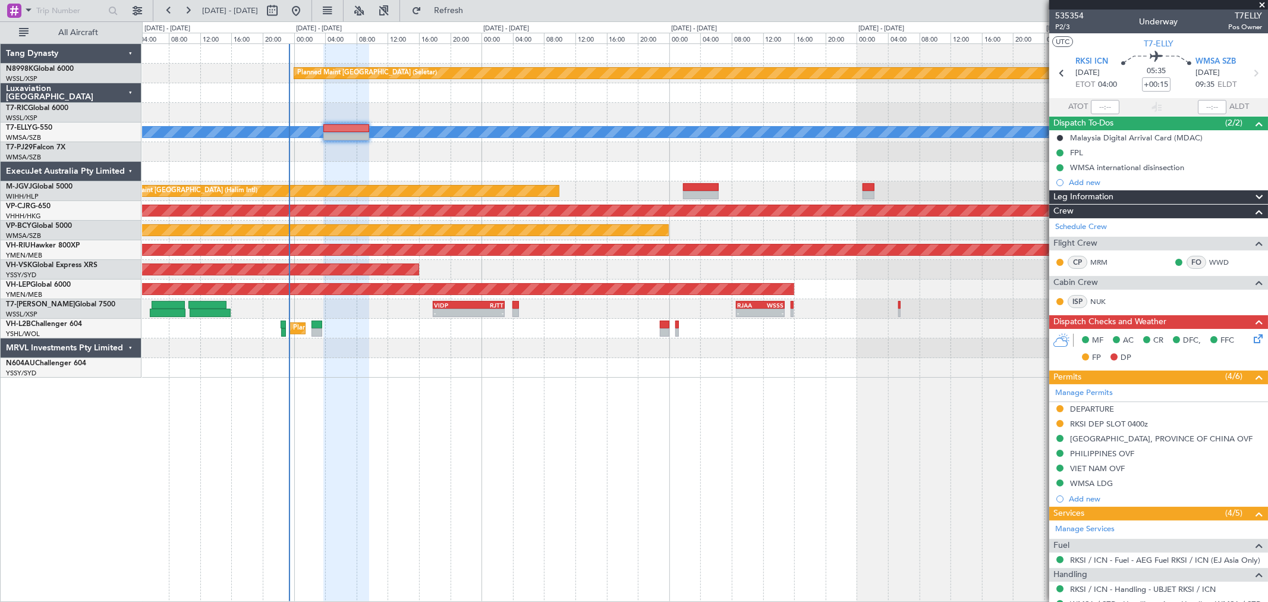
click at [447, 307] on div "VIDP" at bounding box center [451, 304] width 35 height 7
type input "+02:15"
type input "2"
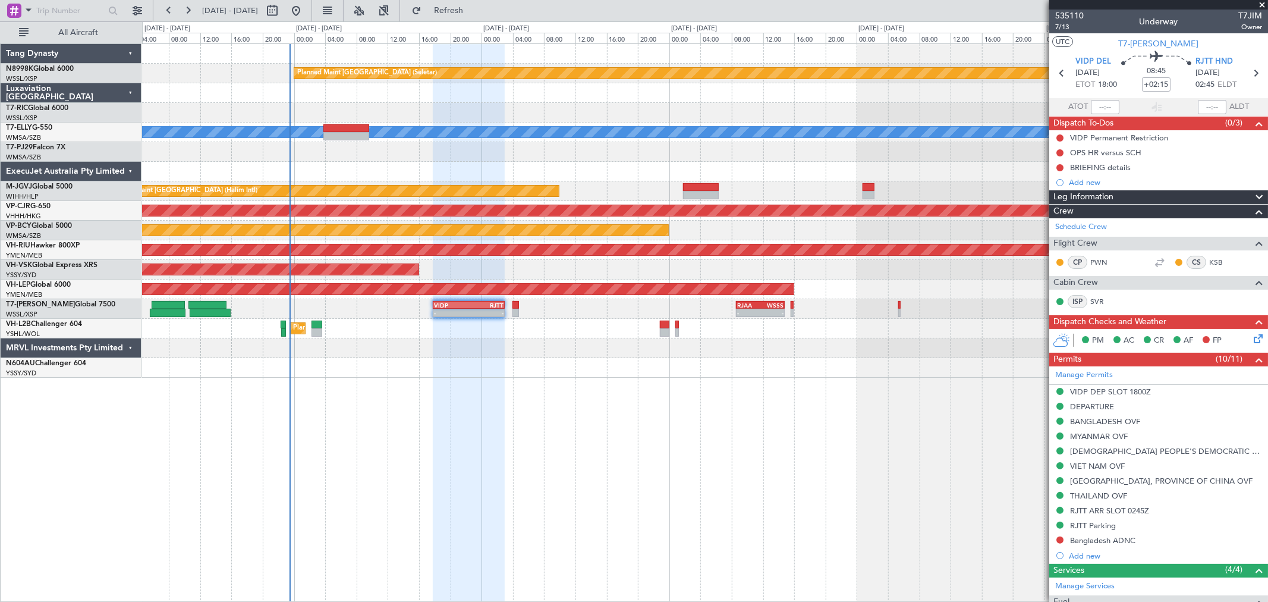
click at [674, 366] on div "Planned Maint [GEOGRAPHIC_DATA] (Seletar) [PERSON_NAME] 07:44 Z 16:00 Z OMSJ 06…" at bounding box center [704, 210] width 1125 height 333
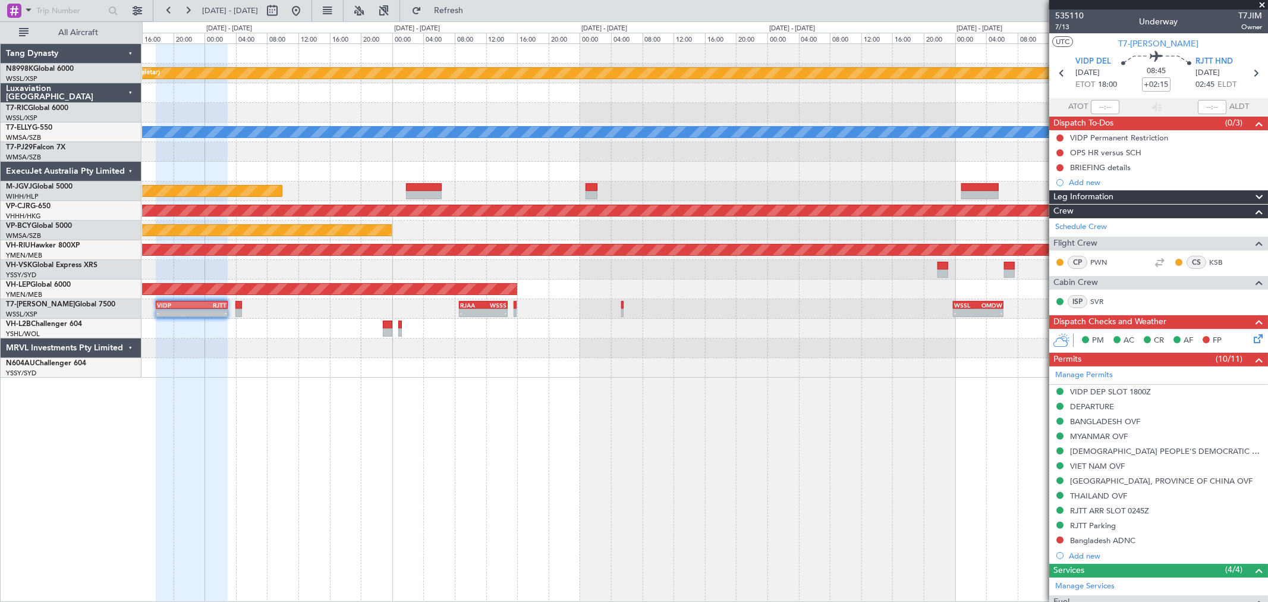
click at [508, 357] on div at bounding box center [704, 348] width 1125 height 20
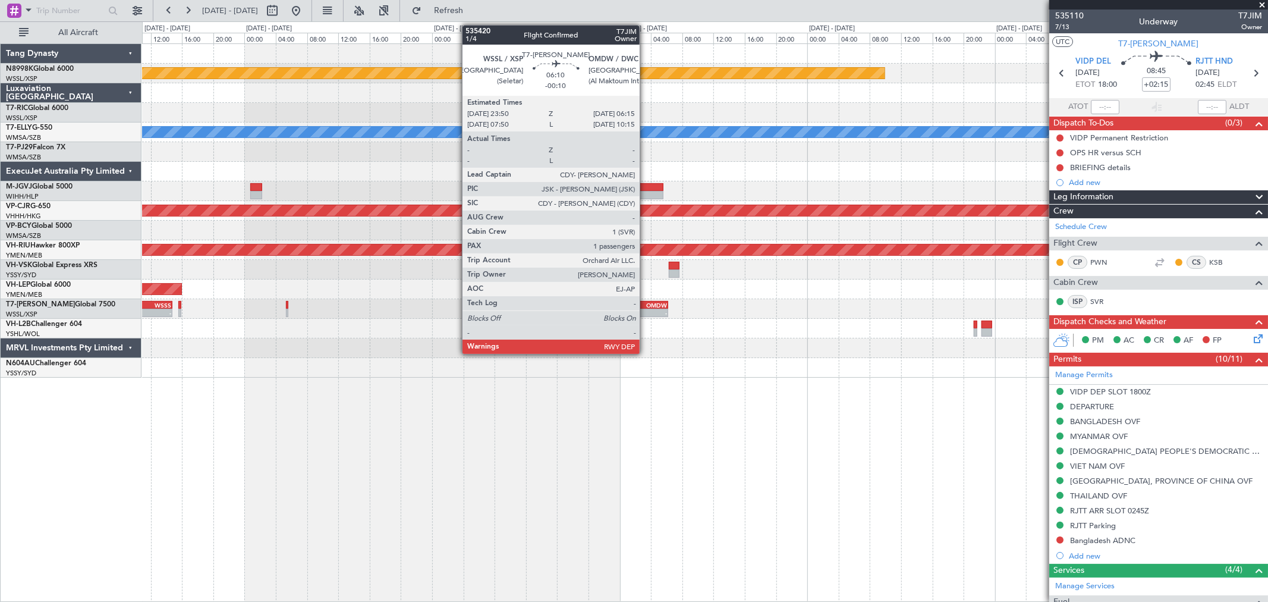
click at [646, 307] on div "OMDW" at bounding box center [655, 304] width 24 height 7
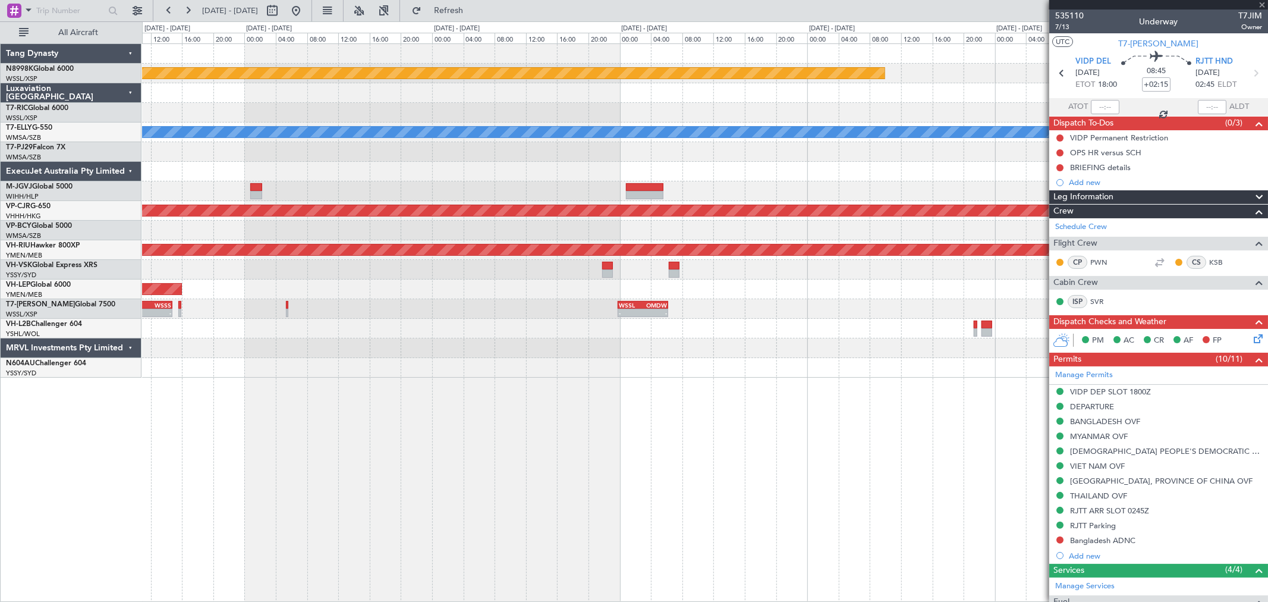
type input "-00:10"
type input "1"
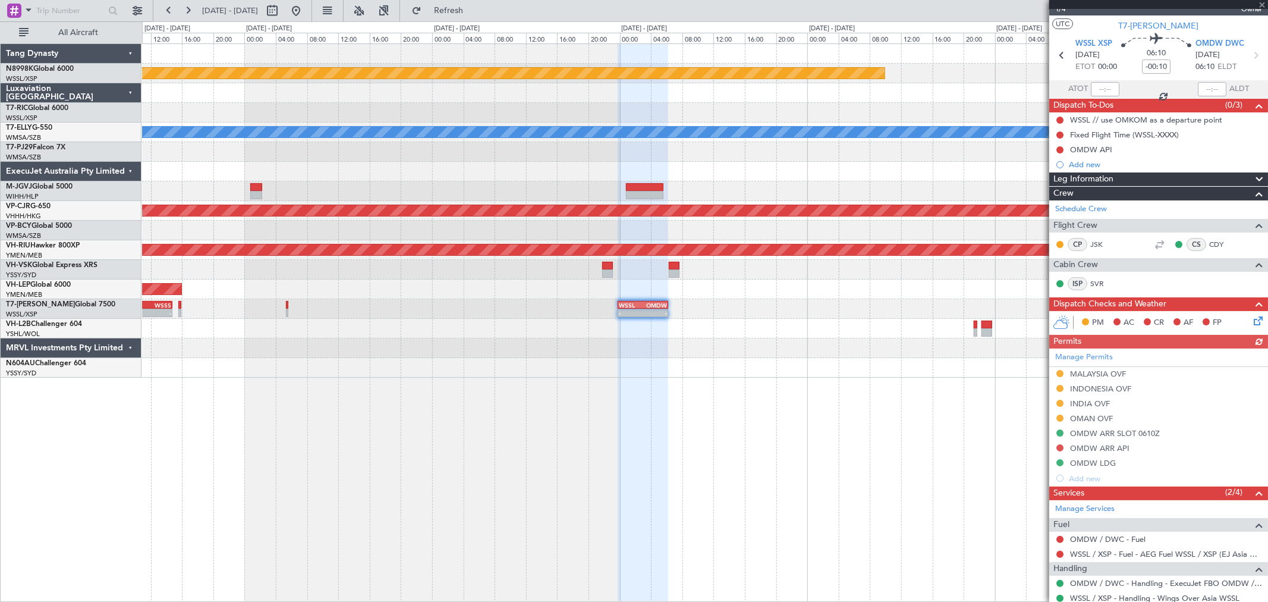
scroll to position [66, 0]
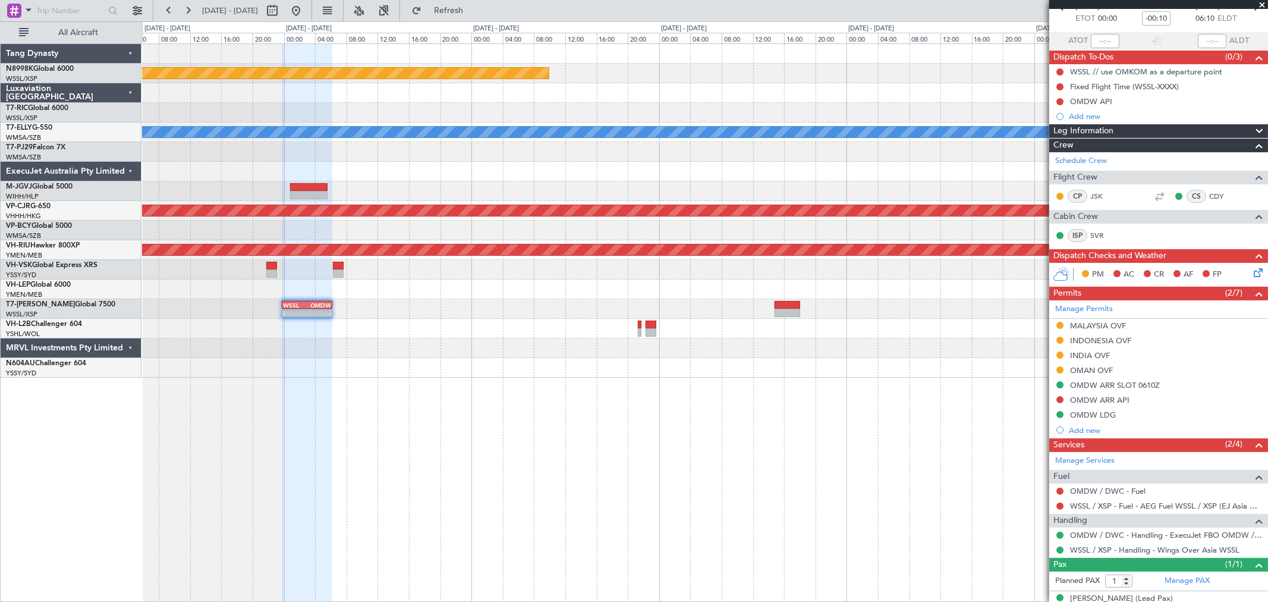
click at [571, 329] on div "Planned Maint [GEOGRAPHIC_DATA] (Seletar) [PERSON_NAME] Planned Maint [GEOGRAPH…" at bounding box center [704, 210] width 1125 height 333
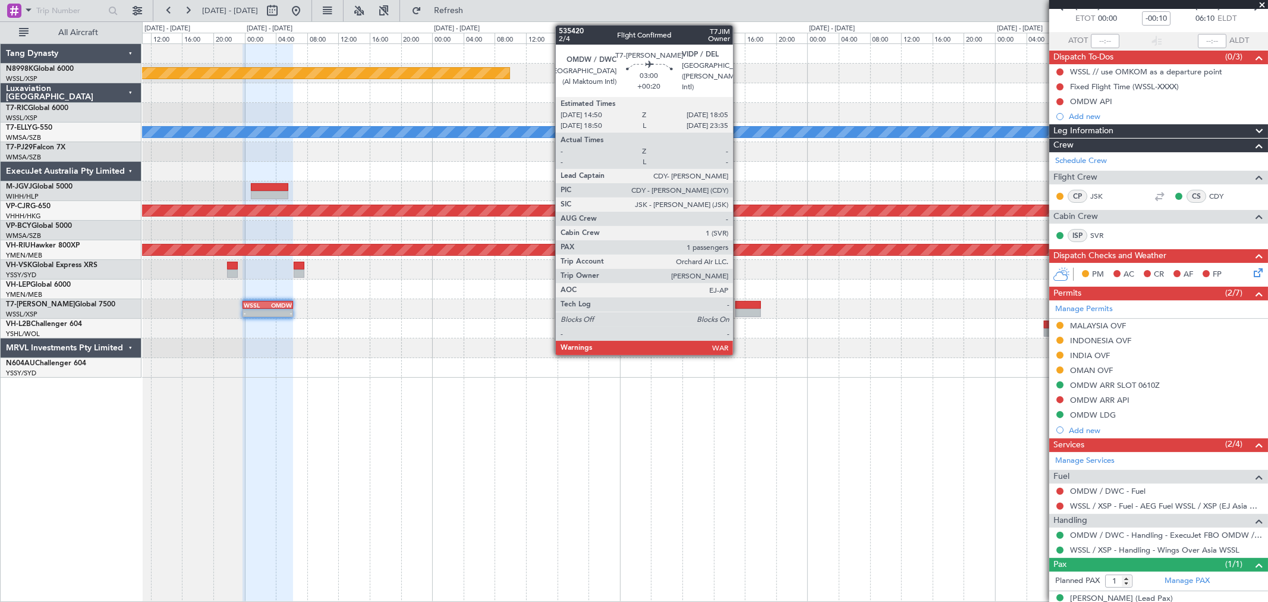
click at [740, 310] on div at bounding box center [748, 313] width 26 height 8
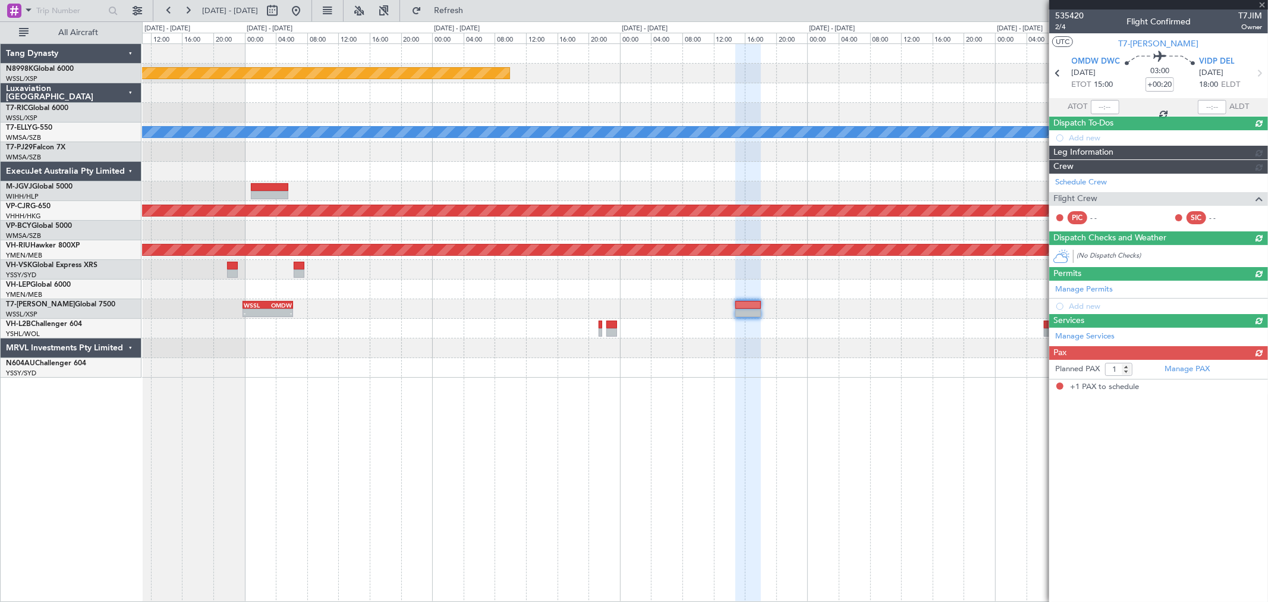
scroll to position [0, 0]
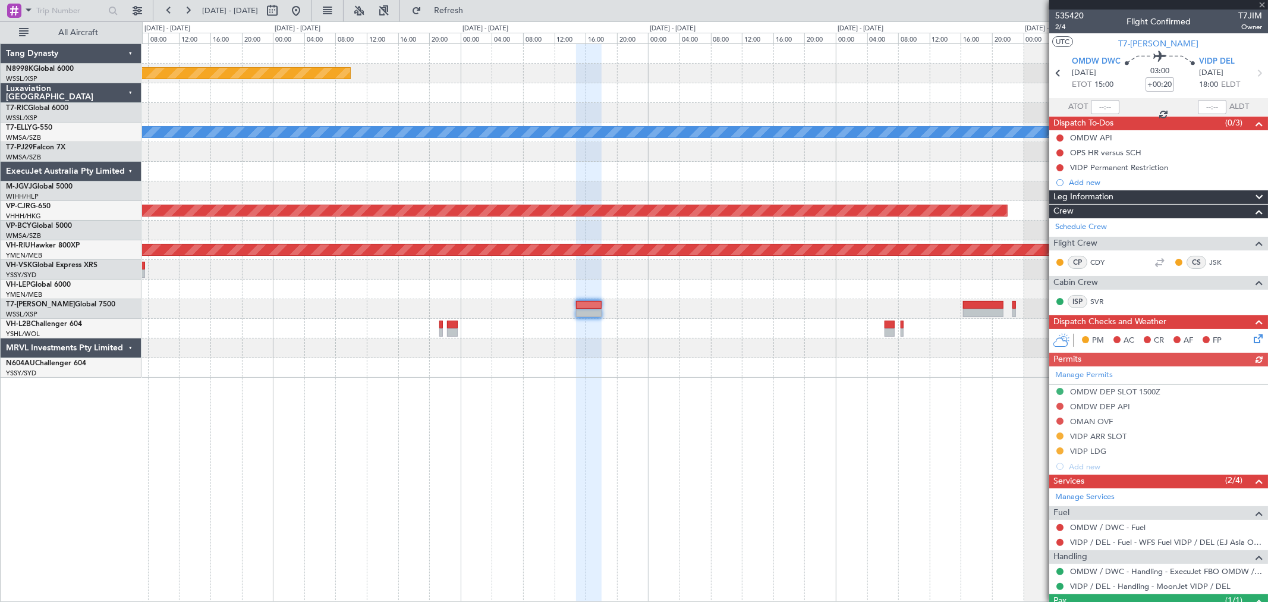
click at [745, 336] on div at bounding box center [704, 329] width 1125 height 20
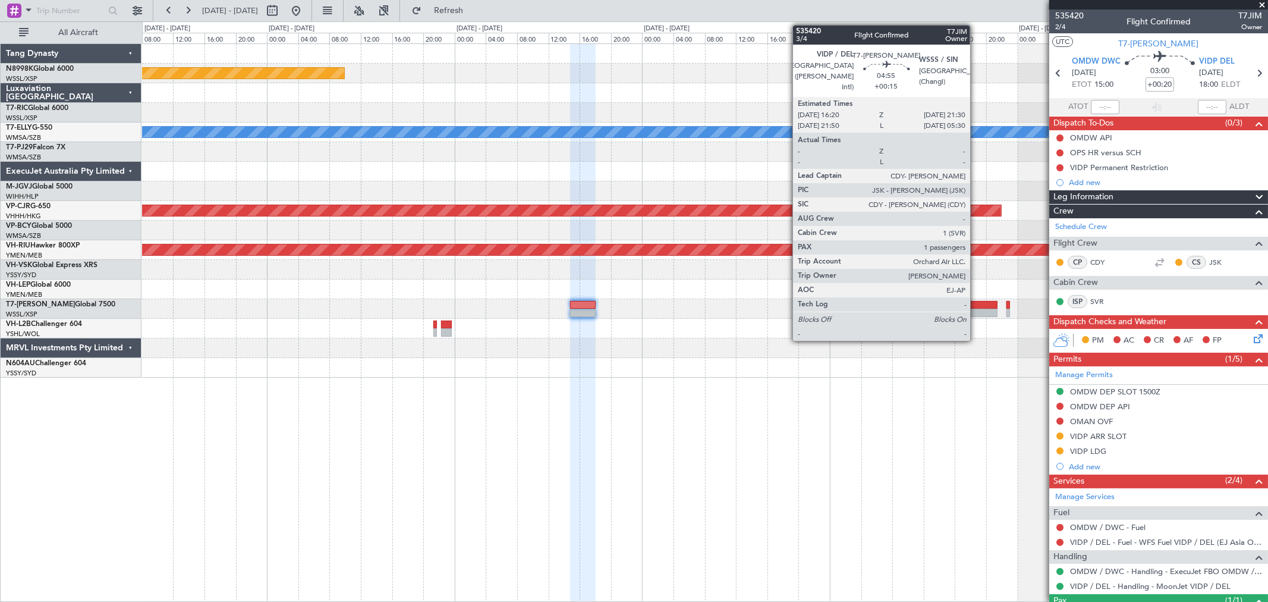
click at [976, 310] on div at bounding box center [977, 313] width 40 height 8
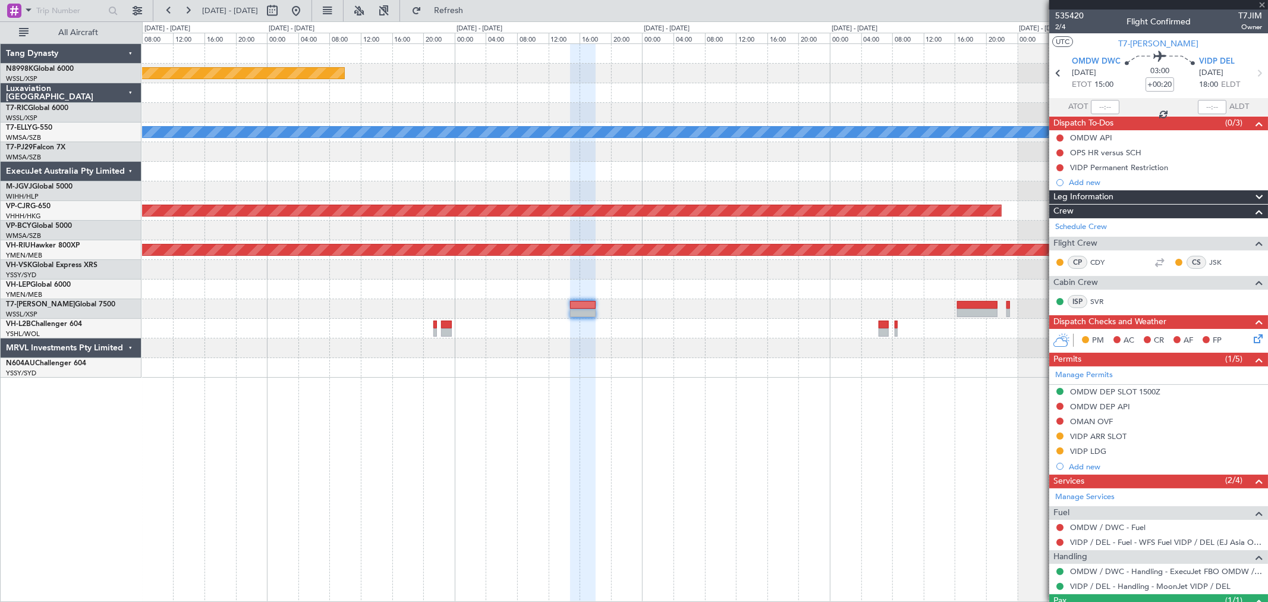
type input "+00:15"
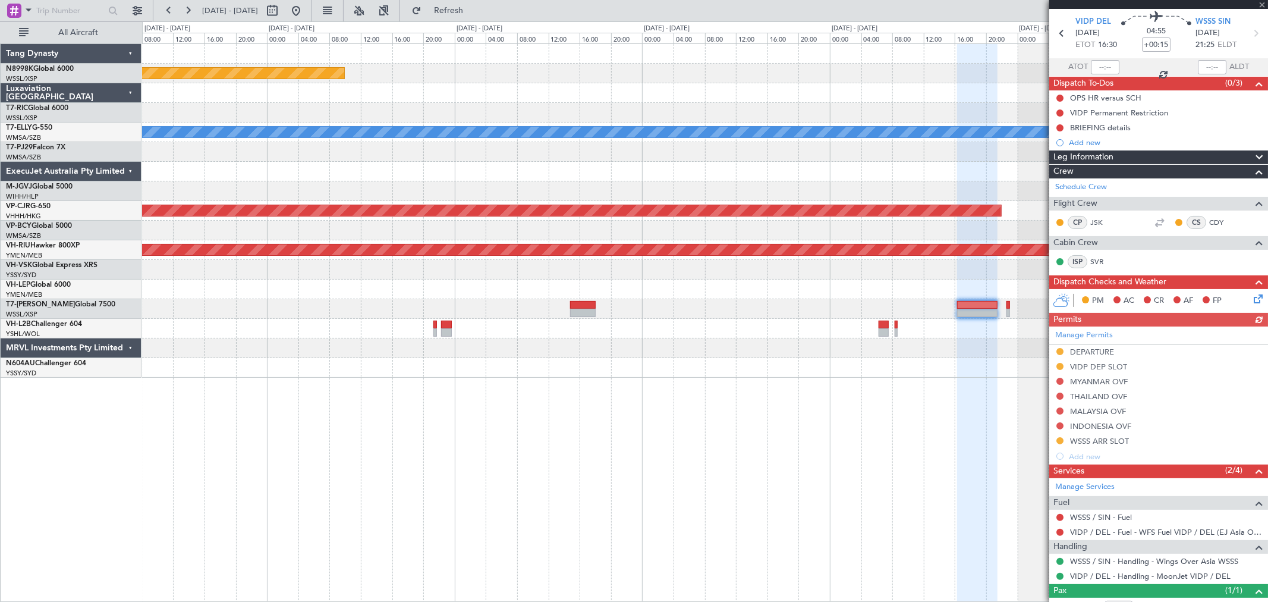
scroll to position [81, 0]
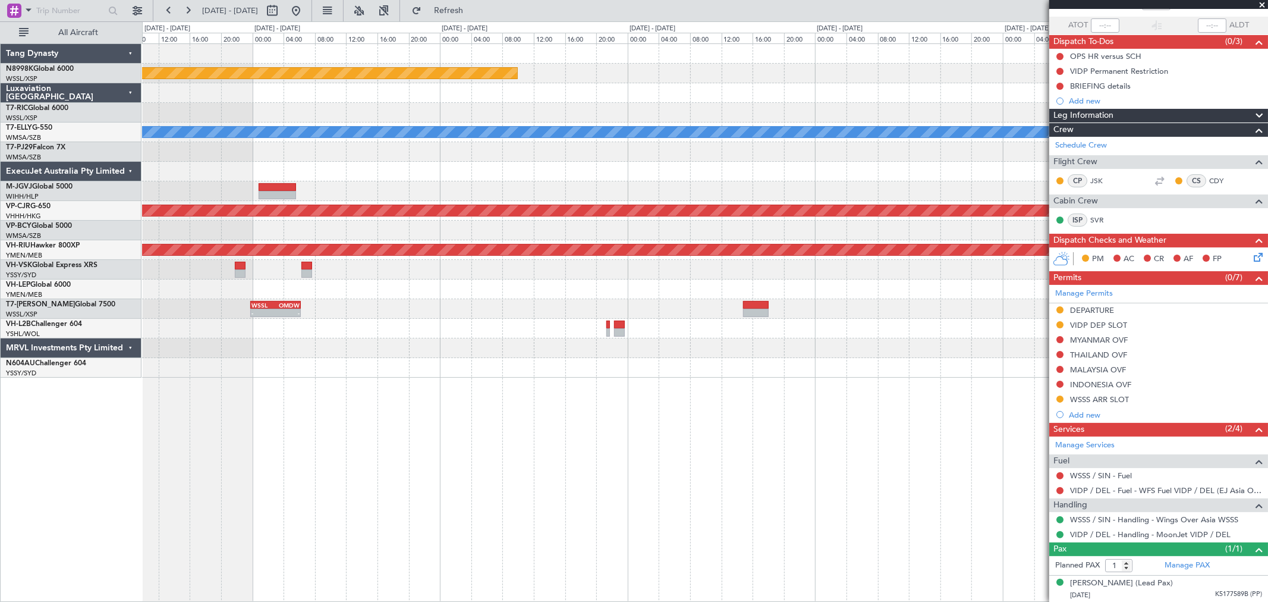
click at [912, 324] on div at bounding box center [704, 329] width 1125 height 20
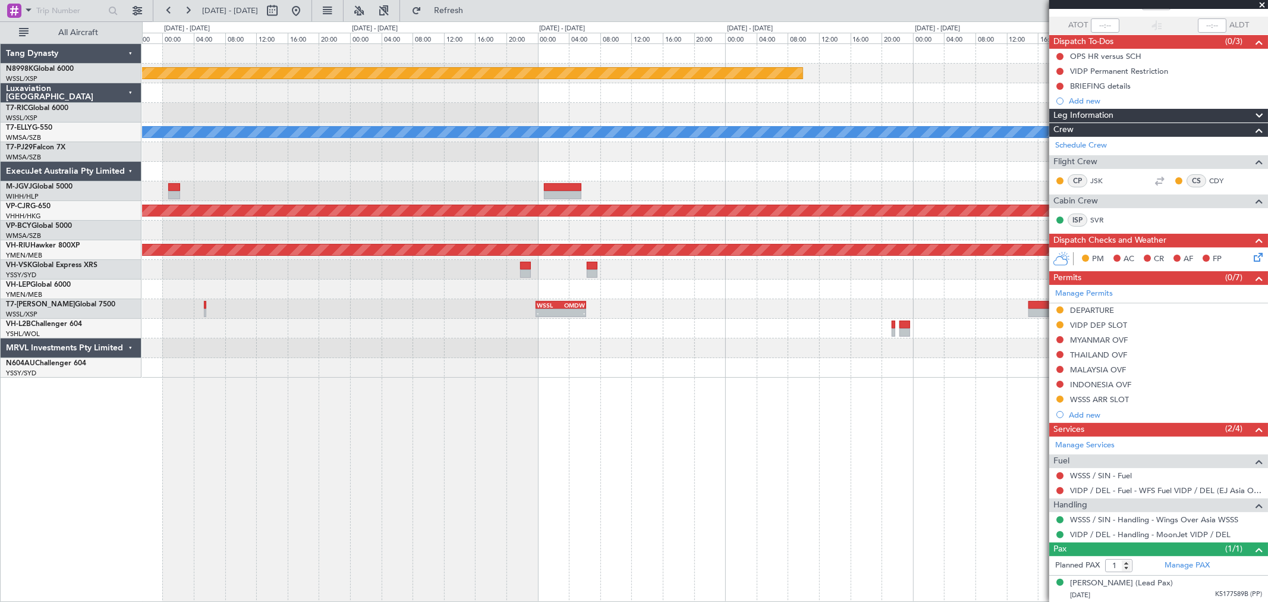
click at [797, 332] on div at bounding box center [704, 329] width 1125 height 20
